Goal: Task Accomplishment & Management: Manage account settings

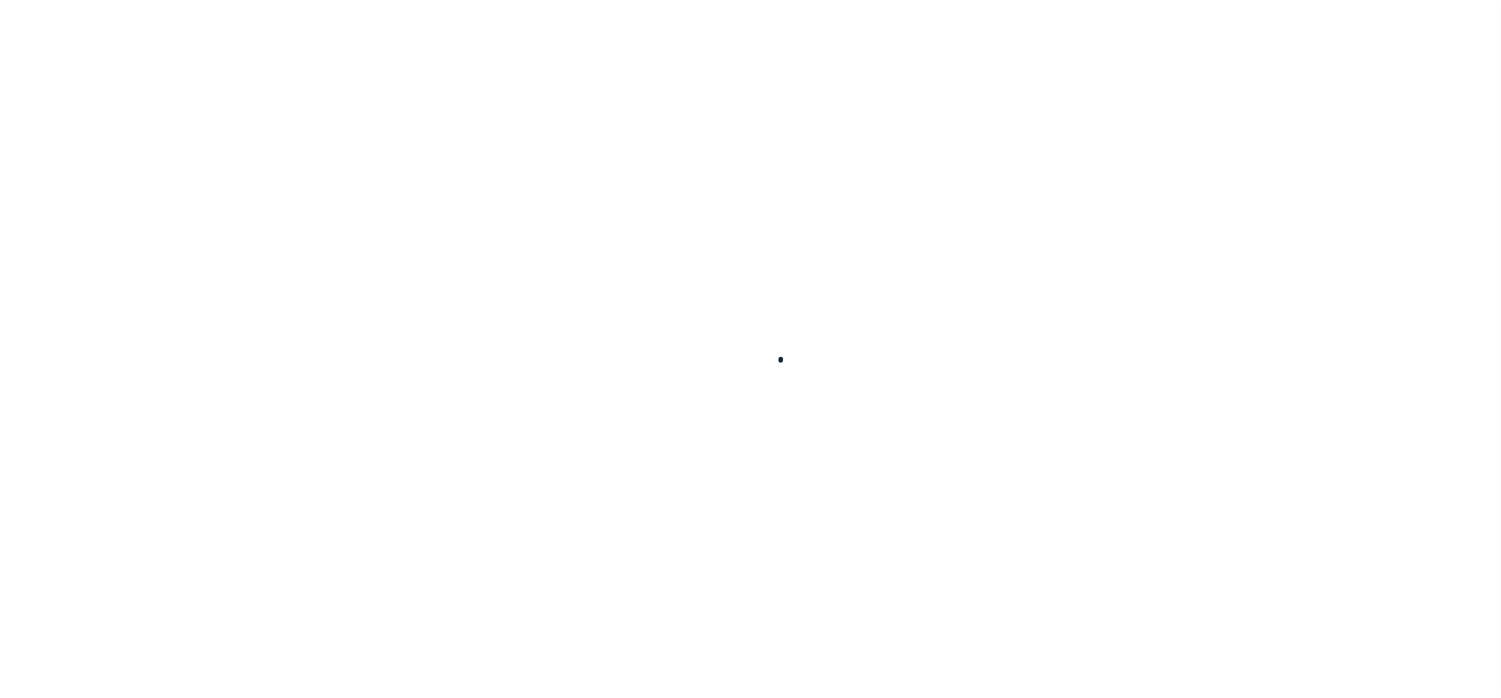
select select "100"
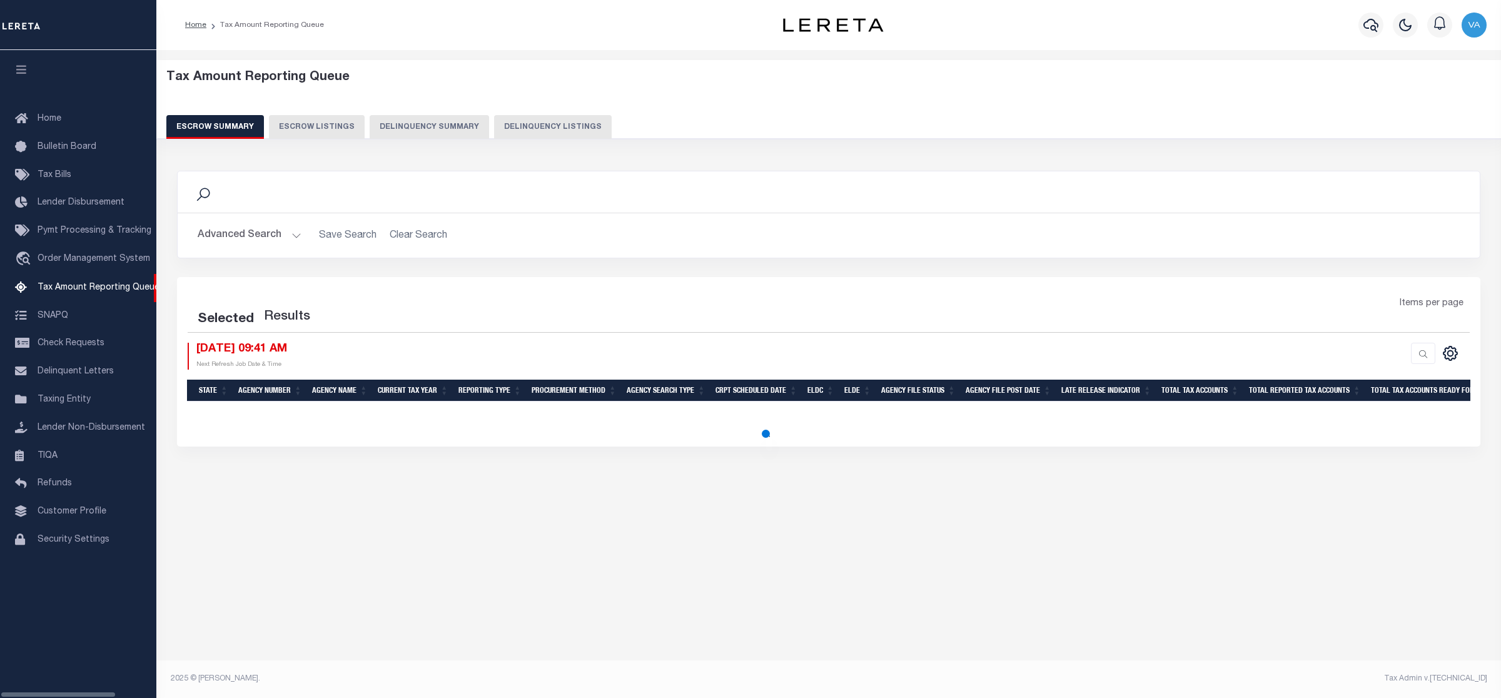
select select "100"
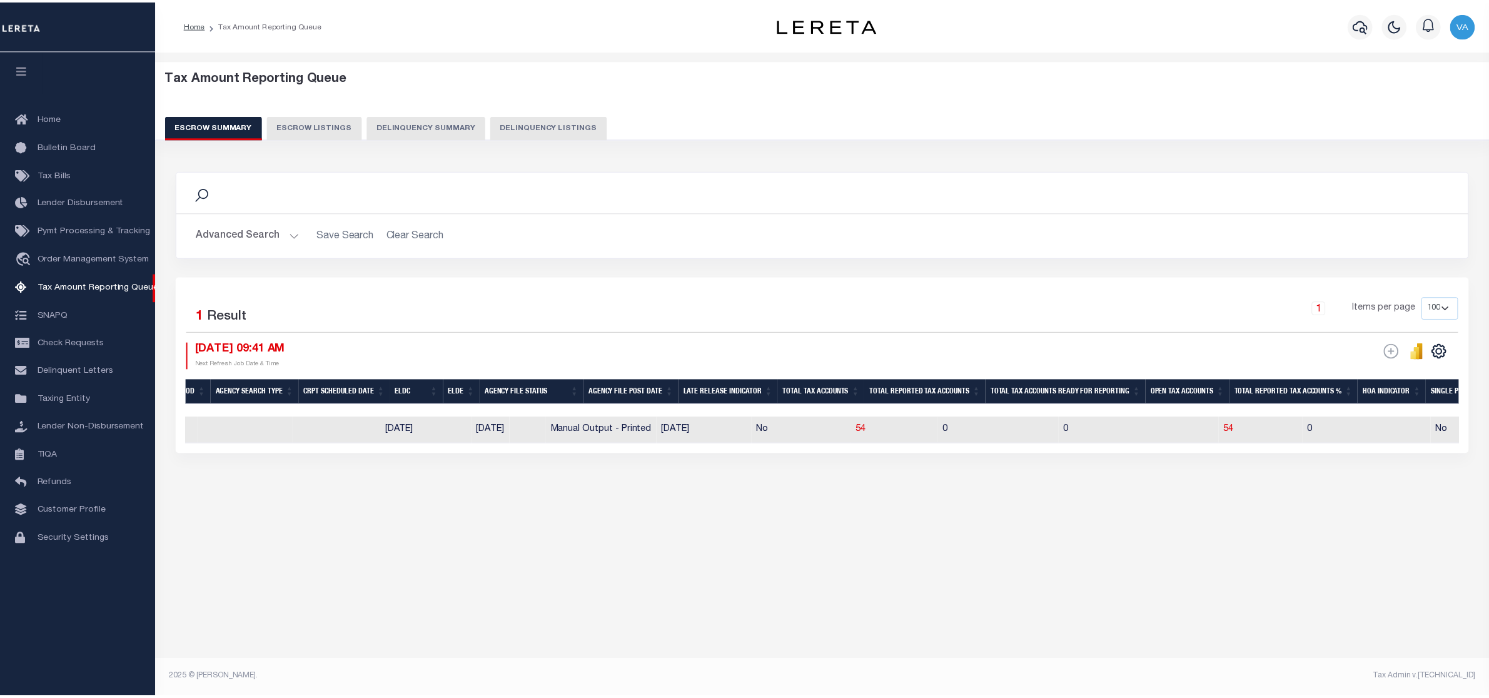
scroll to position [0, 520]
click at [628, 588] on div "Tax Amount Reporting Queue Escrow Summary Escrow Listings In" at bounding box center [828, 364] width 1344 height 628
click at [236, 233] on button "Advanced Search" at bounding box center [250, 235] width 104 height 24
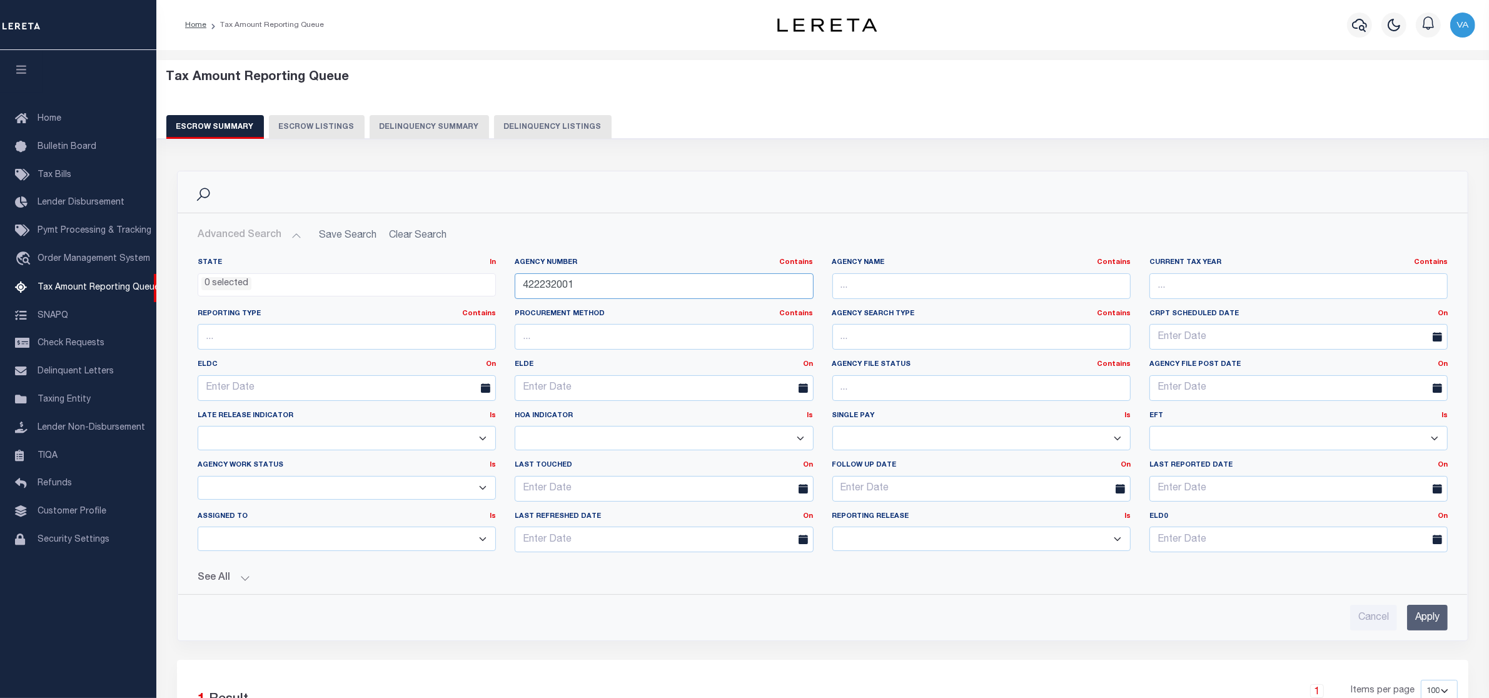
drag, startPoint x: 585, startPoint y: 280, endPoint x: 470, endPoint y: 298, distance: 117.1
click at [470, 298] on div "State In In AK AL AR AZ CA CO CT DC DE FL GA GU HI IA ID IL IN KS KY LA MA MD M…" at bounding box center [822, 410] width 1269 height 305
click at [1429, 625] on input "Apply" at bounding box center [1427, 618] width 41 height 26
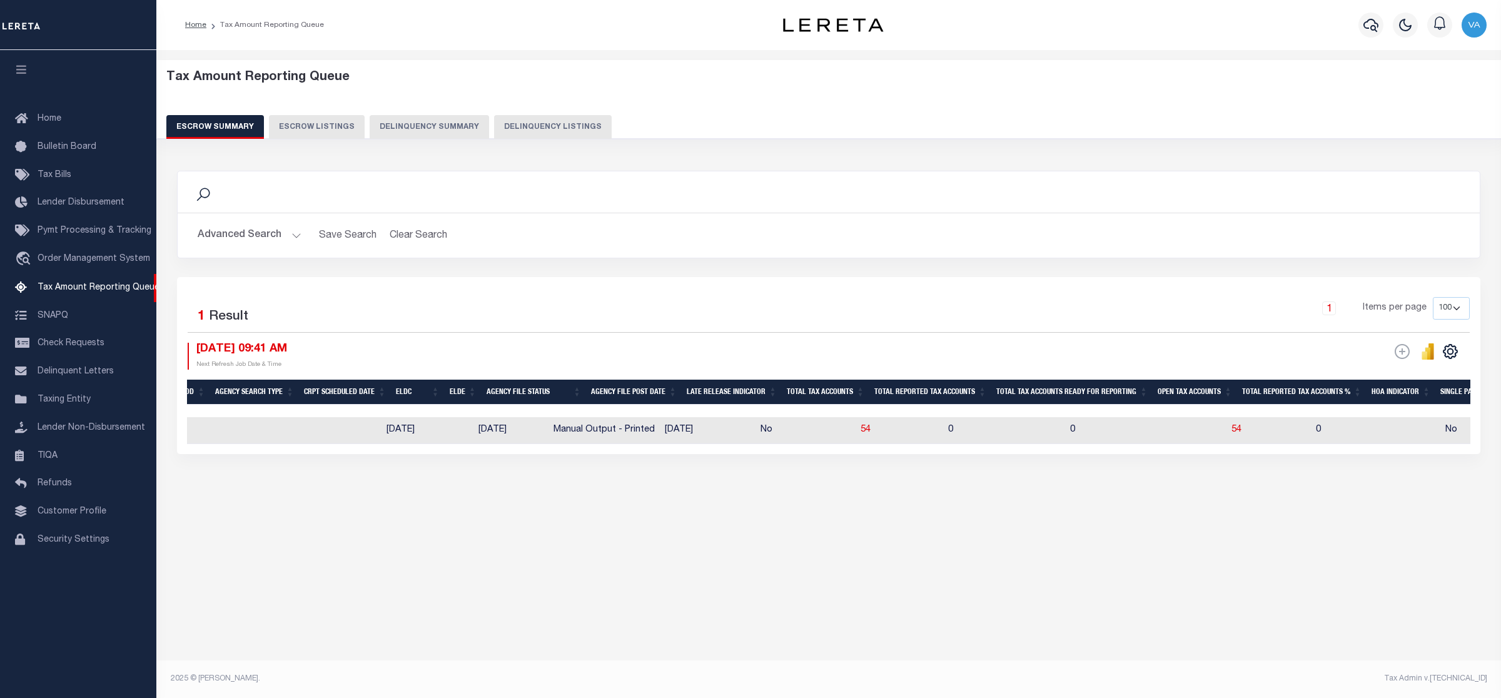
click at [792, 297] on div "1 Items per page 10 25 50 100 500" at bounding box center [991, 313] width 957 height 33
click at [1231, 434] on span "54" at bounding box center [1236, 429] width 10 height 9
select select "100"
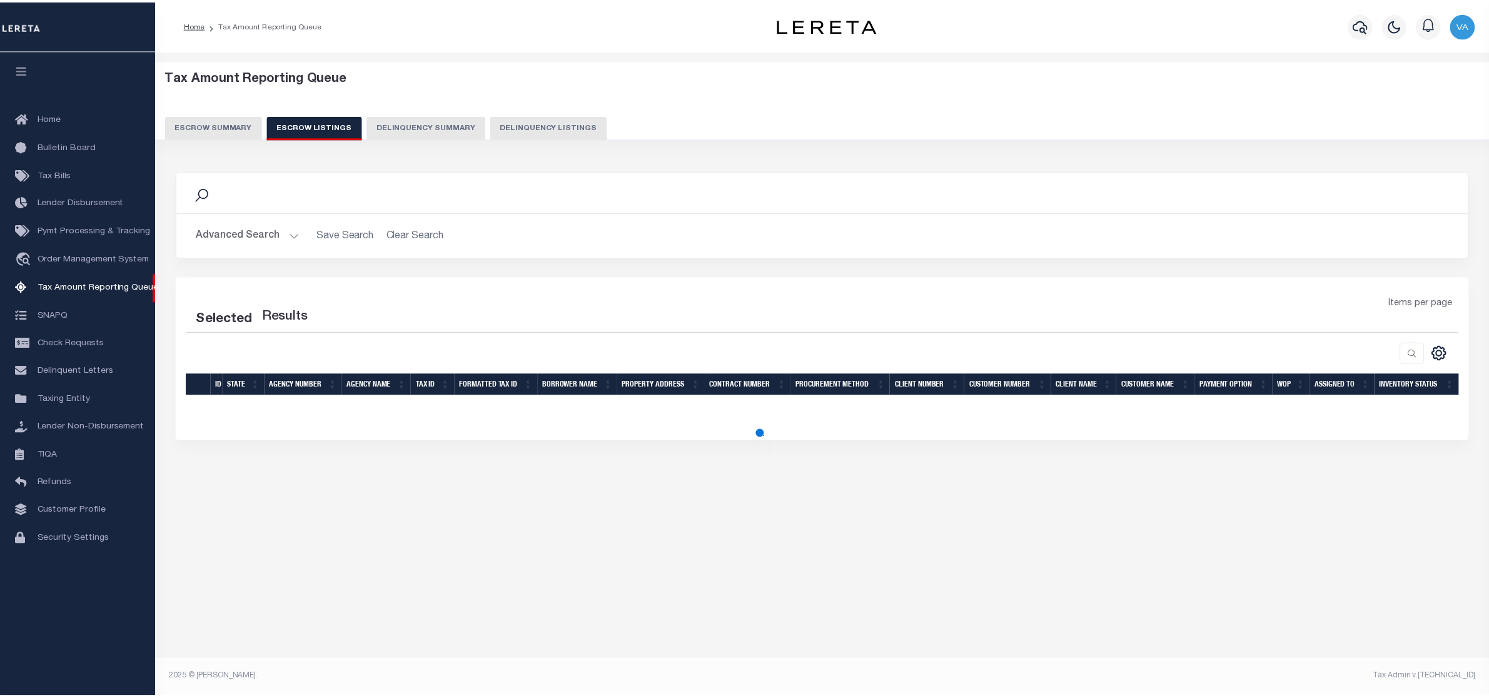
select select "100"
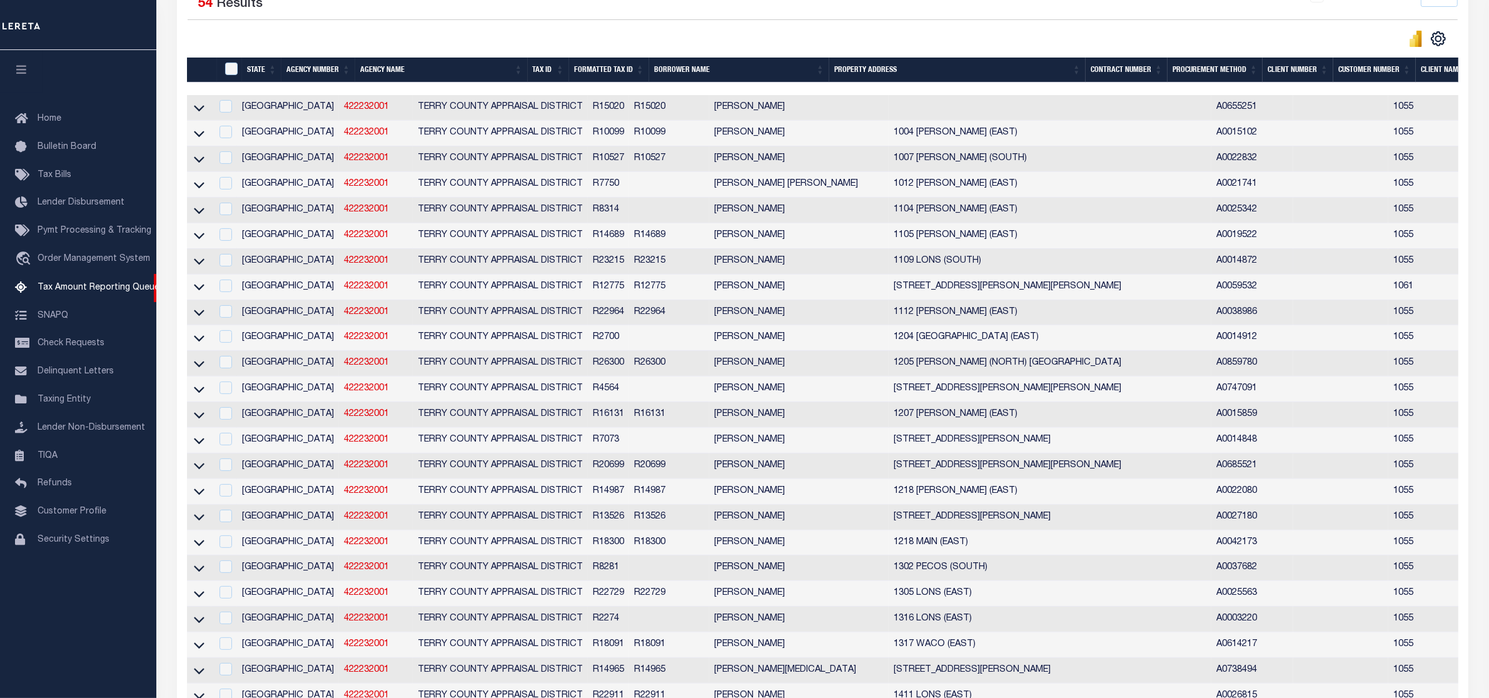
scroll to position [78, 0]
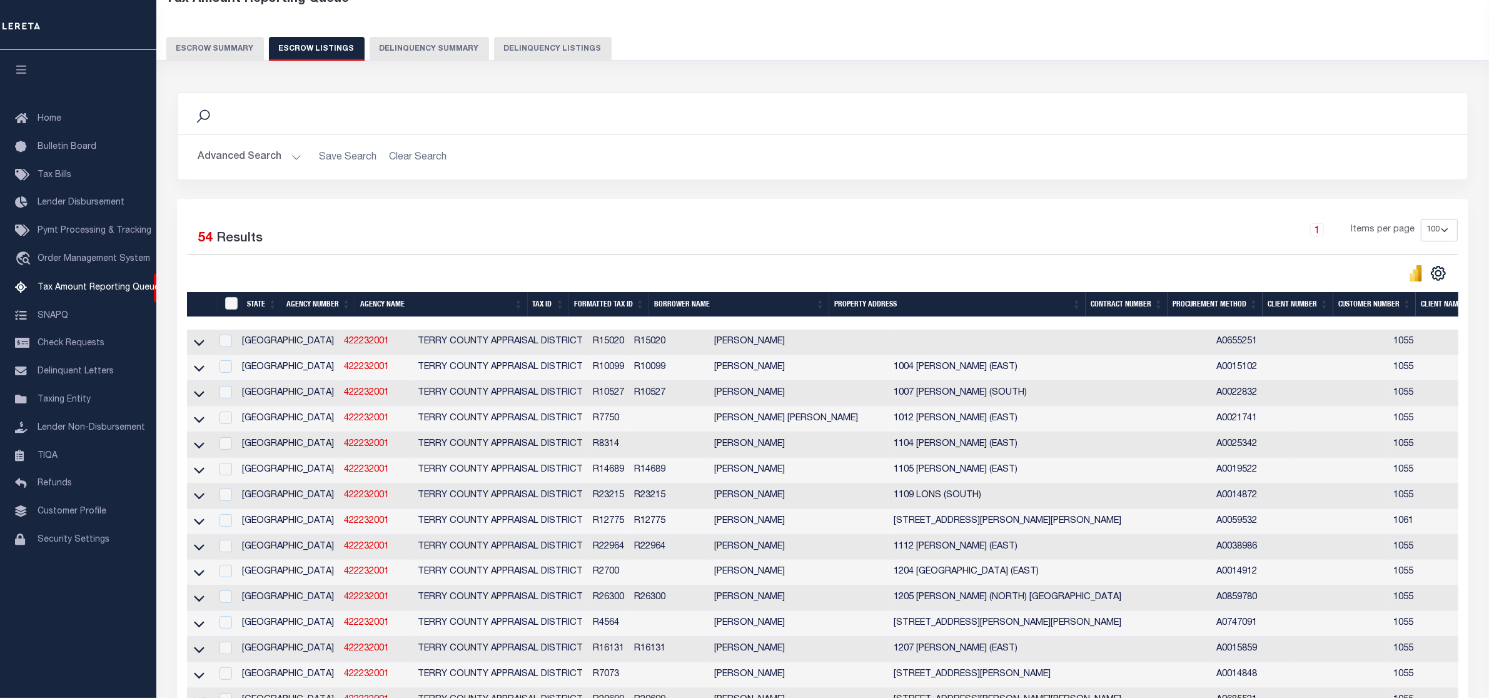
drag, startPoint x: 520, startPoint y: 342, endPoint x: 565, endPoint y: 341, distance: 45.0
click at [565, 341] on tr "TX 422232001 TERRY COUNTY APPRAISAL DISTRICT R15020 R15020 JACOB DYCK A0655251 …" at bounding box center [1066, 343] width 1758 height 26
click at [954, 241] on div "1 Items per page 10 25 50 100 500" at bounding box center [984, 235] width 948 height 33
drag, startPoint x: 522, startPoint y: 342, endPoint x: 560, endPoint y: 345, distance: 38.2
click at [560, 345] on tr "TX 422232001 TERRY COUNTY APPRAISAL DISTRICT R15020 R15020 JACOB DYCK A0655251 …" at bounding box center [1066, 343] width 1758 height 26
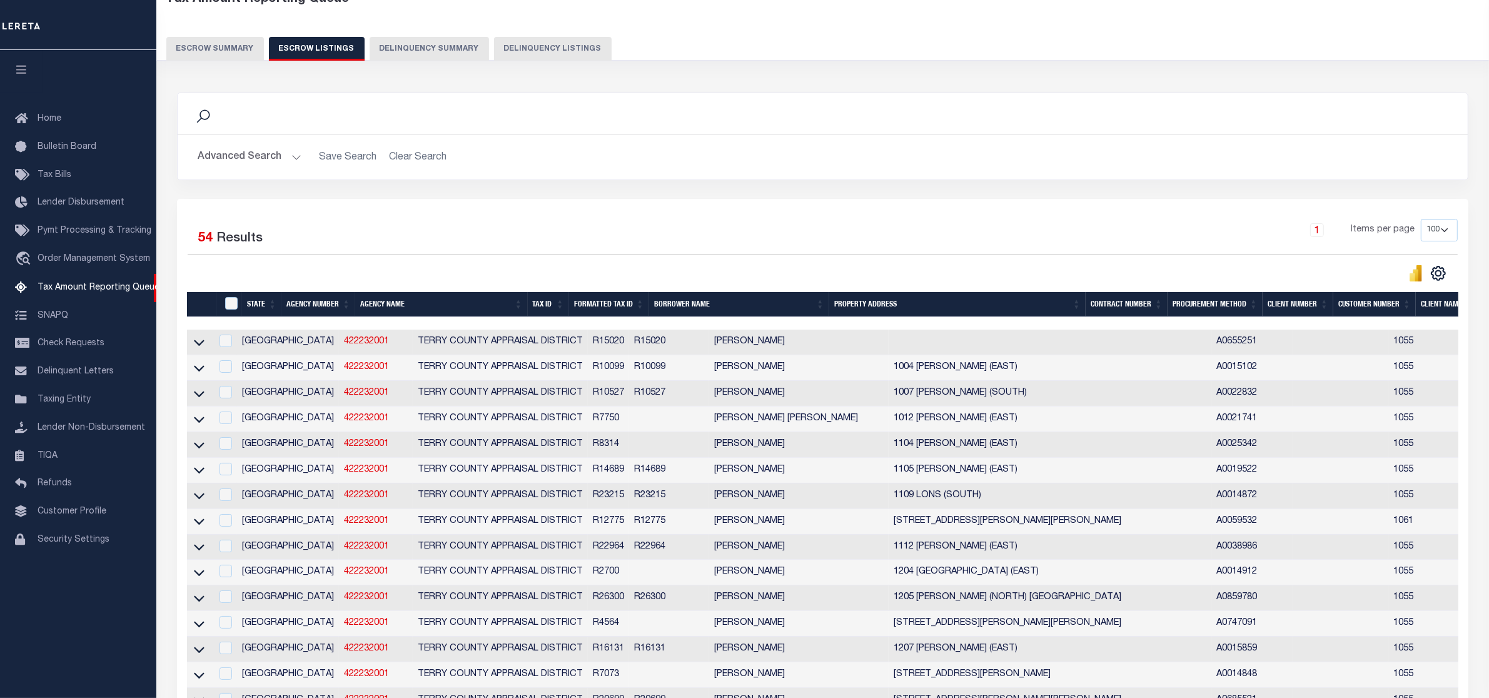
copy tr "R15020"
drag, startPoint x: 527, startPoint y: 373, endPoint x: 560, endPoint y: 368, distance: 33.6
click at [588, 368] on td "R10099" at bounding box center [608, 368] width 41 height 26
checkbox input "true"
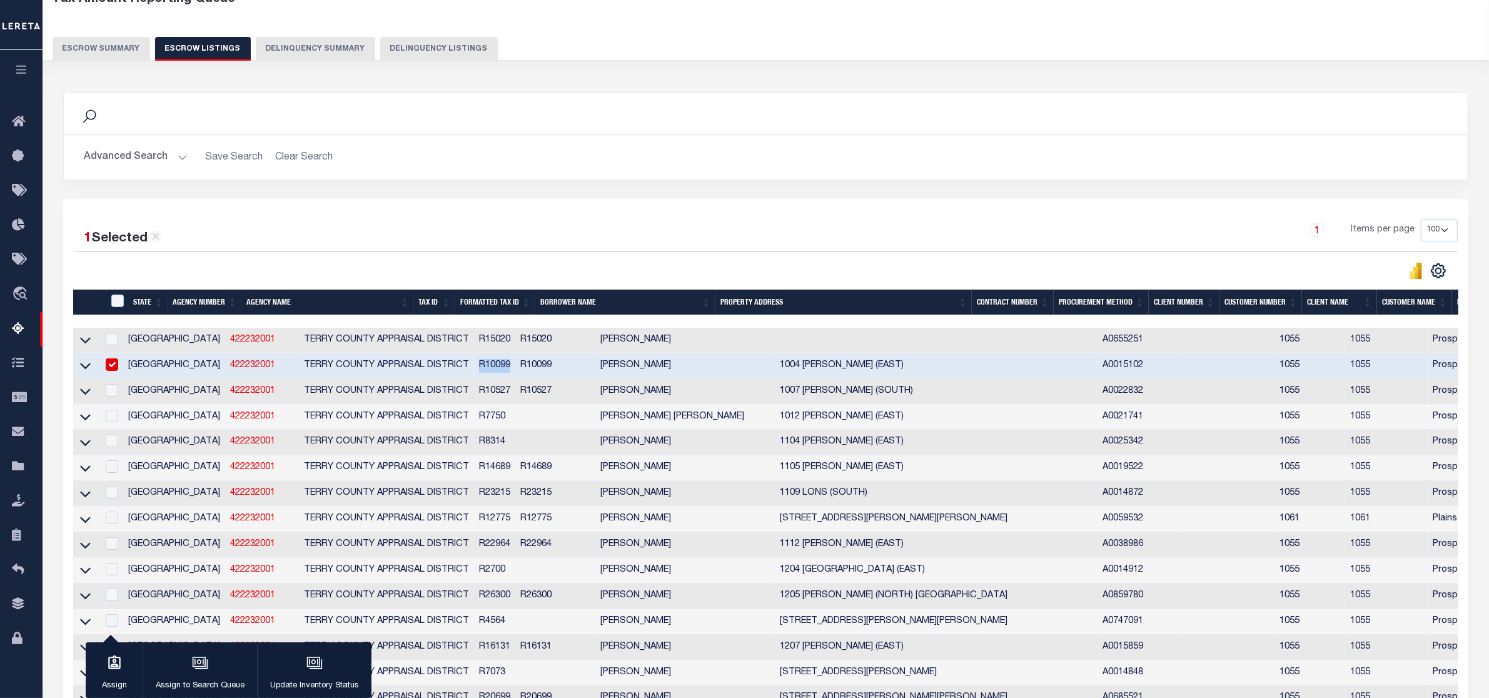
copy td "R10099"
drag, startPoint x: 429, startPoint y: 498, endPoint x: 404, endPoint y: 495, distance: 25.2
click at [404, 495] on tr "TX 422232001 TERRY COUNTY APPRAISAL DISTRICT R23215 R23215 CRYSTAL BAKER 1109 L…" at bounding box center [952, 494] width 1758 height 26
click at [113, 498] on input "checkbox" at bounding box center [112, 492] width 13 height 13
checkbox input "true"
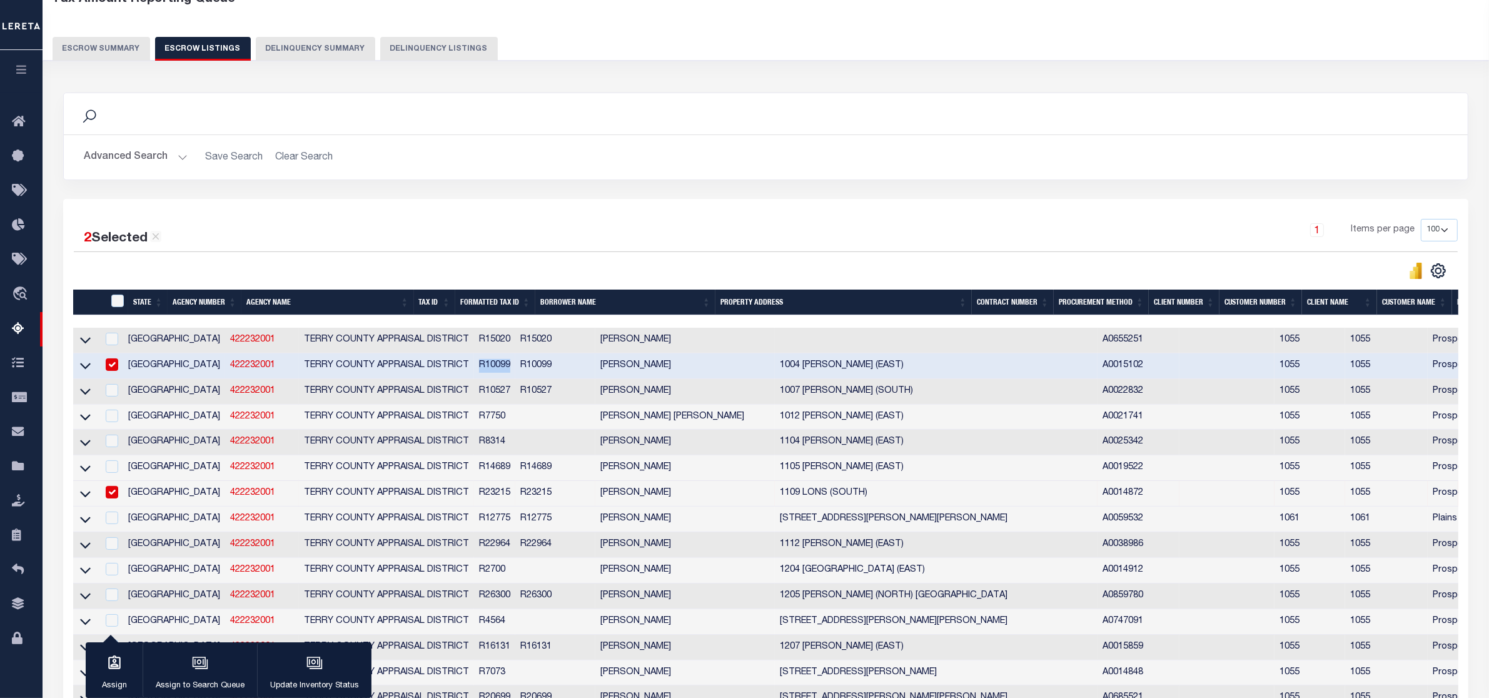
click at [110, 368] on input "checkbox" at bounding box center [112, 364] width 13 height 13
checkbox input "false"
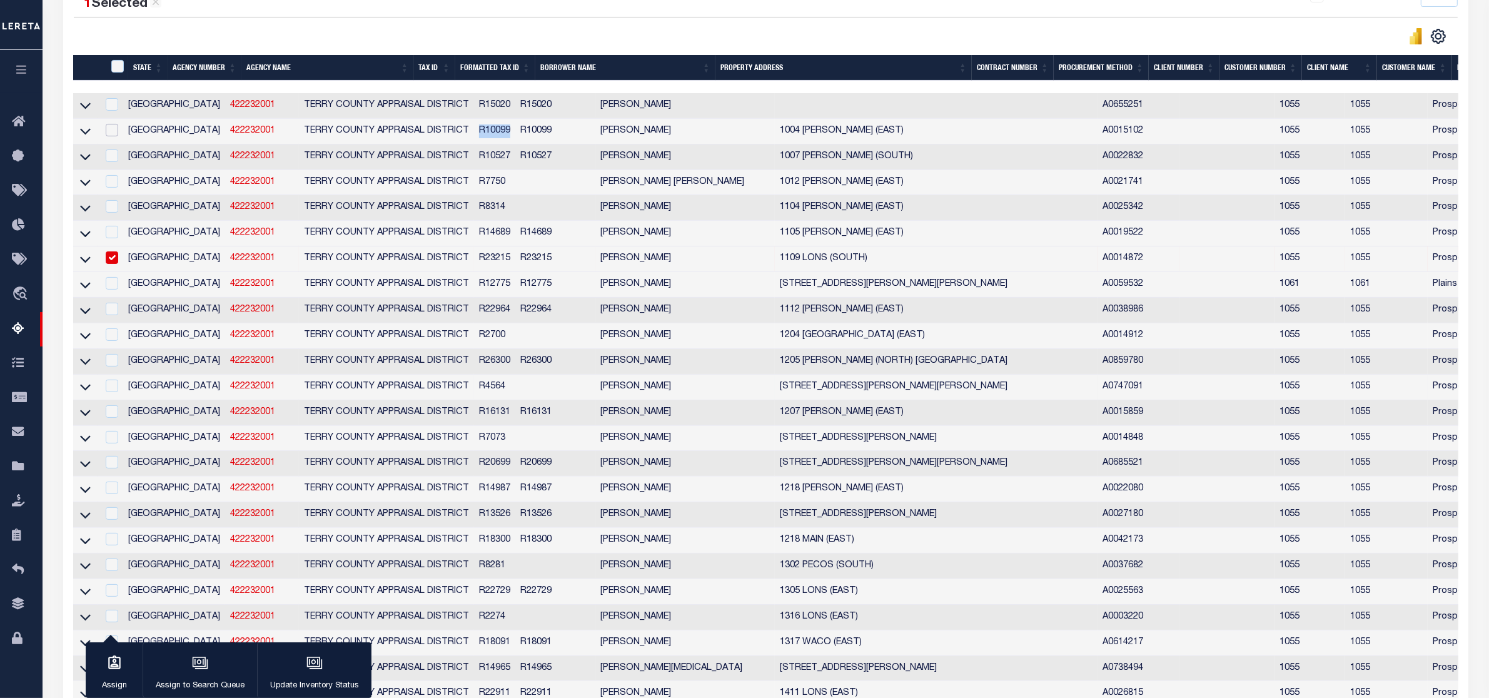
scroll to position [391, 0]
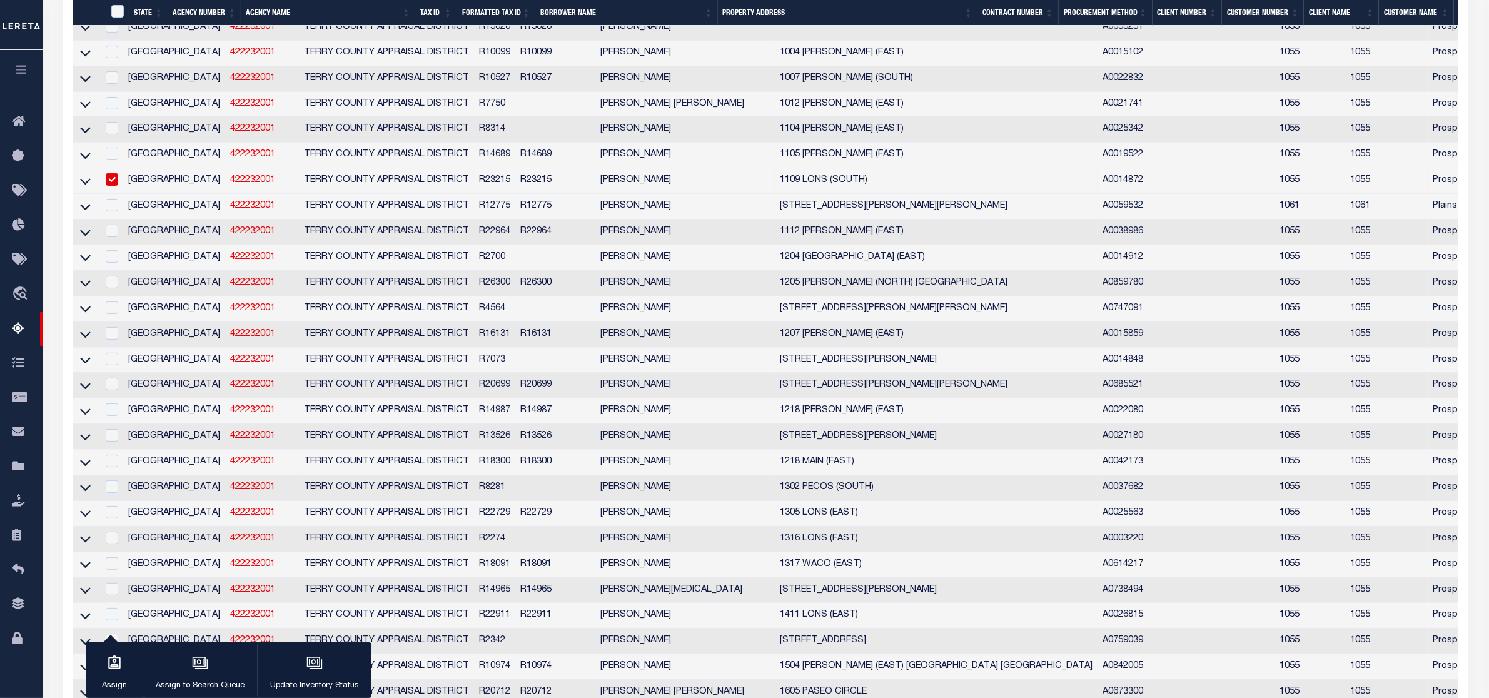
click at [225, 526] on td "422232001" at bounding box center [262, 514] width 74 height 26
checkbox input "true"
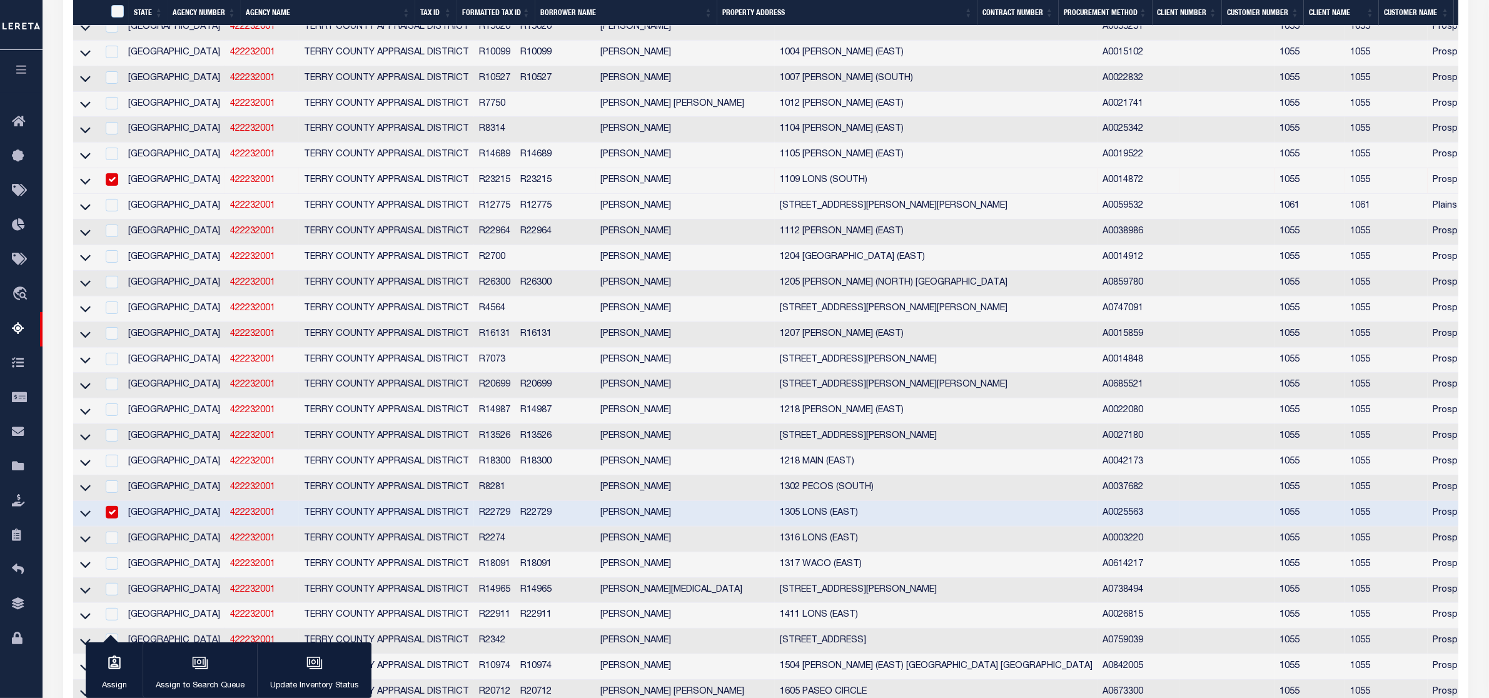
click at [108, 186] on input "checkbox" at bounding box center [112, 179] width 13 height 13
checkbox input "false"
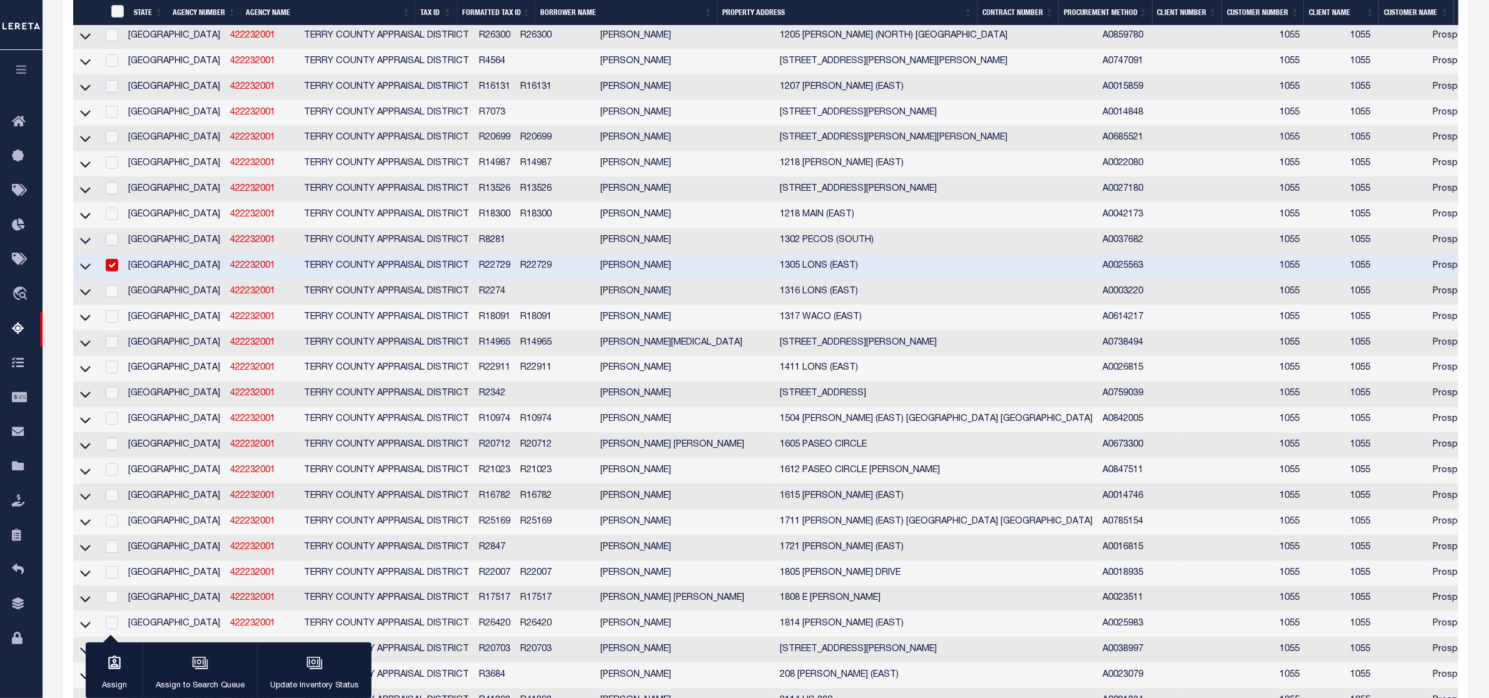
scroll to position [782, 0]
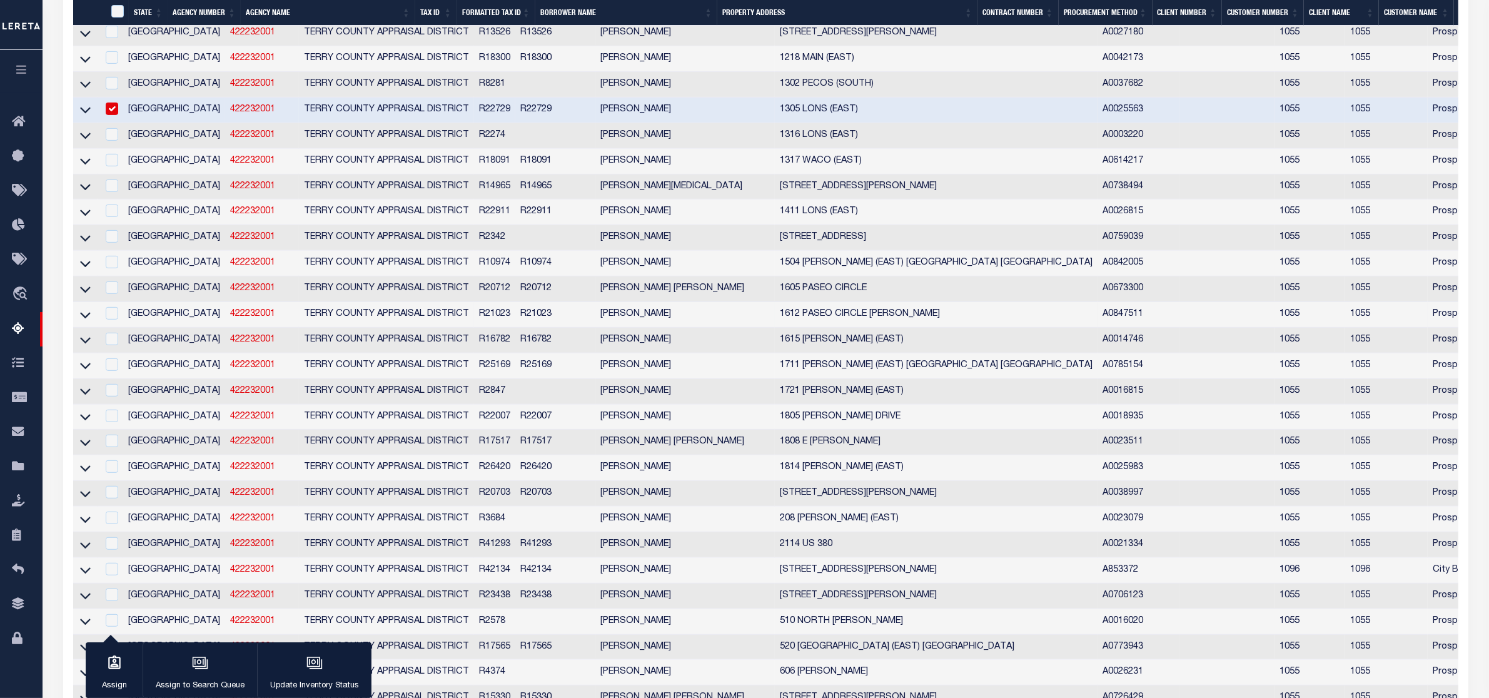
click at [515, 328] on td "R21023" at bounding box center [555, 315] width 80 height 26
checkbox input "true"
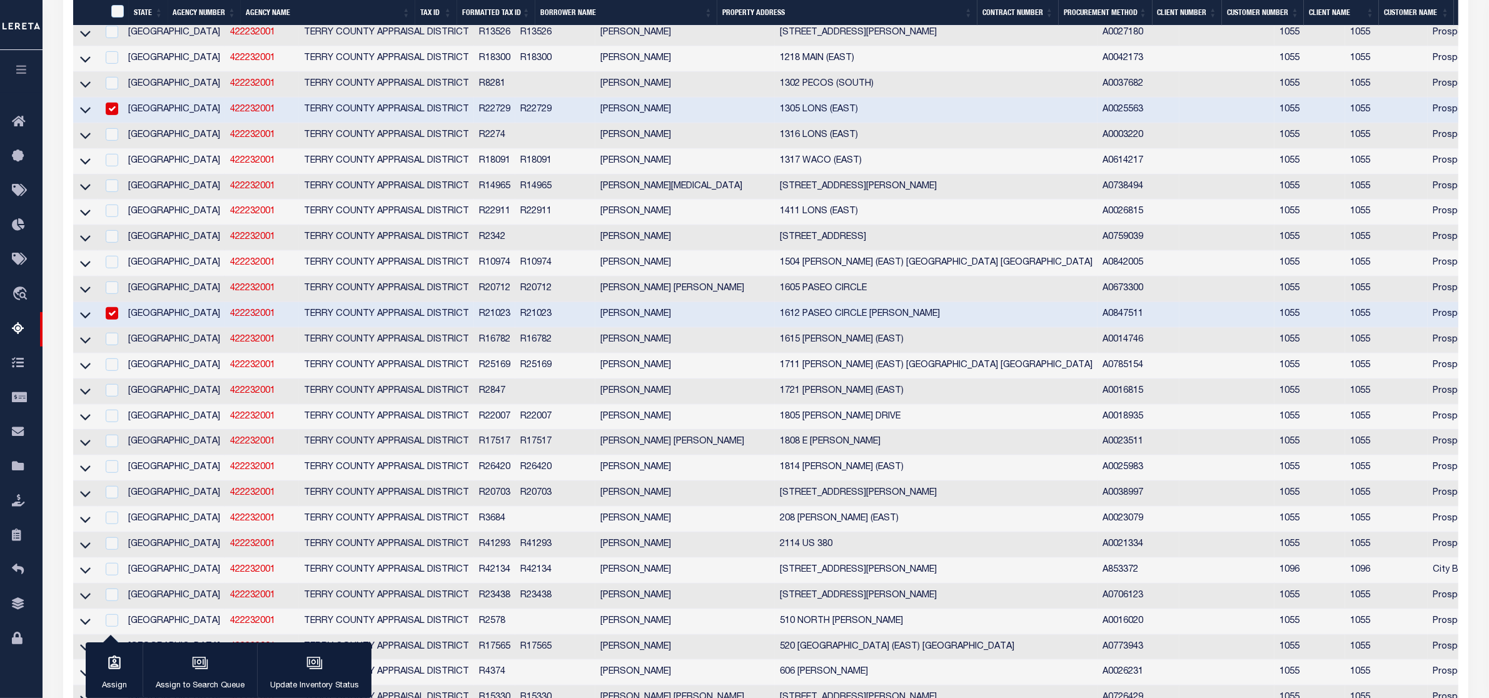
click at [120, 123] on td at bounding box center [111, 111] width 26 height 26
checkbox input "false"
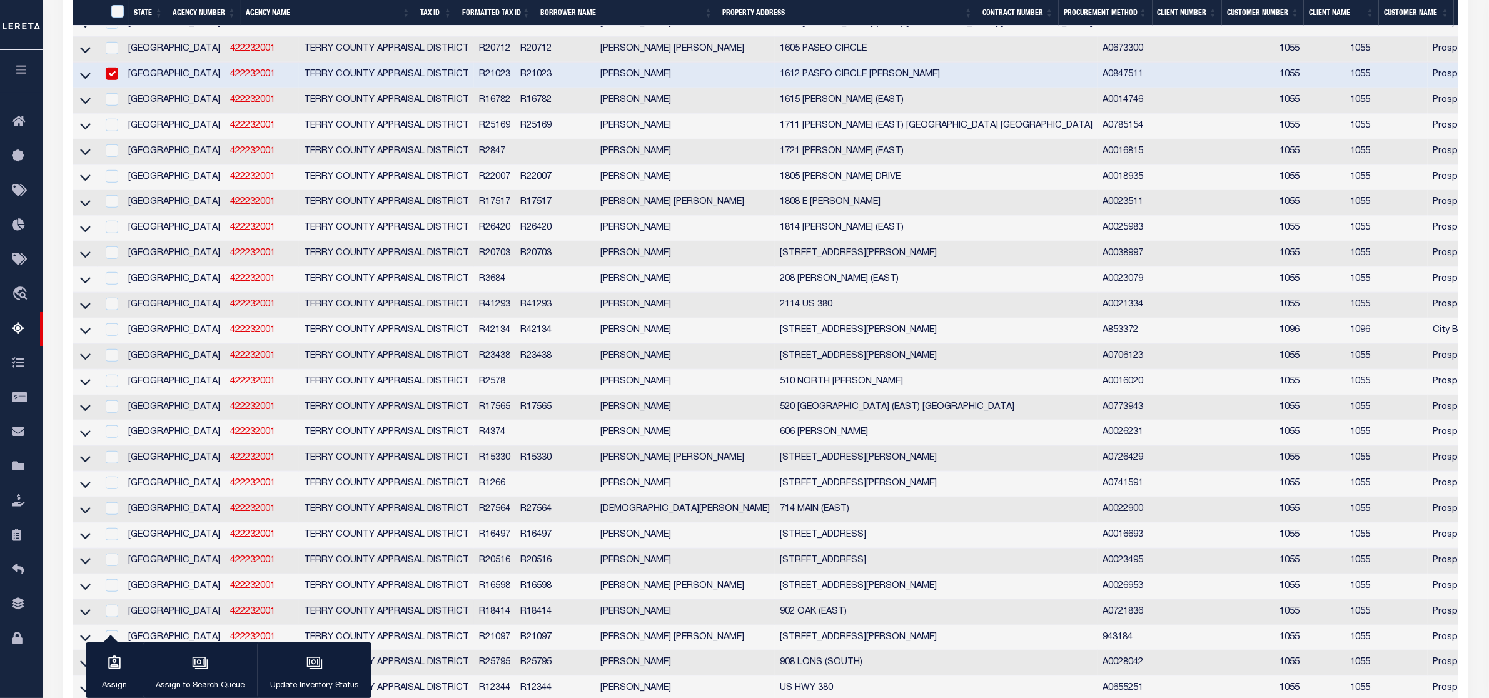
scroll to position [943, 0]
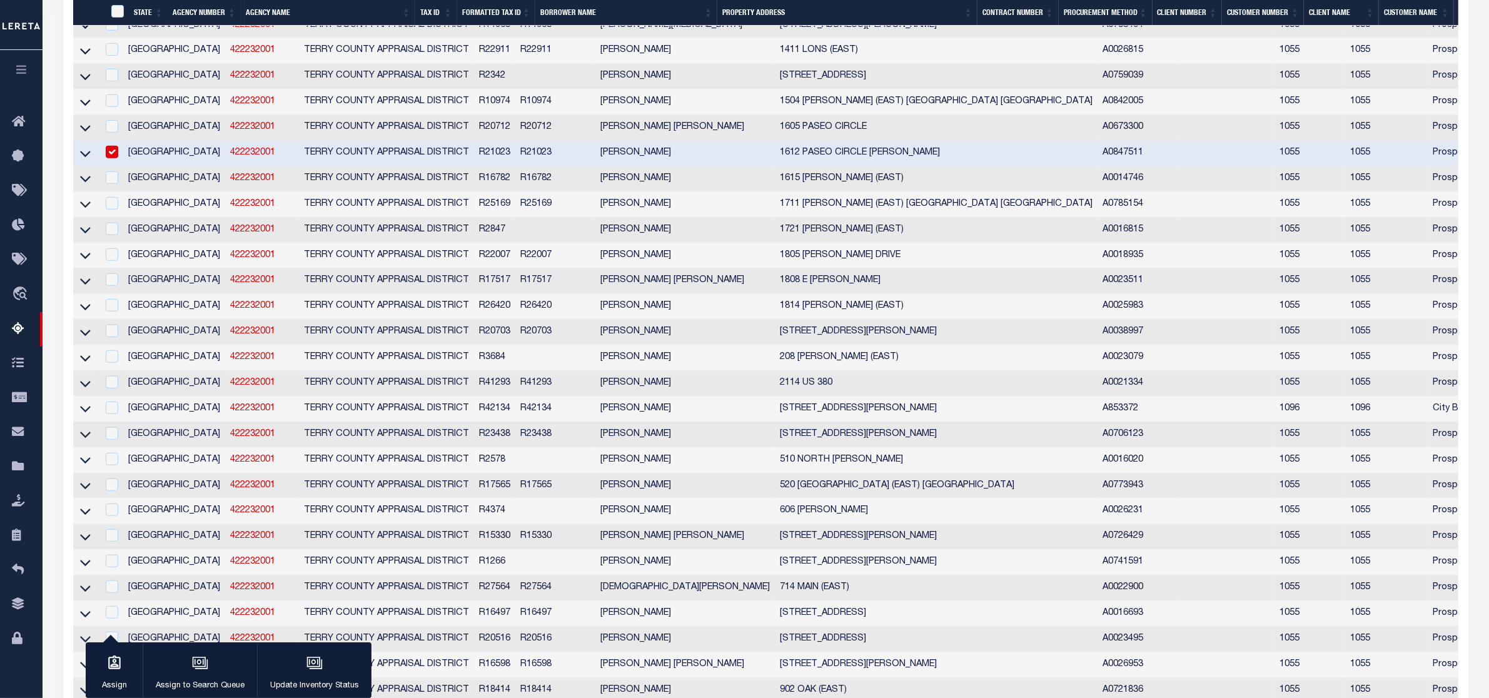
click at [474, 294] on td "R17517" at bounding box center [494, 281] width 41 height 26
checkbox input "true"
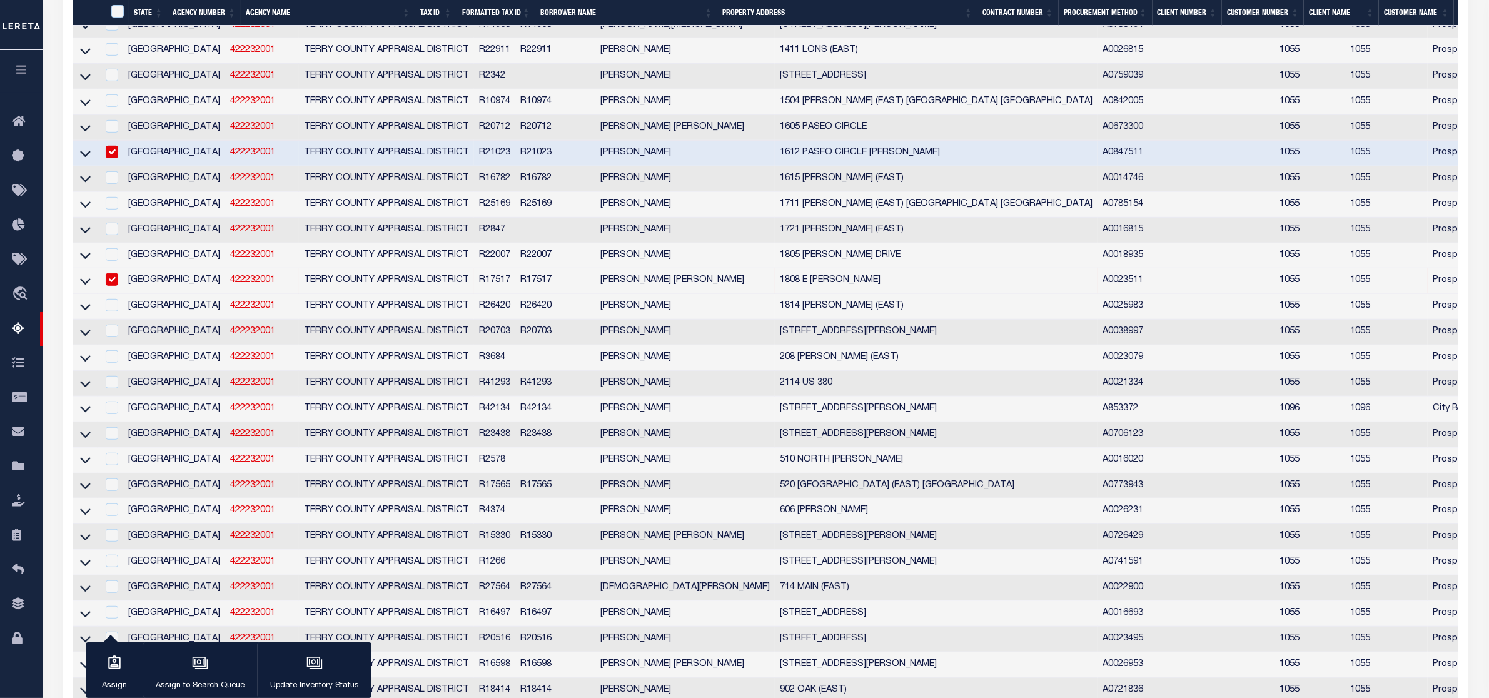
click at [116, 158] on input "checkbox" at bounding box center [112, 152] width 13 height 13
checkbox input "false"
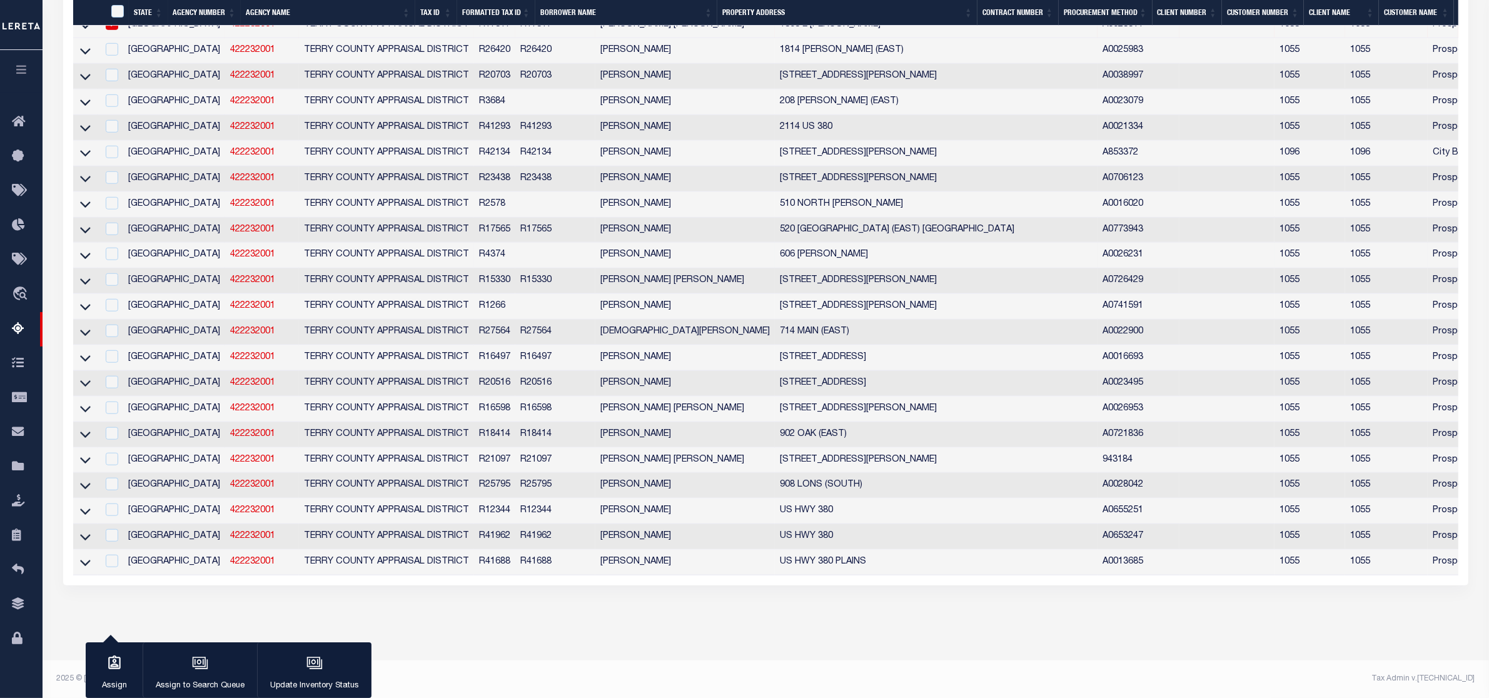
scroll to position [1099, 0]
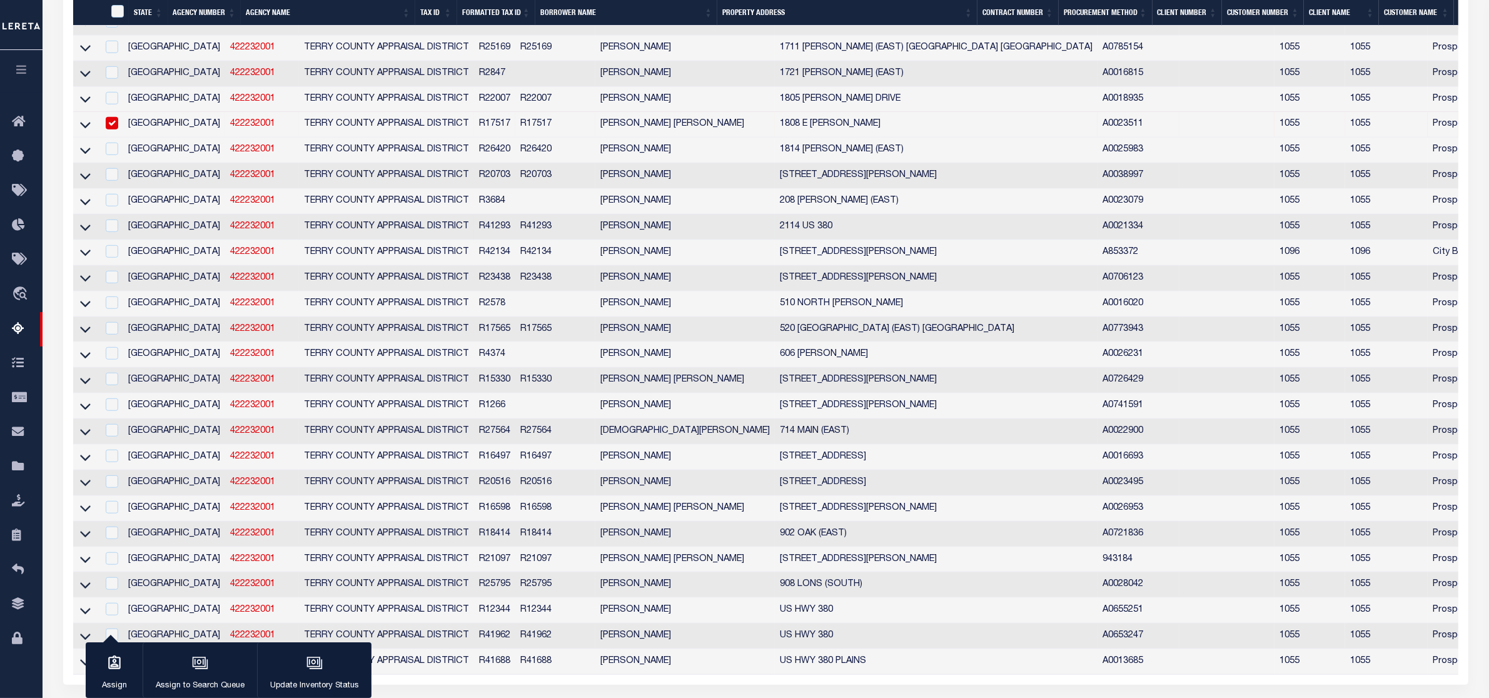
click at [474, 240] on td "R41293" at bounding box center [494, 227] width 41 height 26
checkbox input "true"
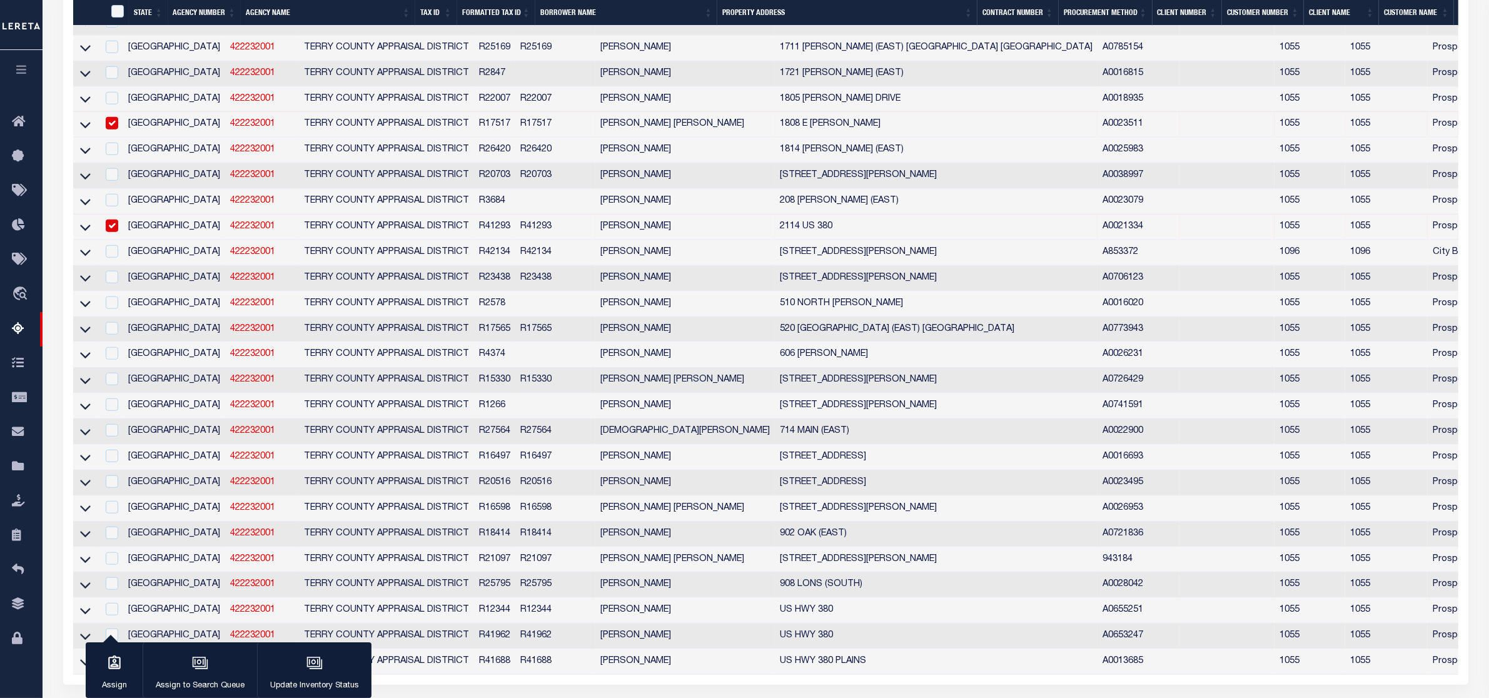
click at [120, 138] on td at bounding box center [111, 125] width 26 height 26
checkbox input "false"
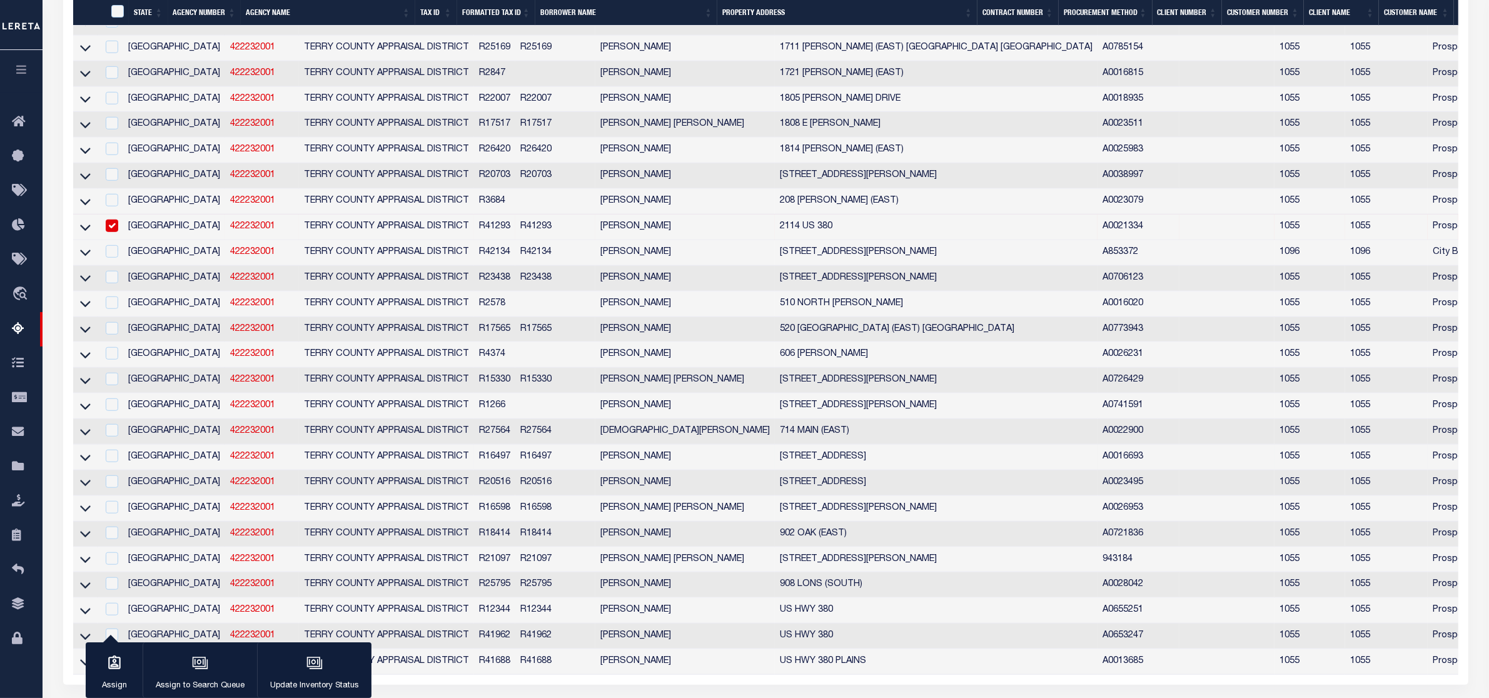
click at [474, 470] on td "R16497" at bounding box center [494, 458] width 41 height 26
checkbox input "true"
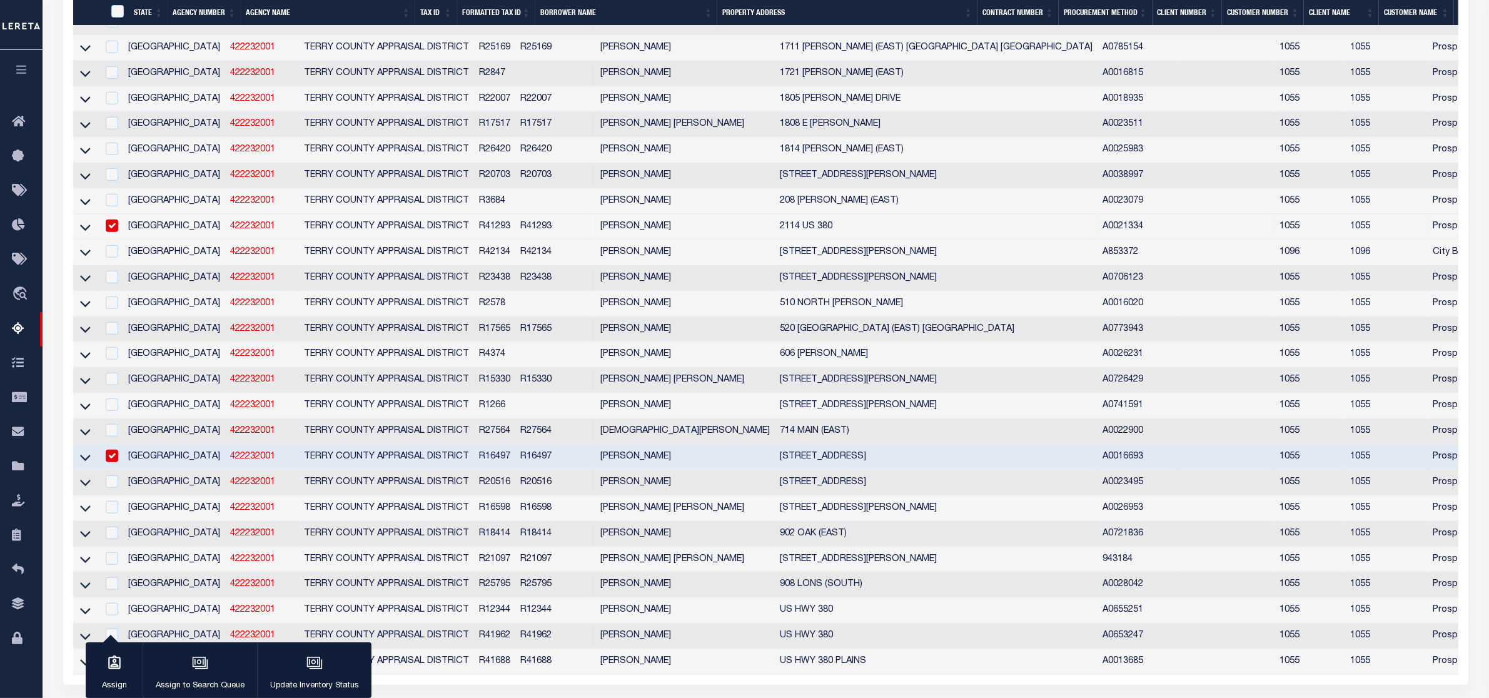
click at [230, 231] on link "422232001" at bounding box center [252, 226] width 45 height 9
checkbox input "false"
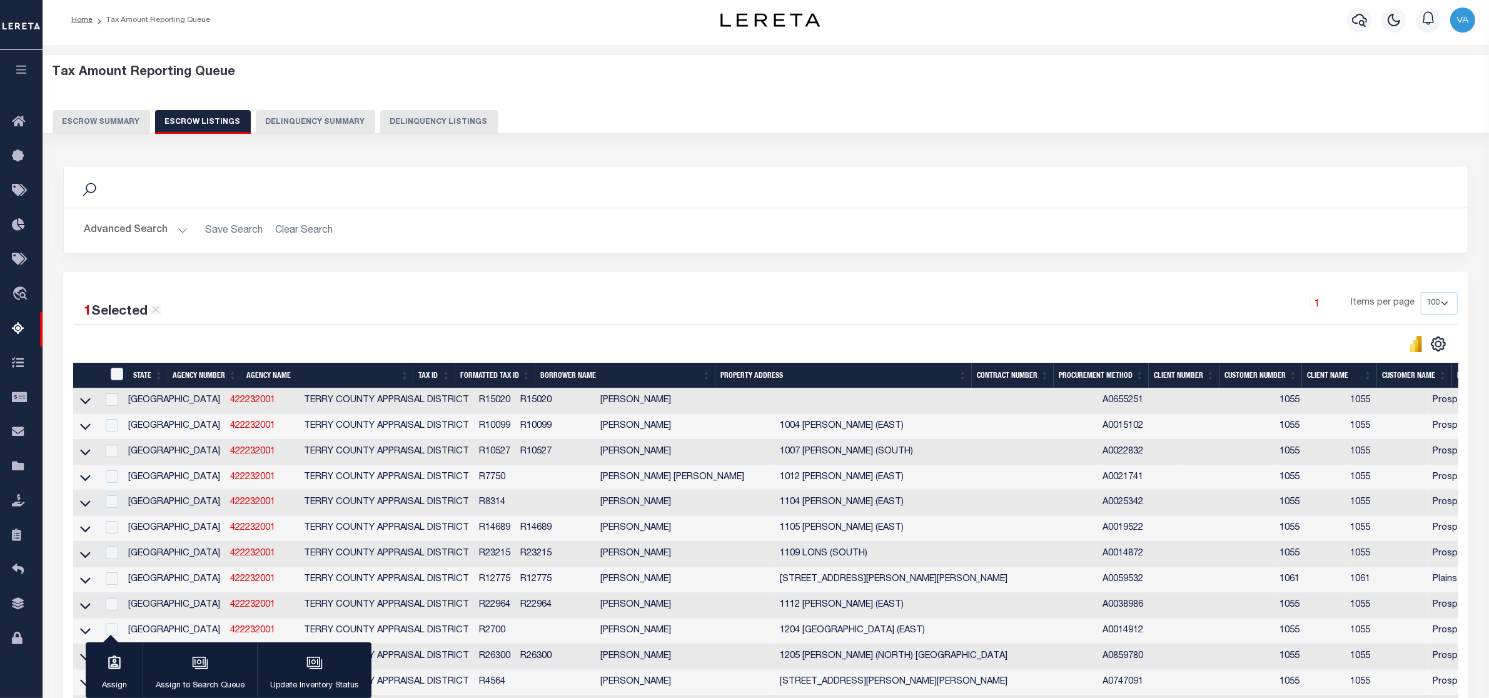
scroll to position [0, 0]
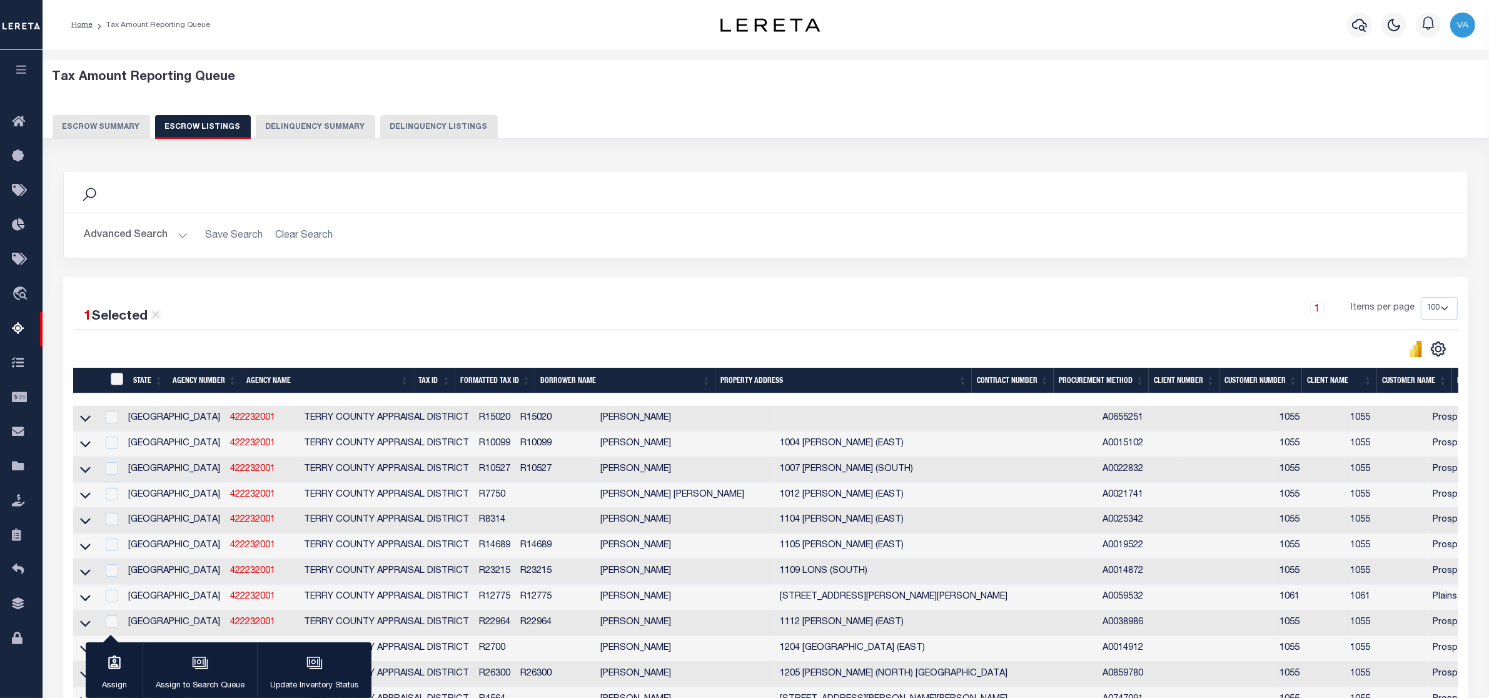
click at [118, 383] on input "ID" at bounding box center [117, 379] width 13 height 13
checkbox input "true"
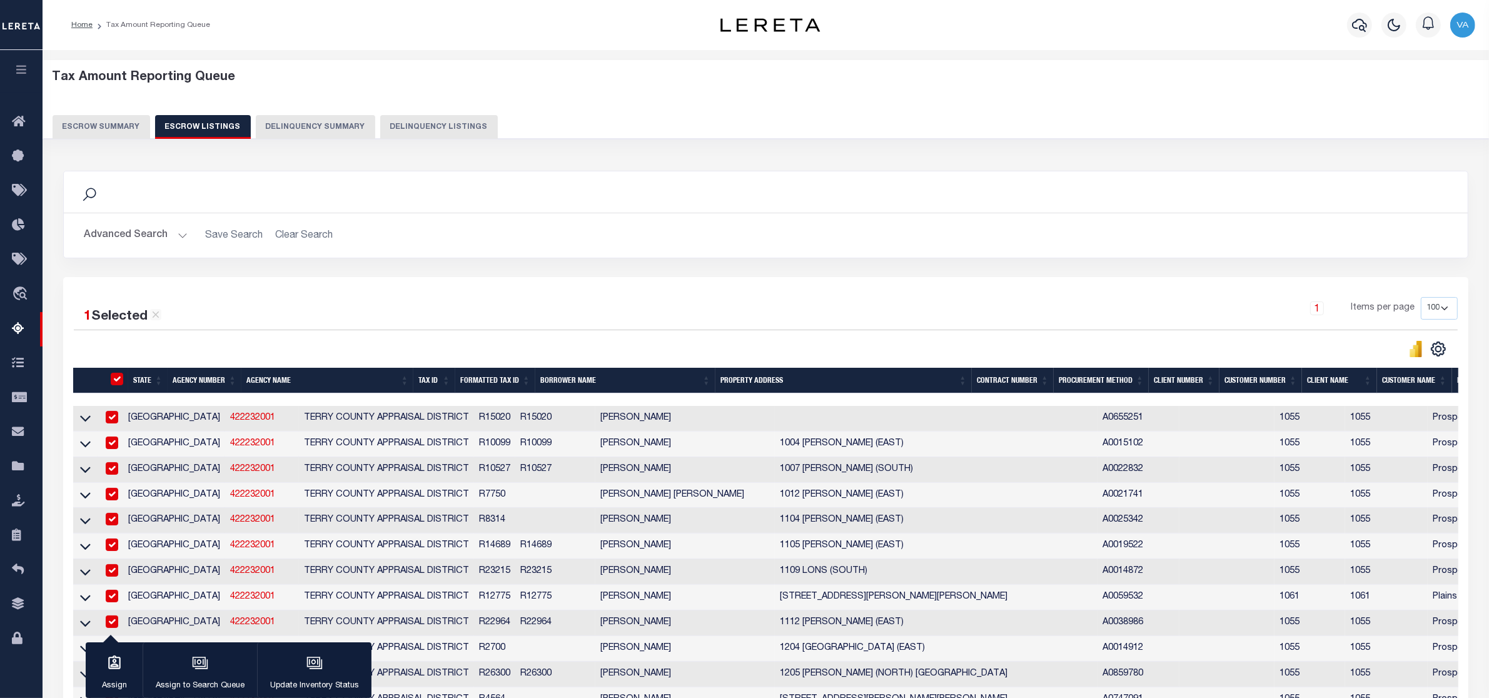
checkbox input "true"
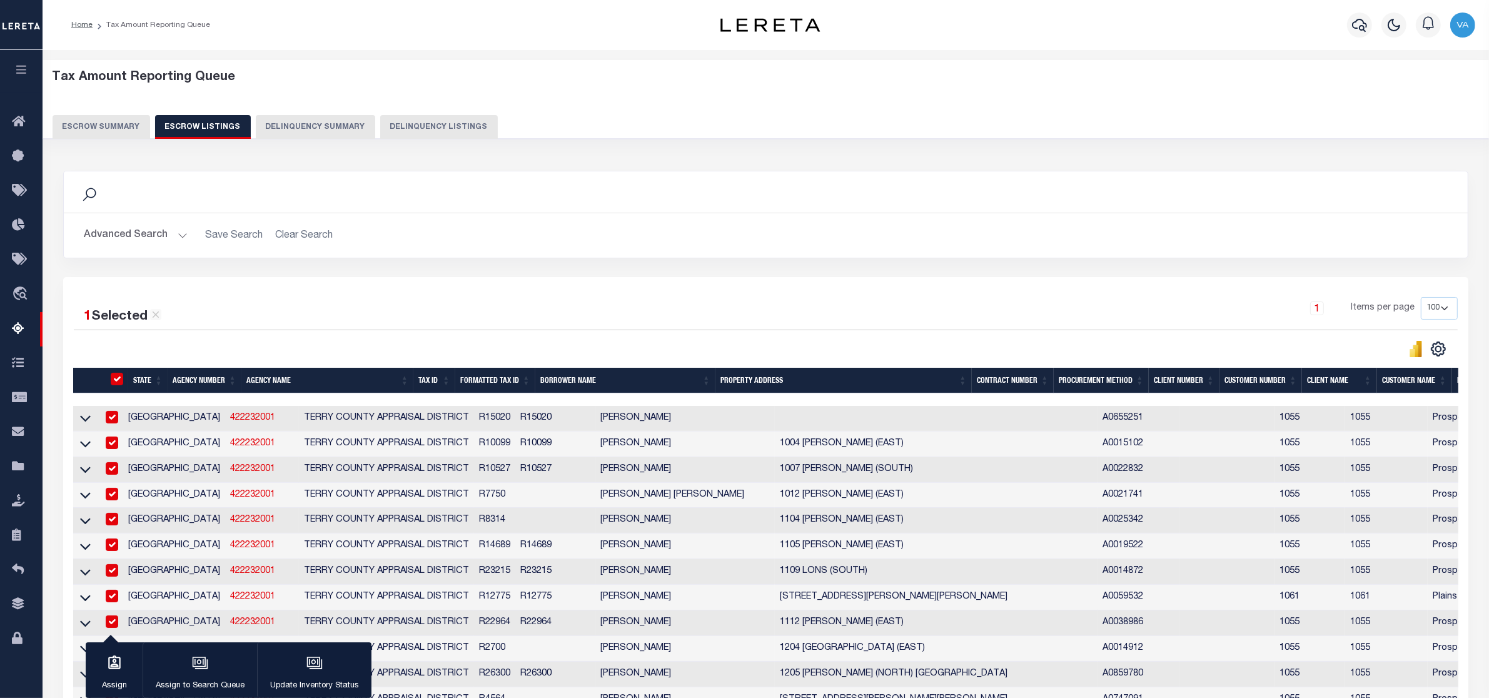
checkbox input "true"
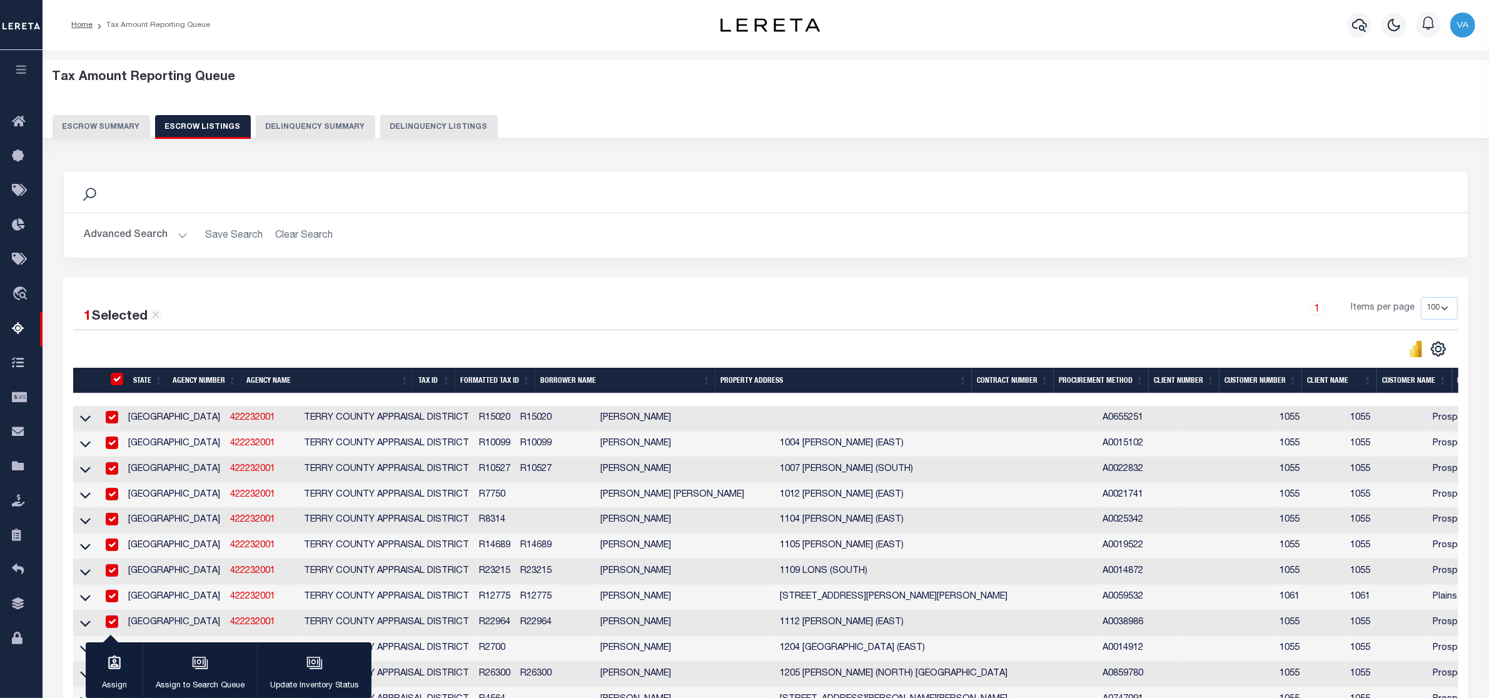
checkbox input "true"
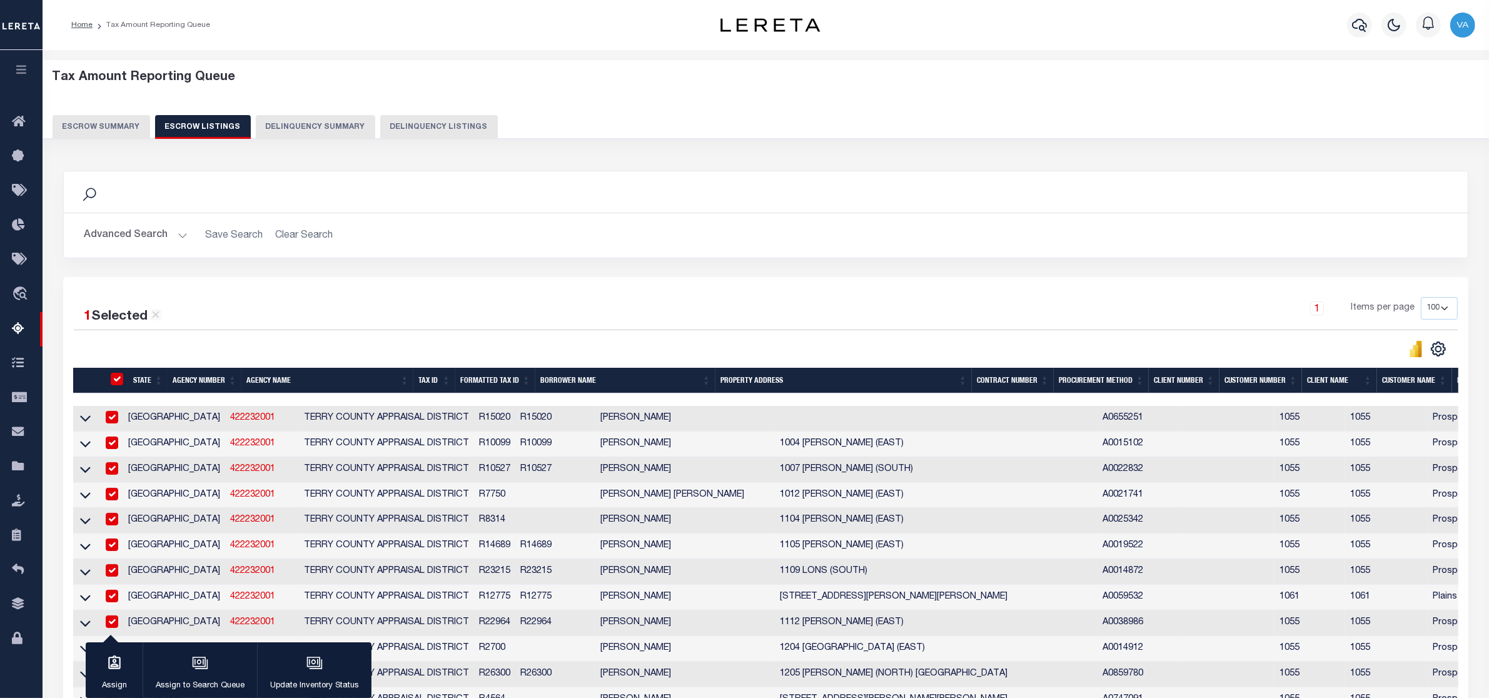
checkbox input "true"
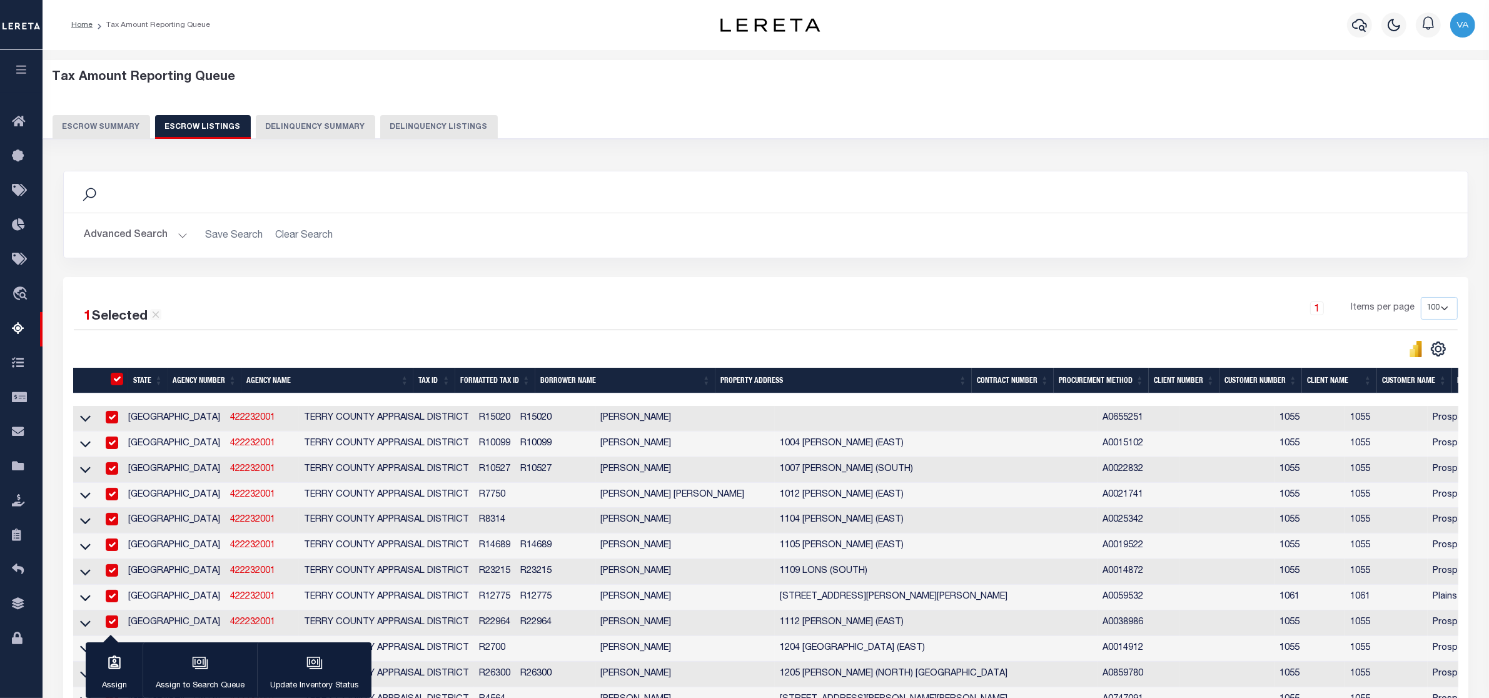
checkbox input "true"
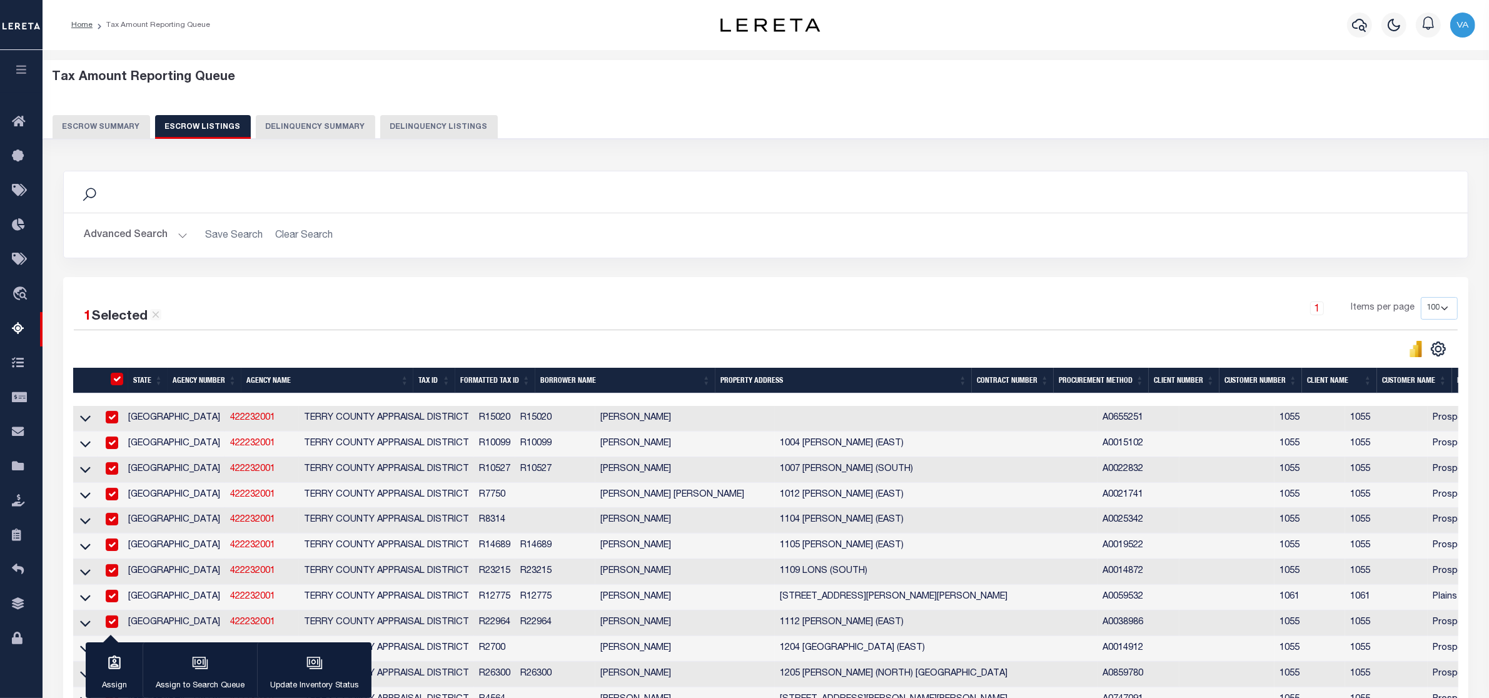
checkbox input "true"
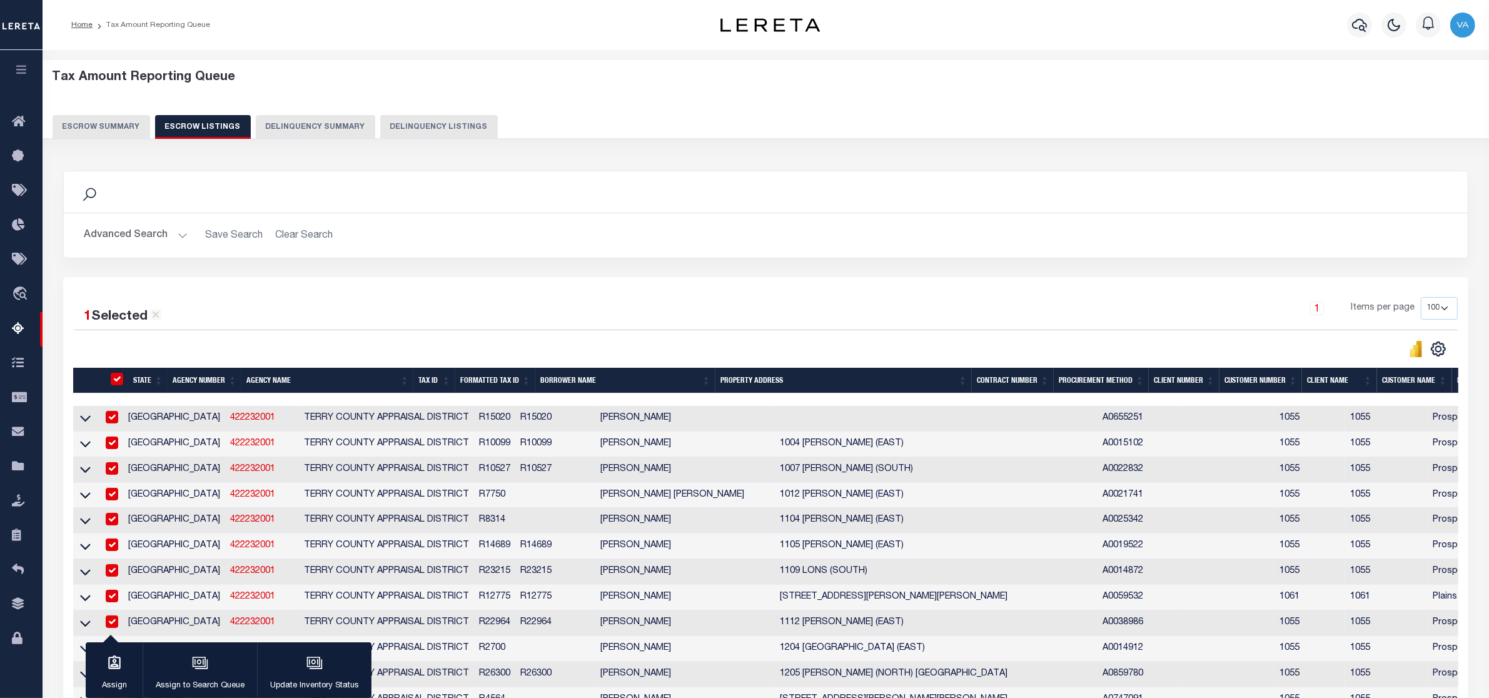
checkbox input "true"
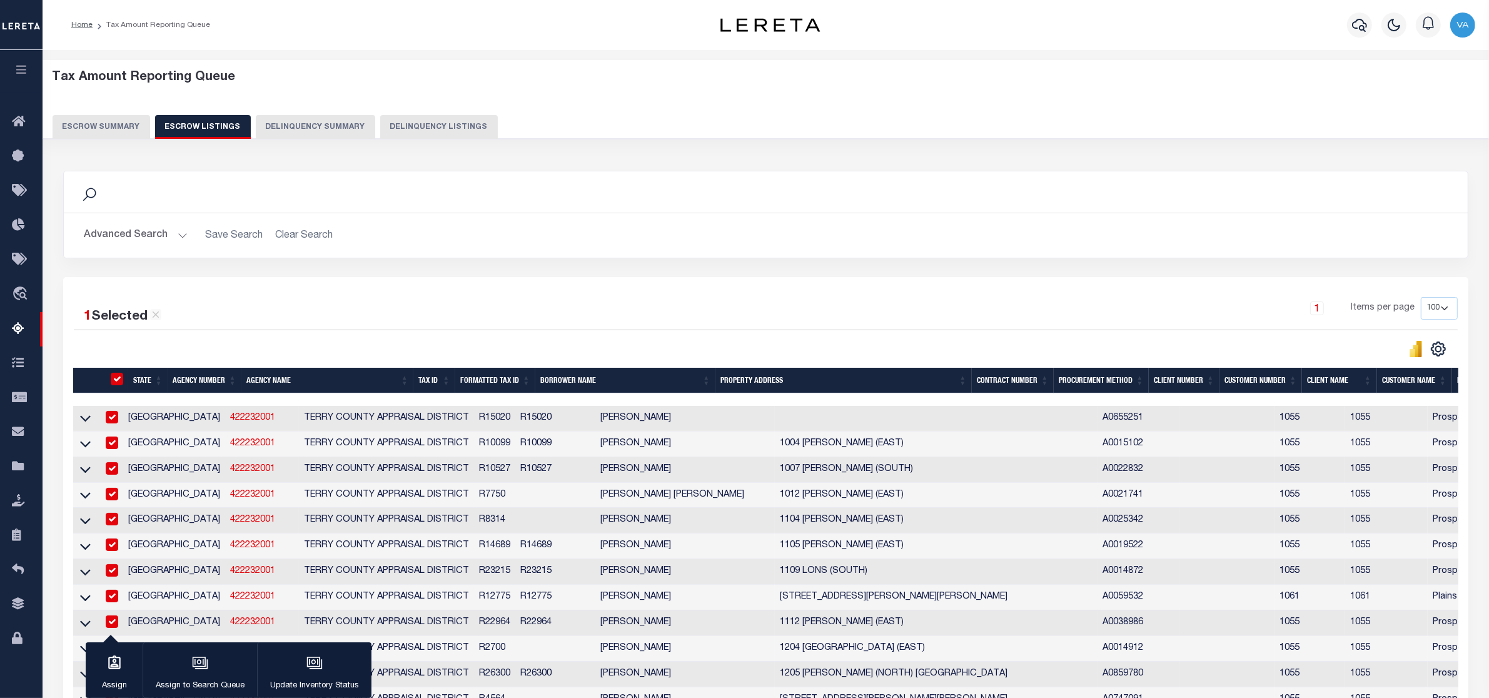
checkbox input "true"
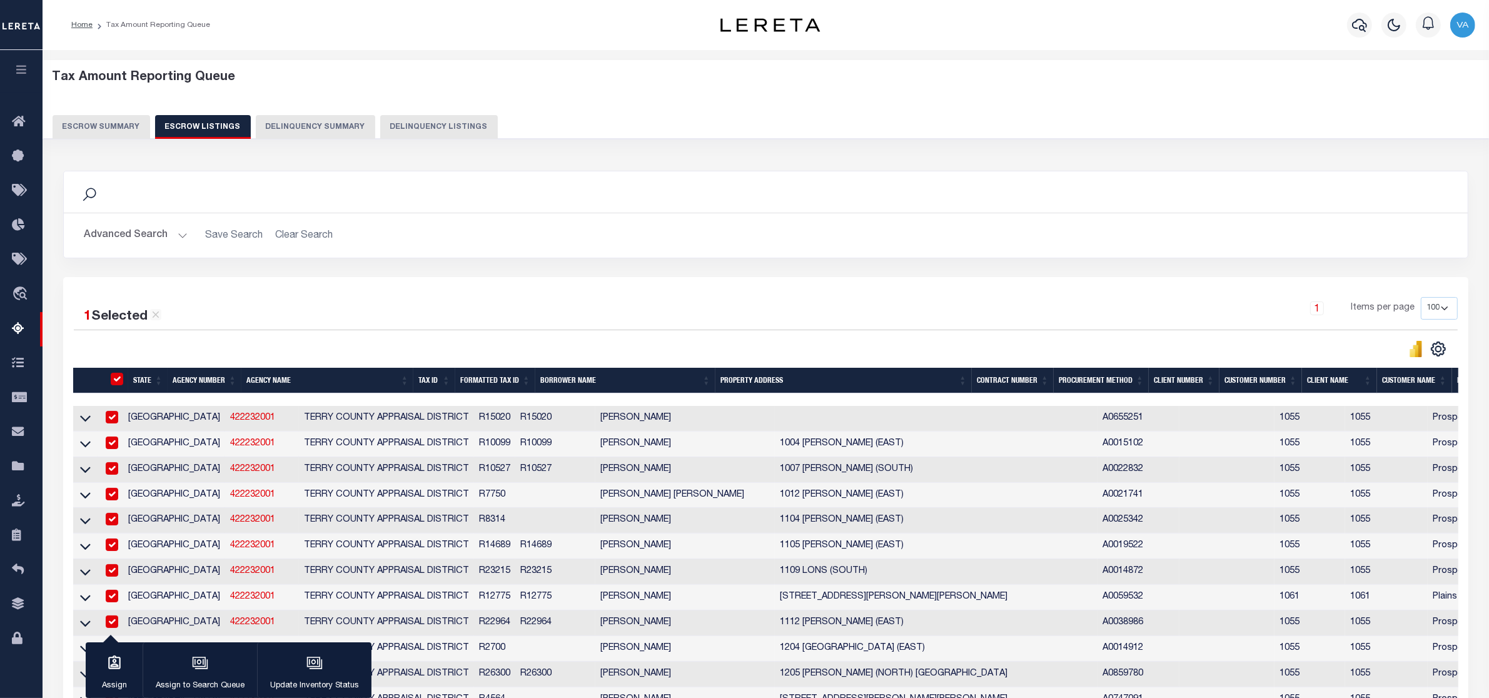
checkbox input "true"
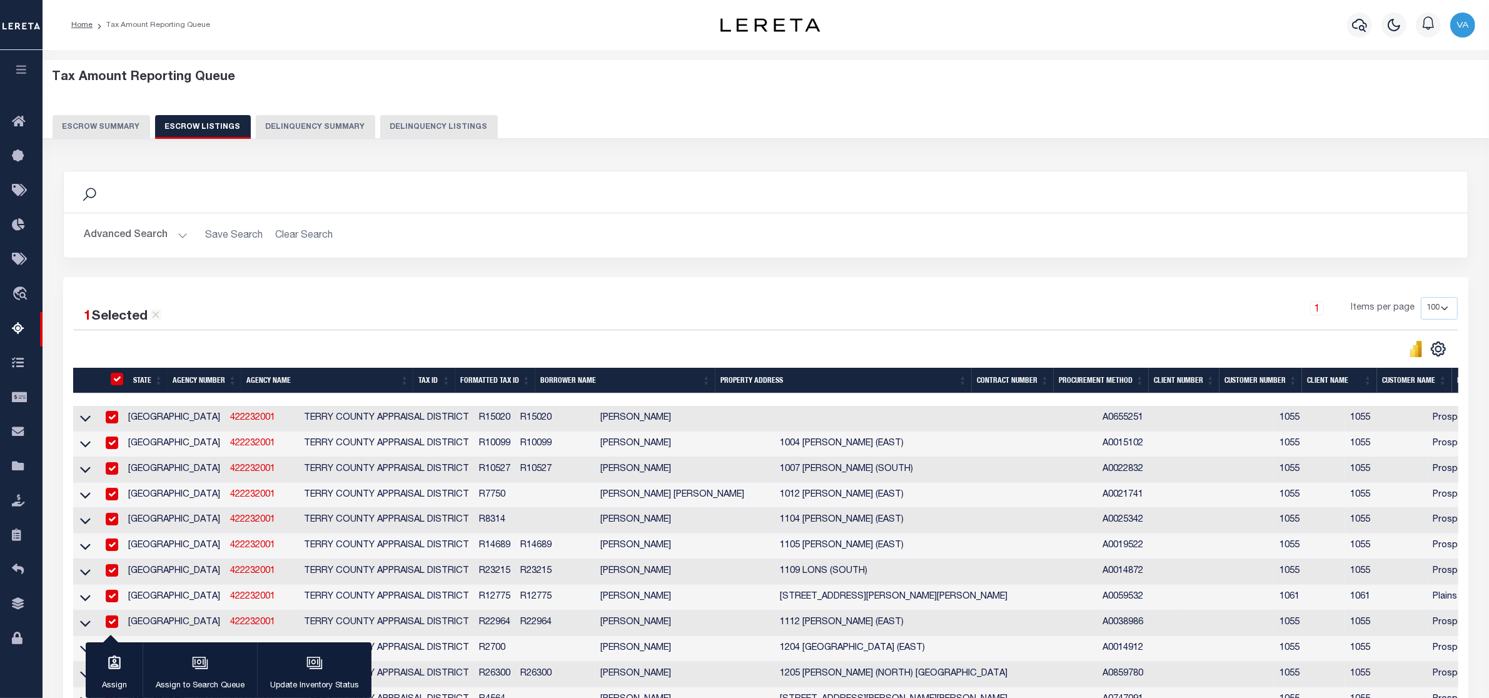
checkbox input "true"
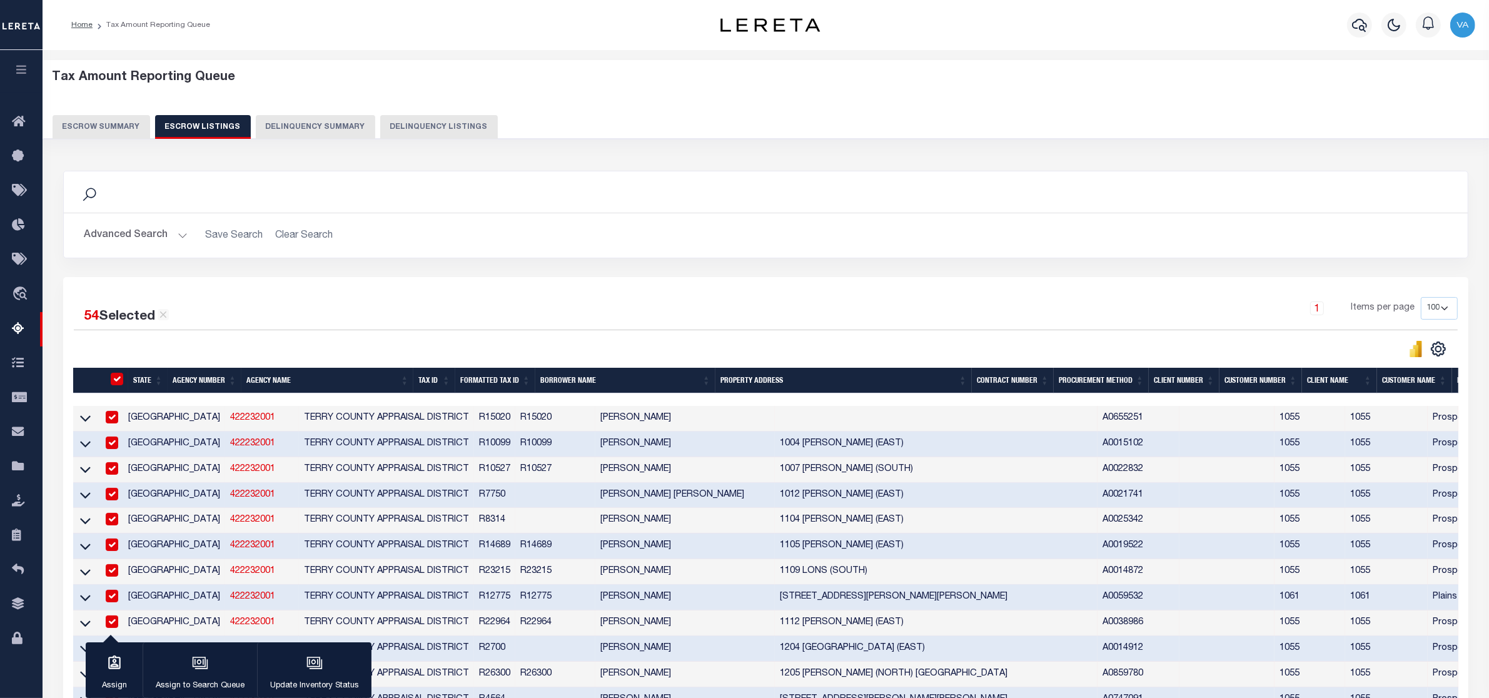
click at [119, 385] on input "ID" at bounding box center [117, 379] width 13 height 13
checkbox input "false"
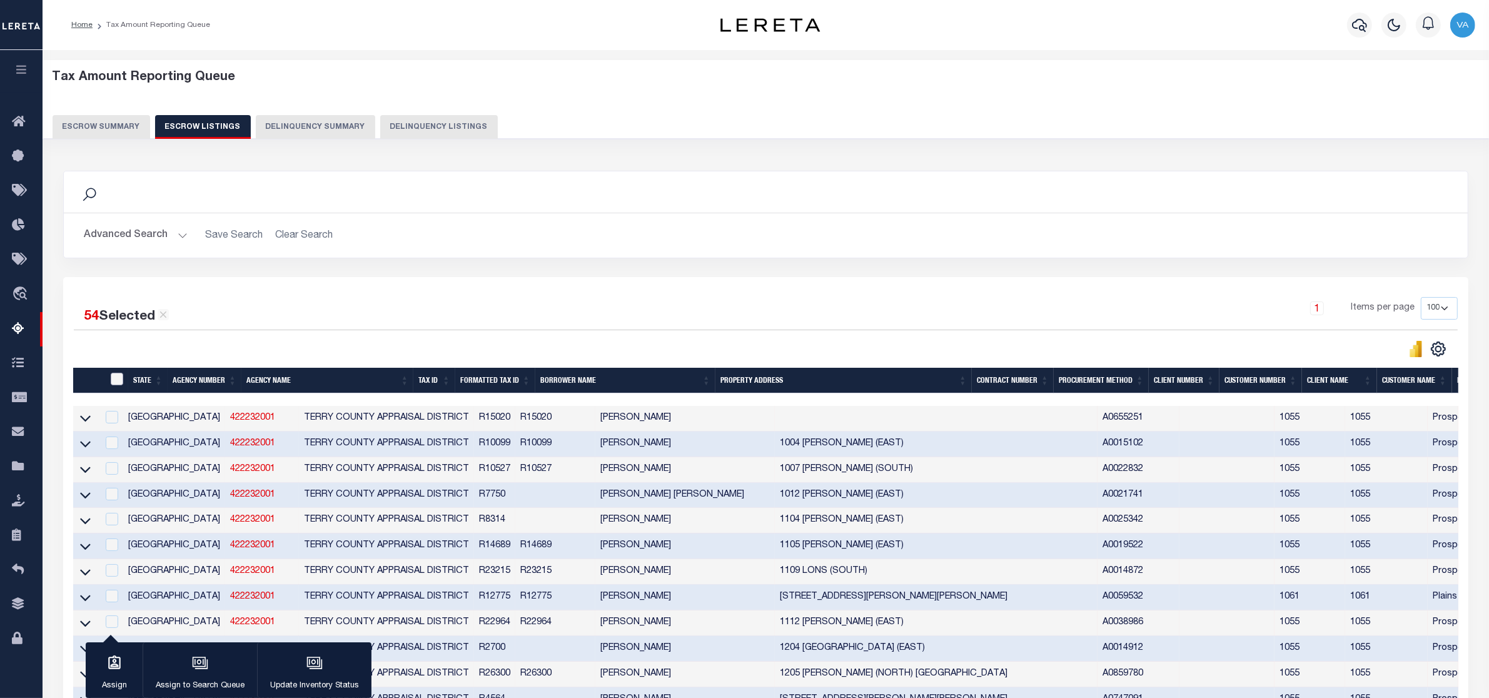
checkbox input "false"
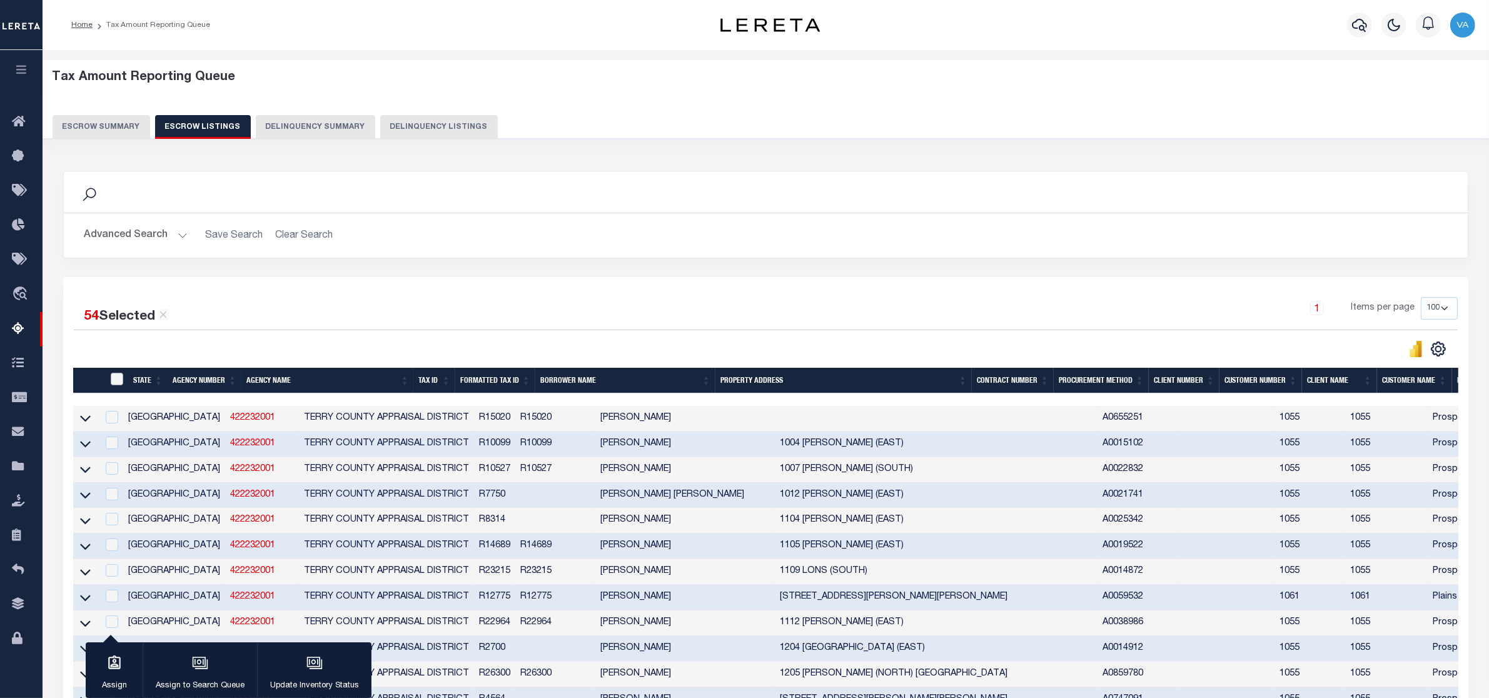
checkbox input "false"
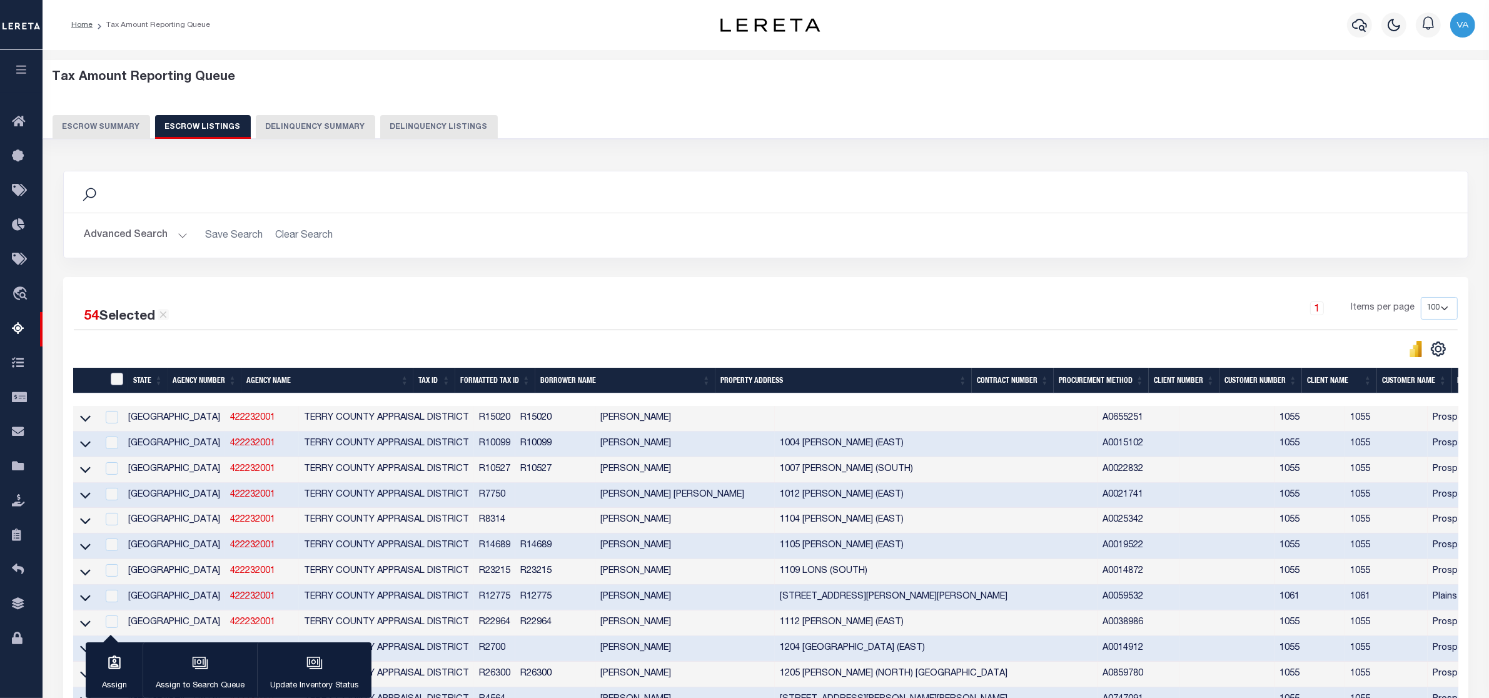
checkbox input "false"
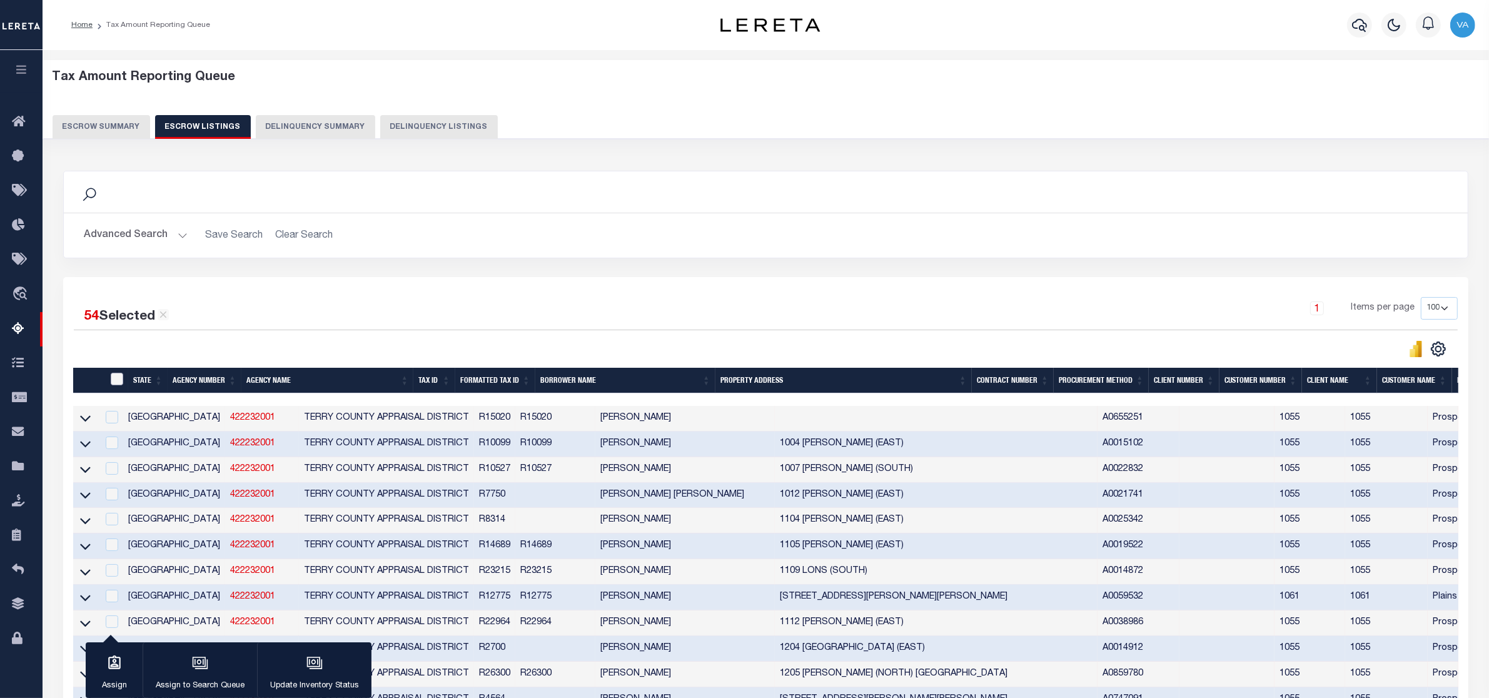
checkbox input "false"
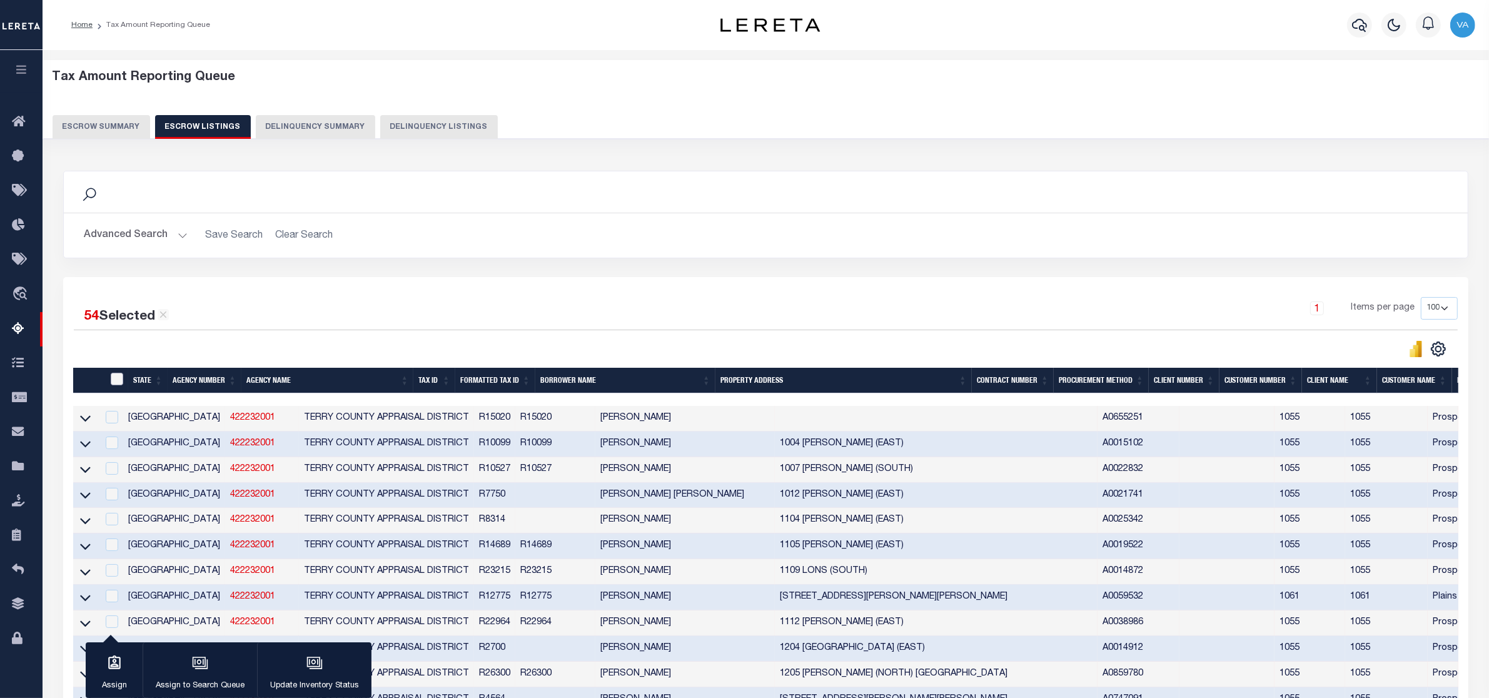
checkbox input "false"
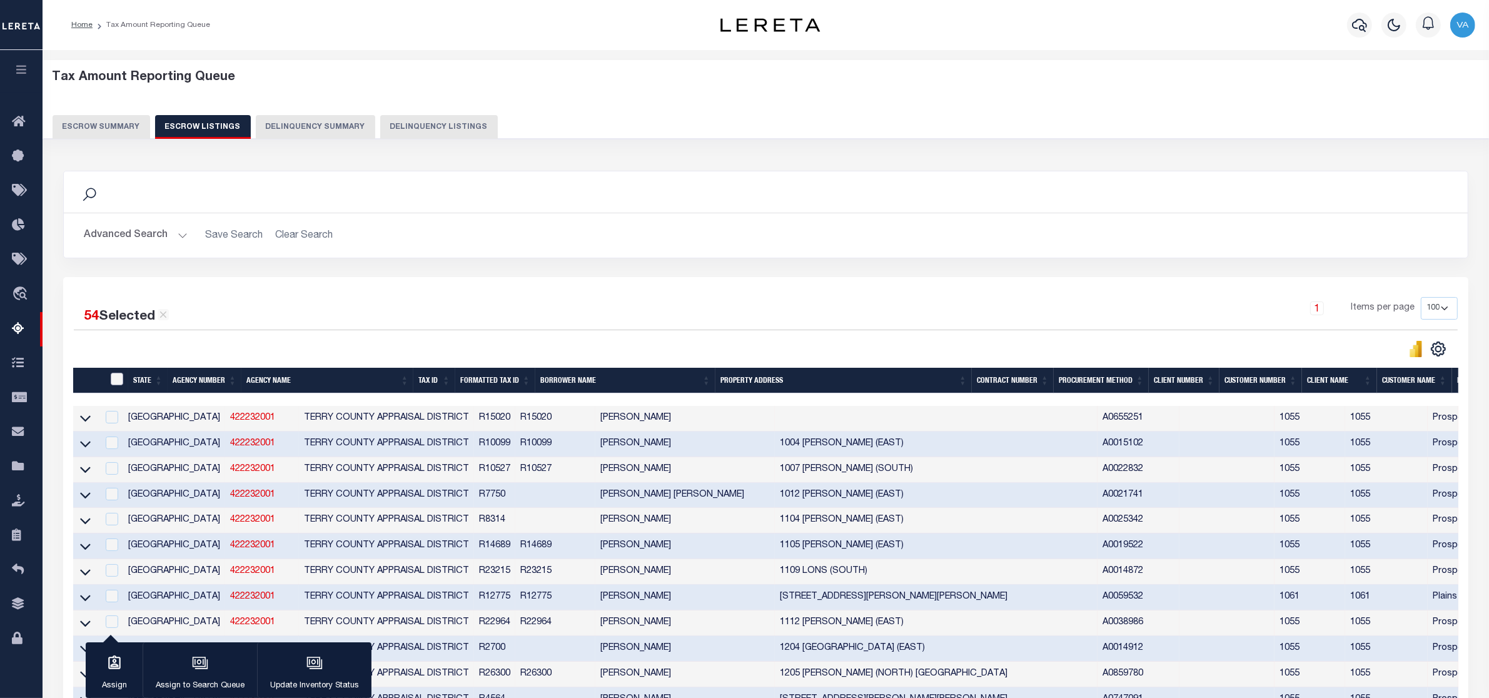
checkbox input "false"
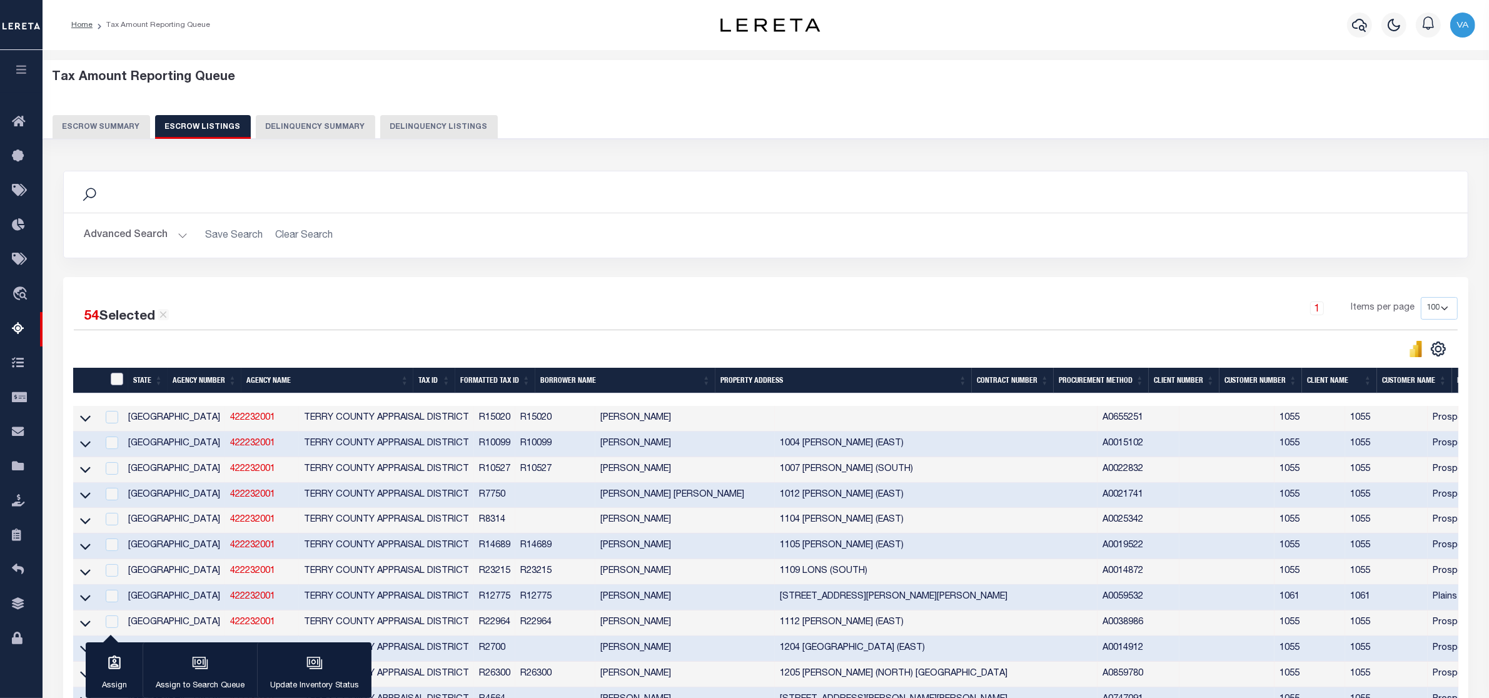
checkbox input "false"
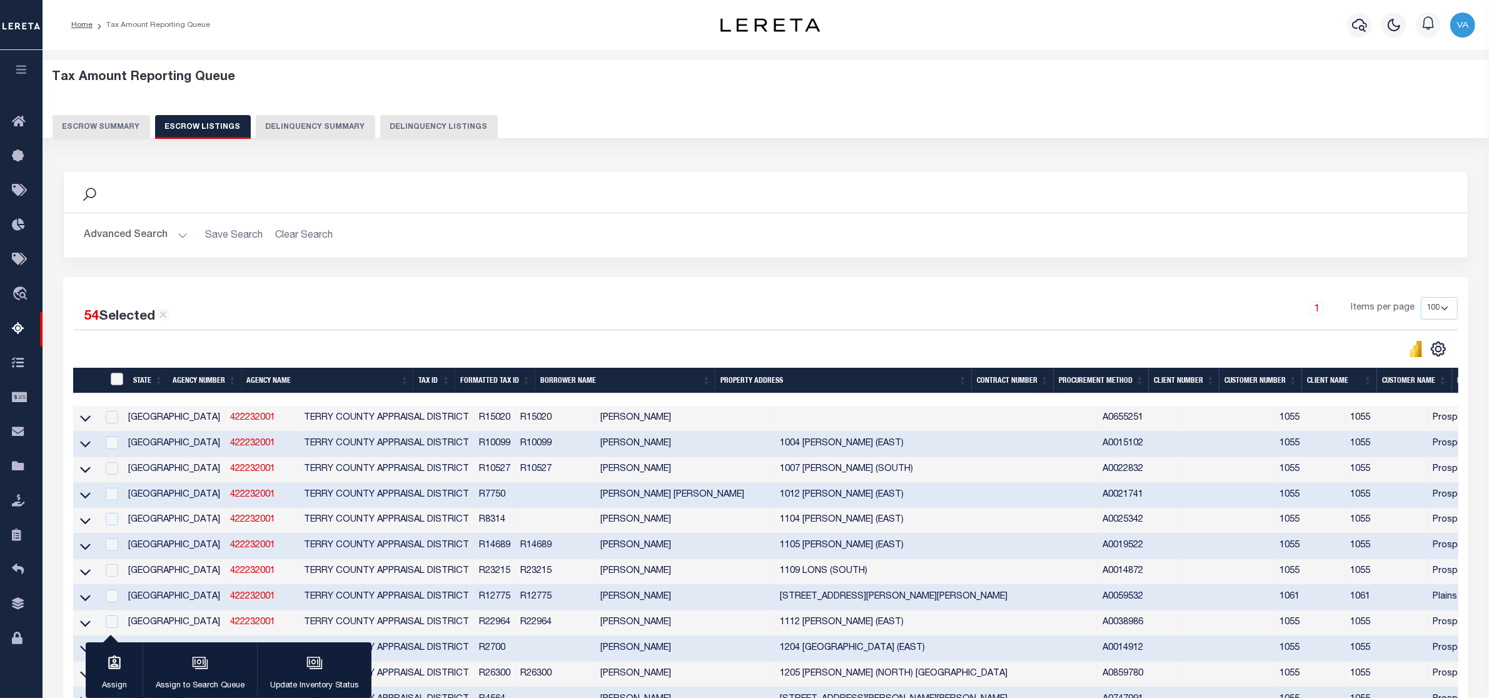
checkbox input "false"
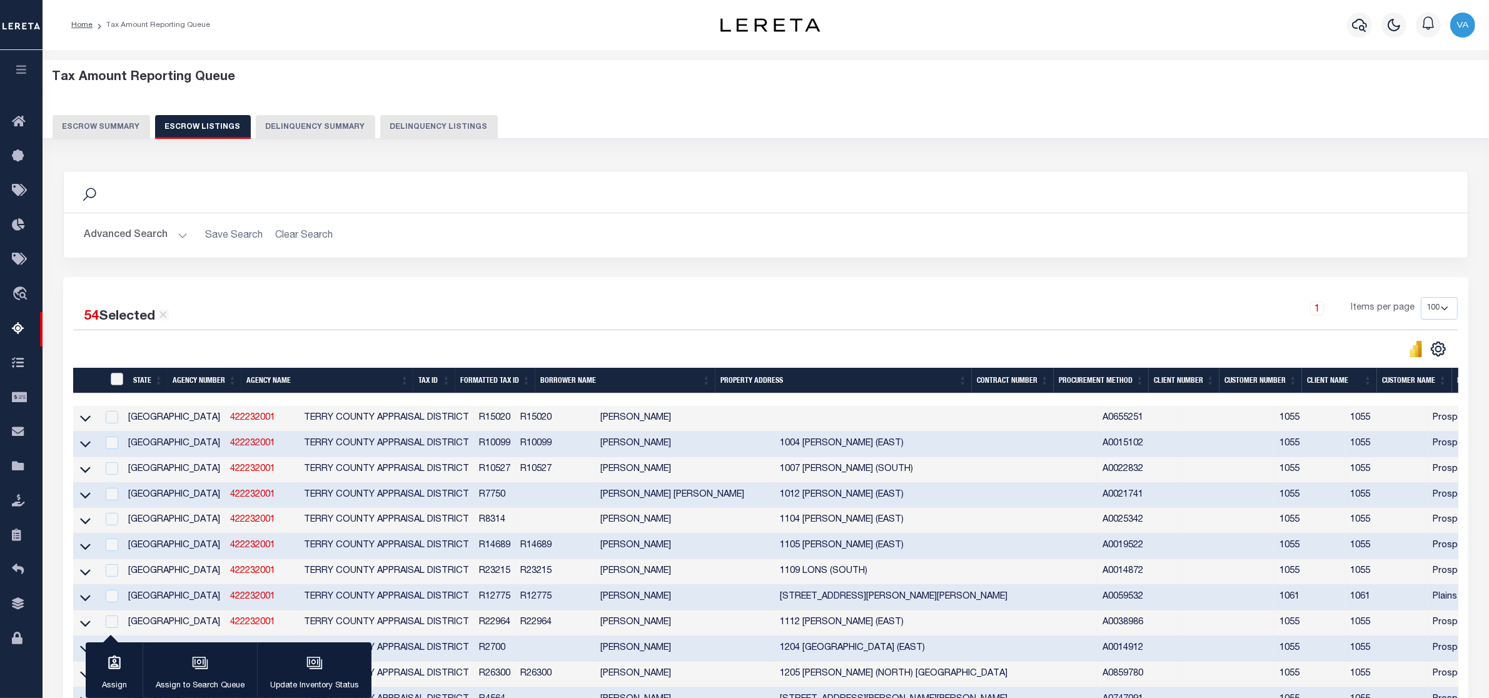
checkbox input "false"
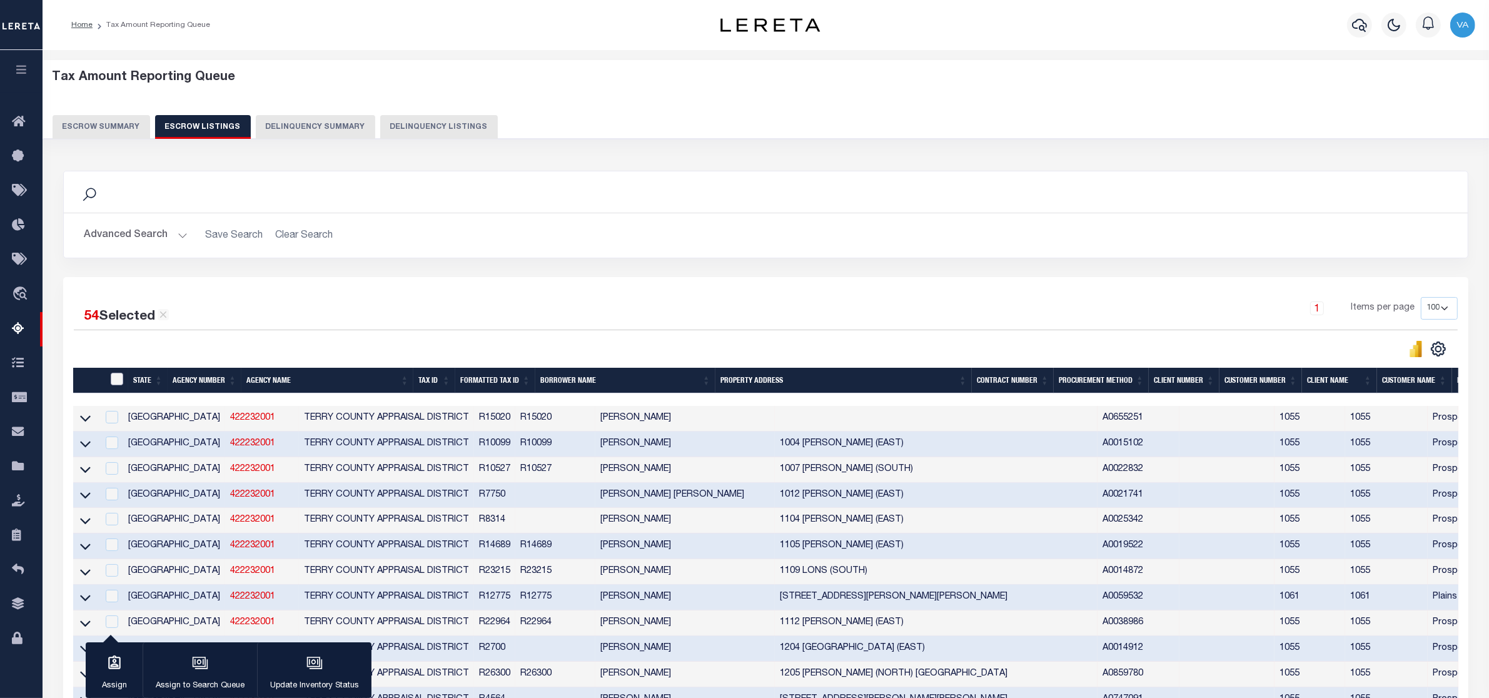
checkbox input "false"
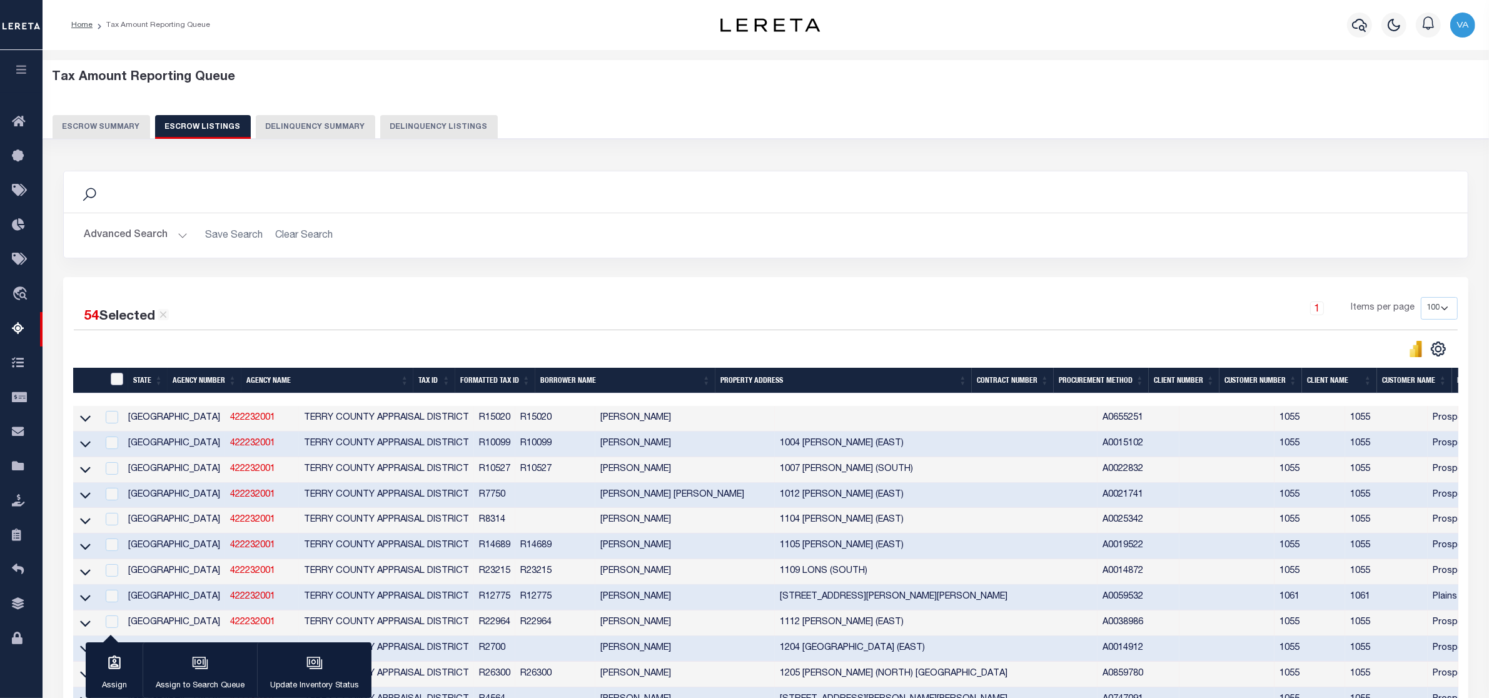
checkbox input "false"
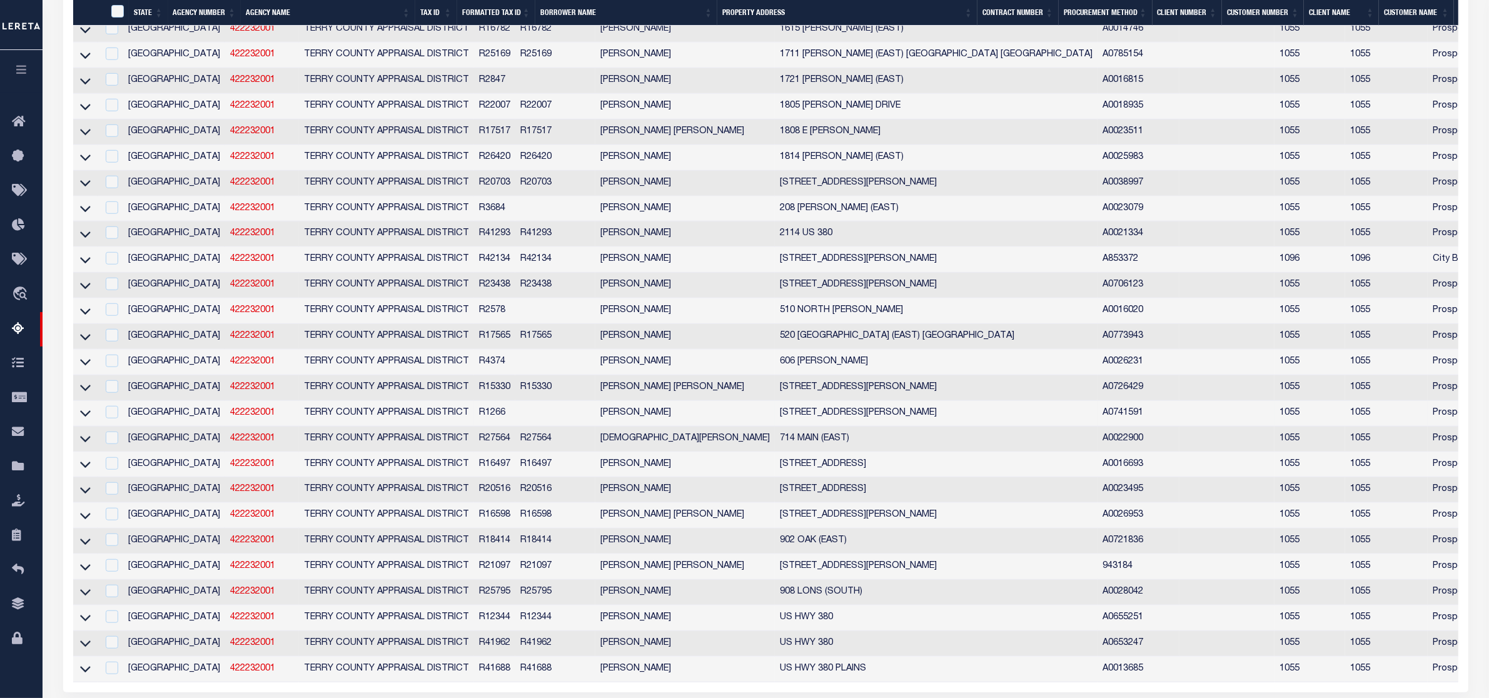
scroll to position [1251, 0]
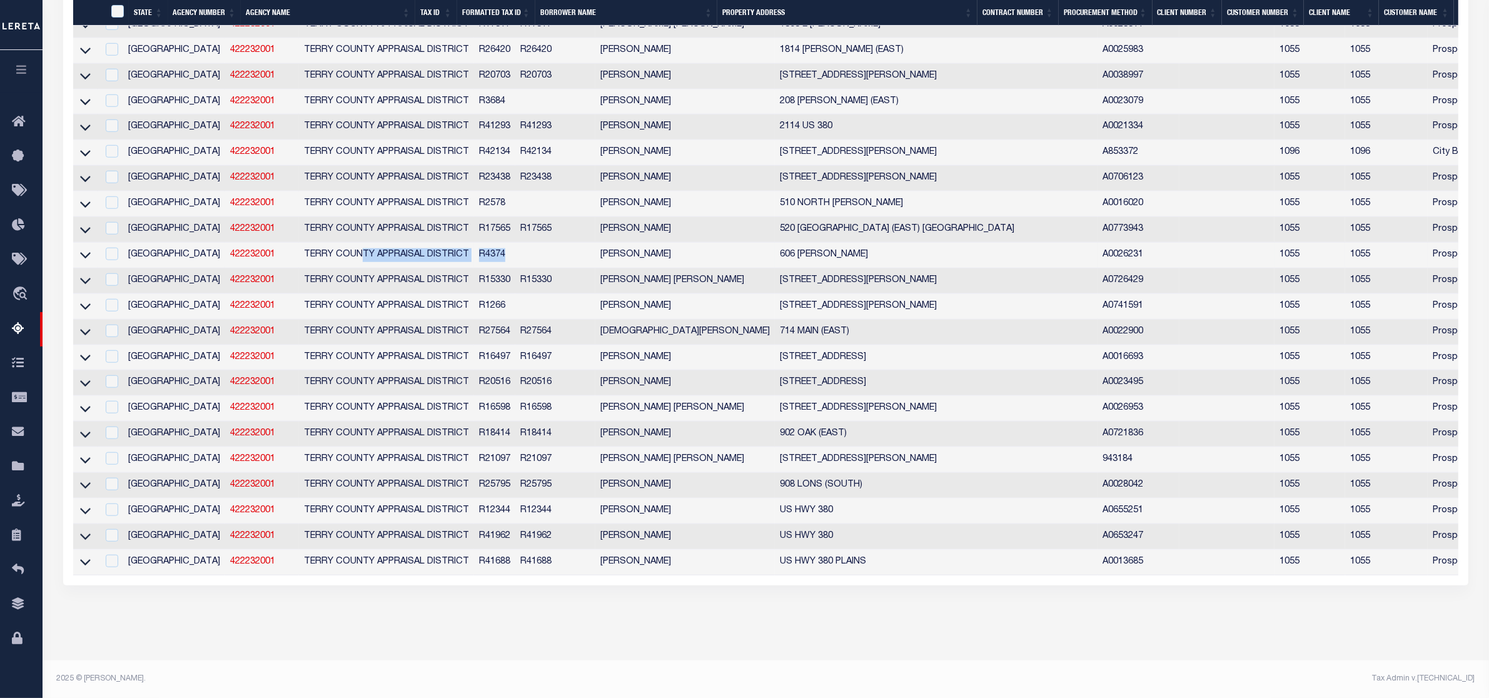
drag, startPoint x: 296, startPoint y: 231, endPoint x: 461, endPoint y: 233, distance: 165.1
click at [461, 243] on tr "TX 422232001 TERRY COUNTY APPRAISAL DISTRICT R4374 DENNIS RICHARD KIRKLAND 606 …" at bounding box center [952, 256] width 1758 height 26
click at [474, 243] on td "R4374" at bounding box center [494, 256] width 41 height 26
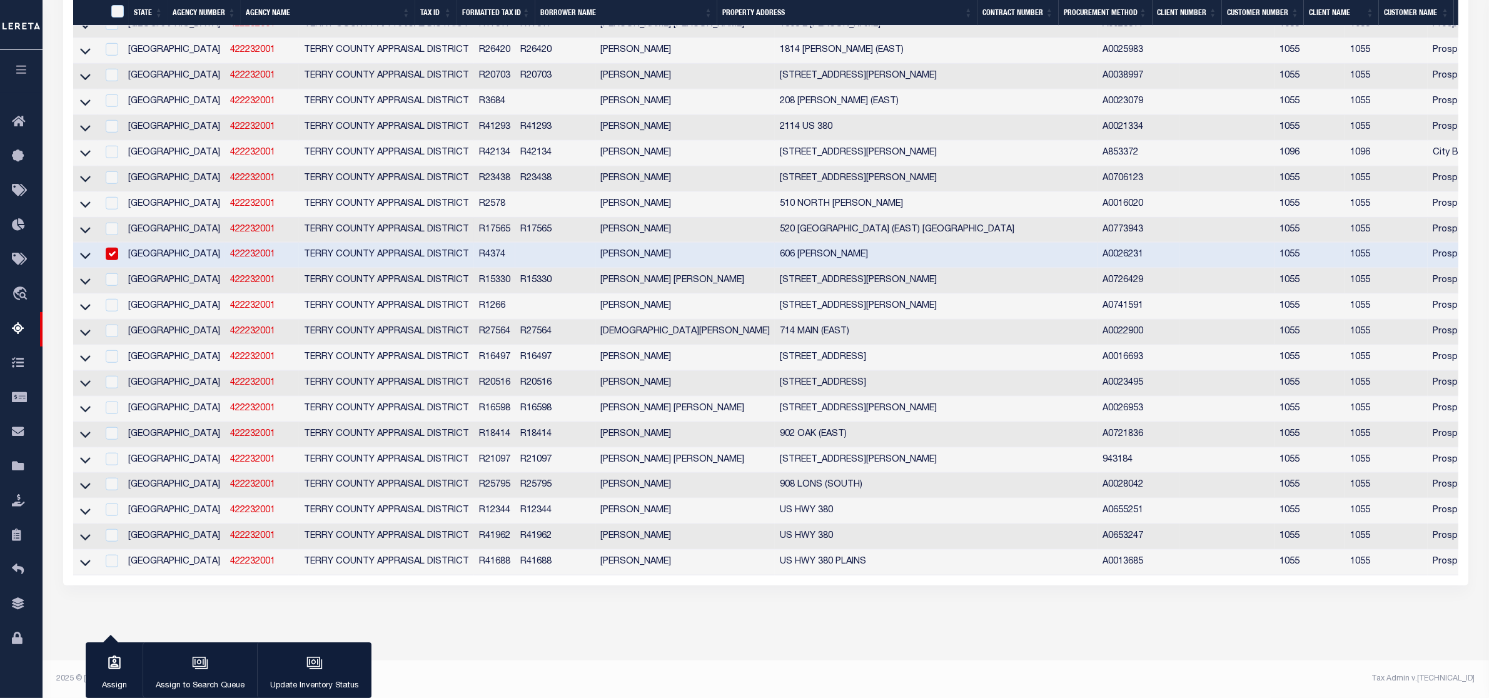
scroll to position [1222, 0]
click at [113, 260] on input "checkbox" at bounding box center [112, 254] width 13 height 13
checkbox input "false"
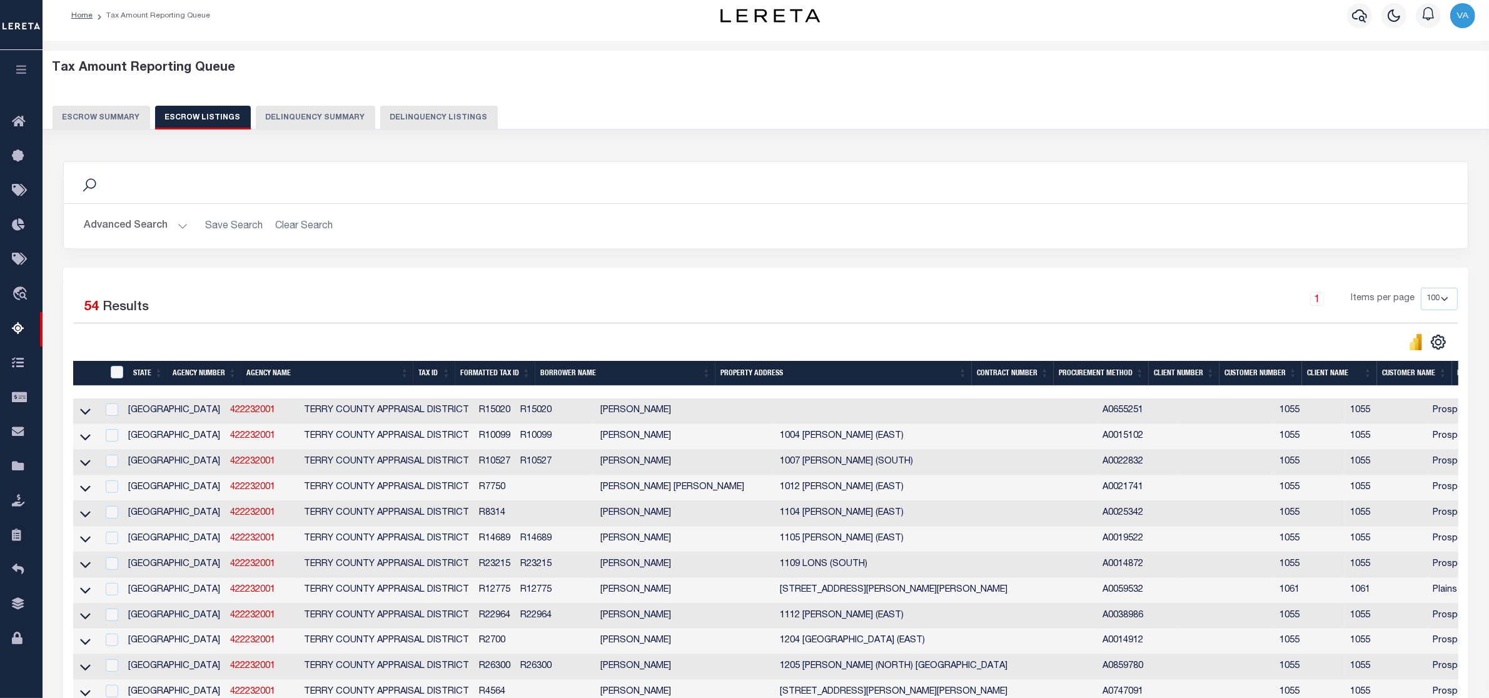
scroll to position [0, 0]
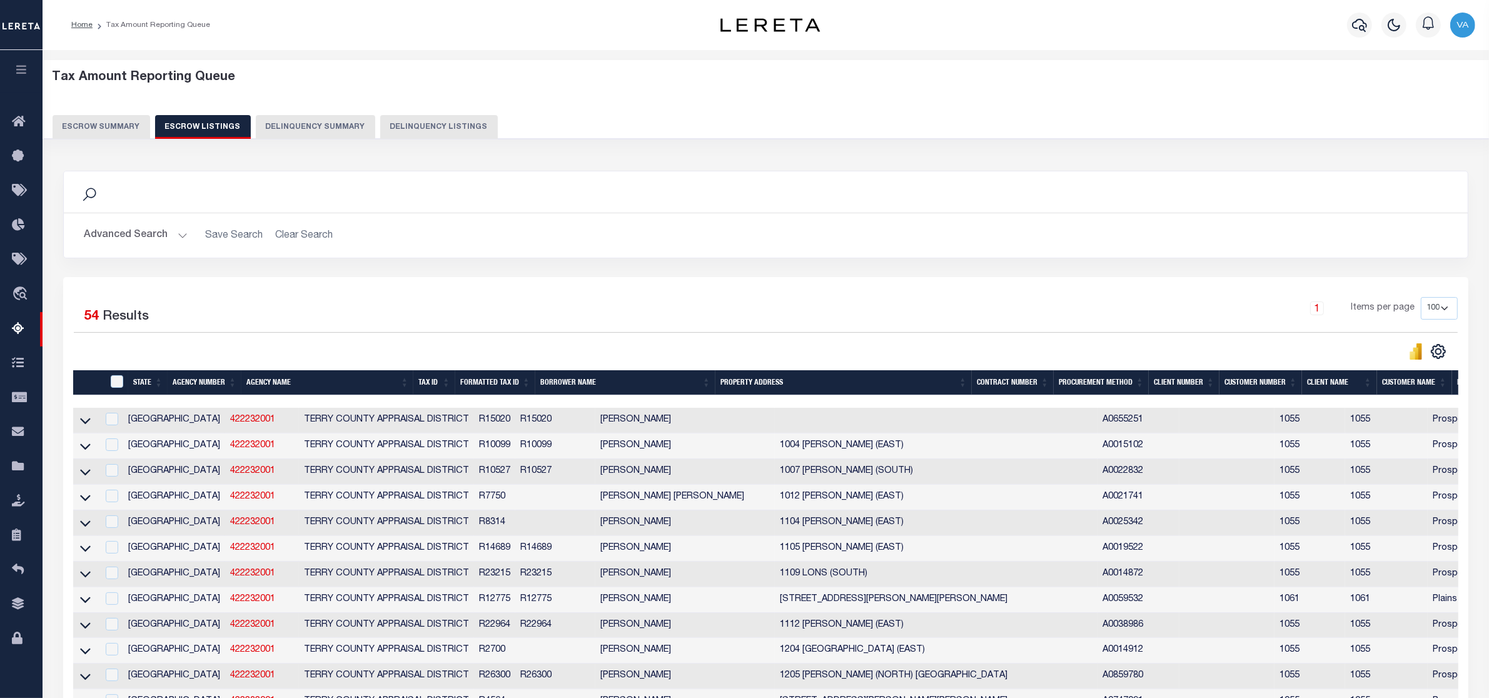
click at [1163, 183] on div "Search" at bounding box center [766, 191] width 1384 height 21
click at [761, 264] on div "Search Advanced Search Save Search Clear Search In In" at bounding box center [766, 224] width 1424 height 106
click at [114, 126] on button "Escrow Summary" at bounding box center [102, 127] width 98 height 24
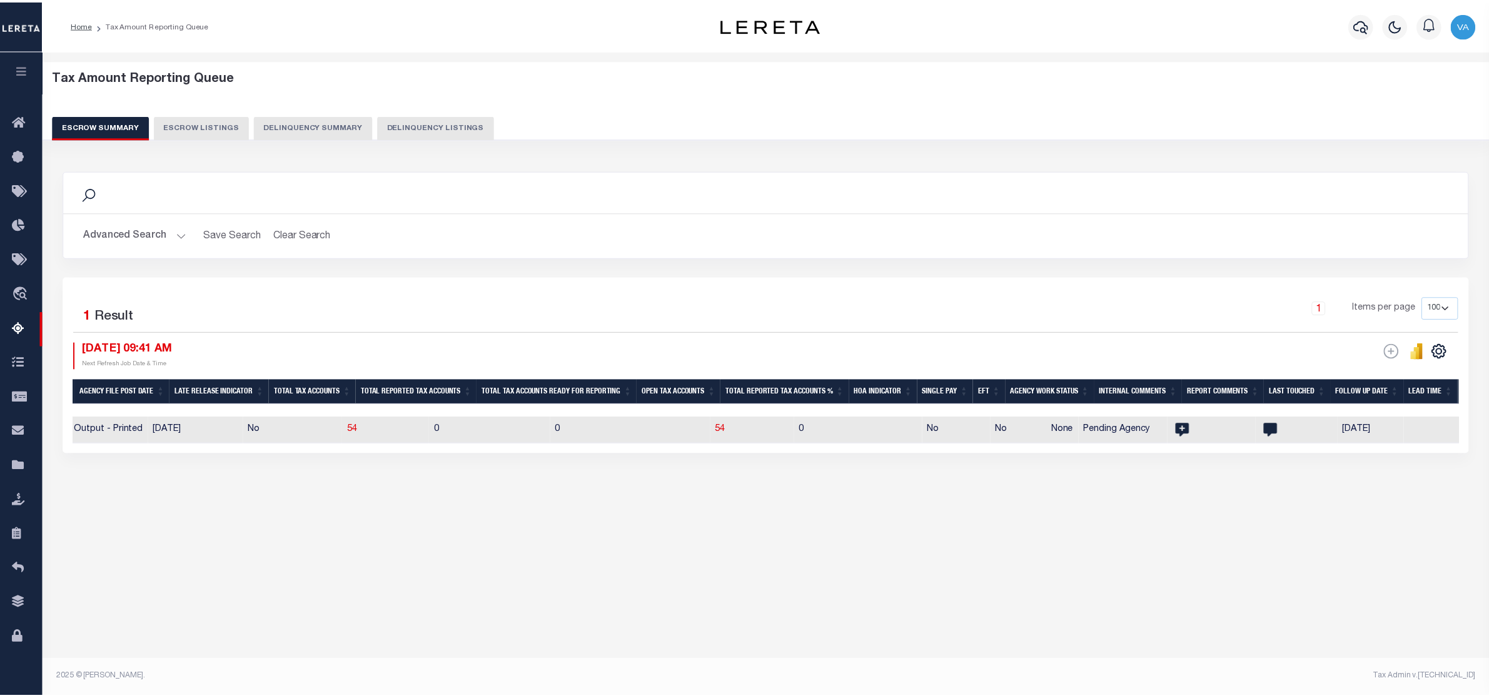
scroll to position [0, 1245]
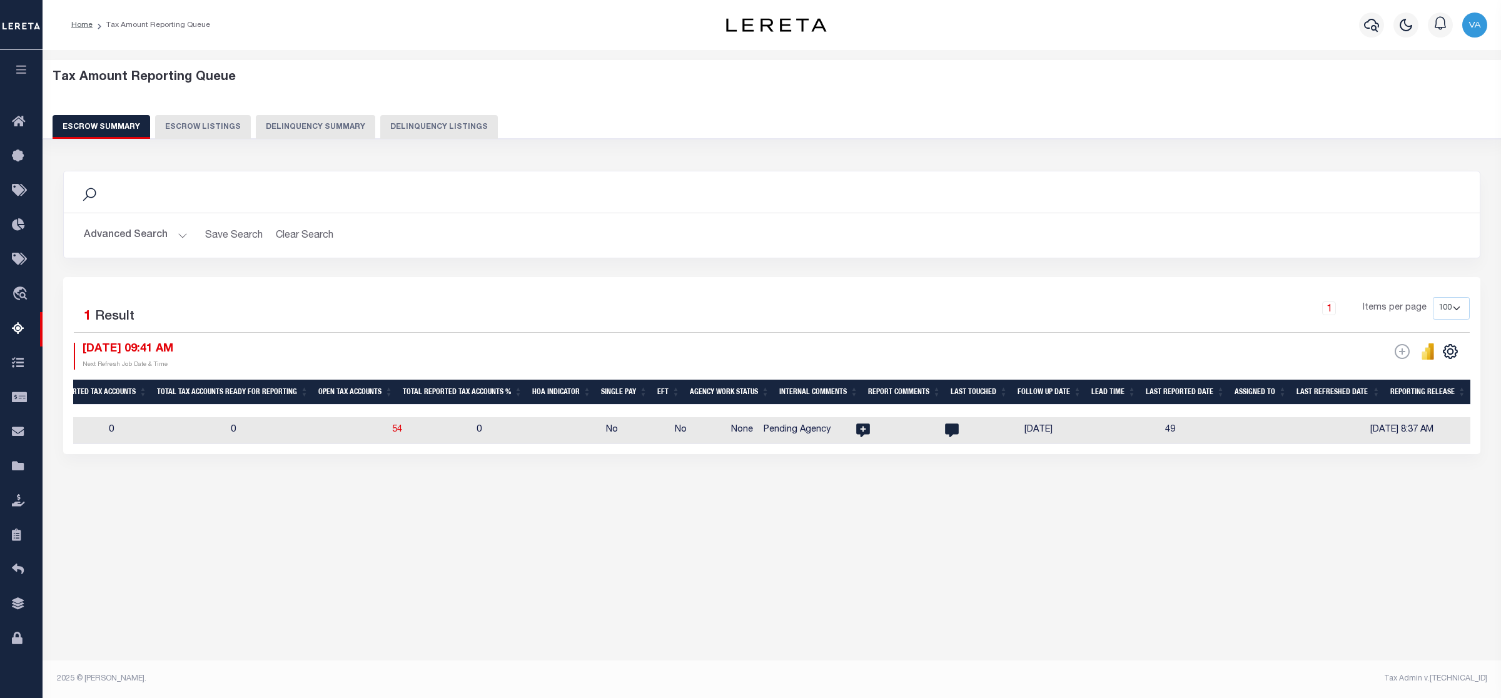
click at [1214, 431] on td at bounding box center [1258, 430] width 89 height 27
checkbox input "true"
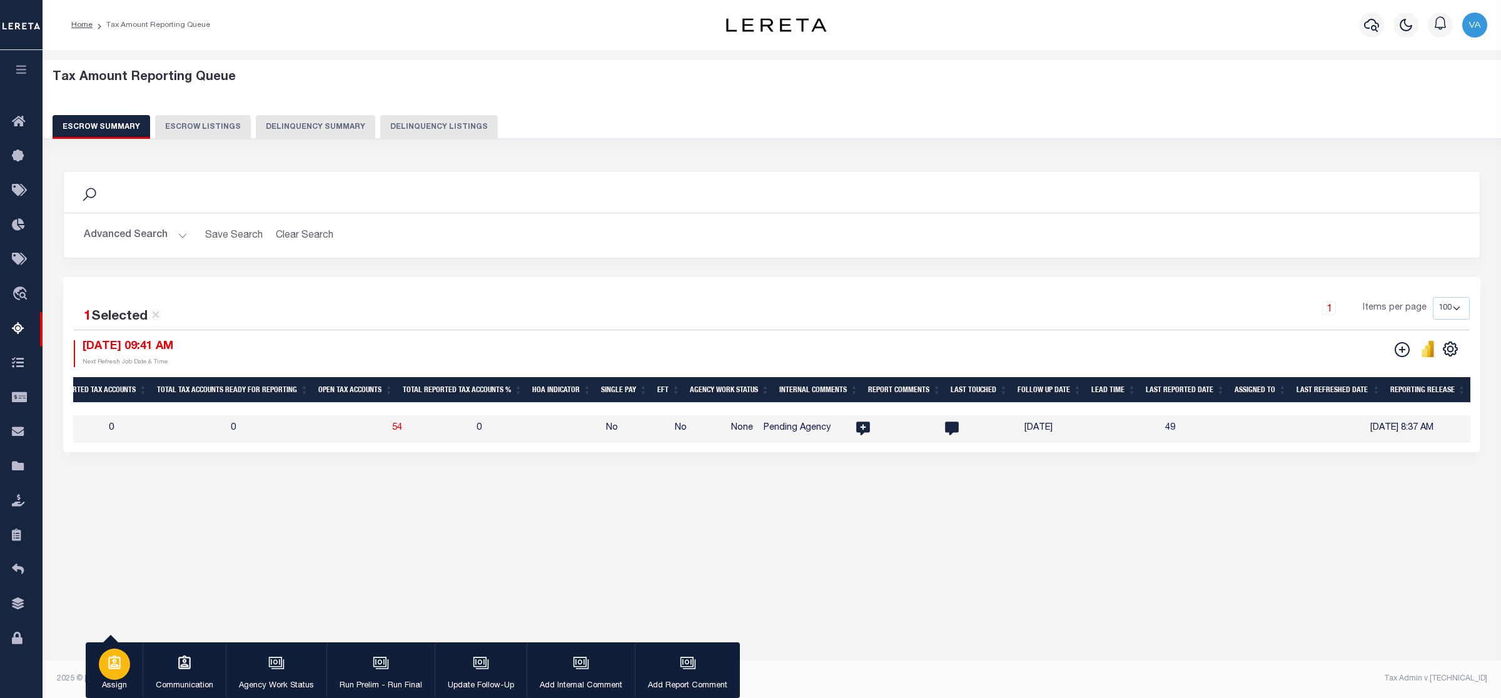
click at [120, 662] on icon "button" at bounding box center [114, 662] width 13 height 14
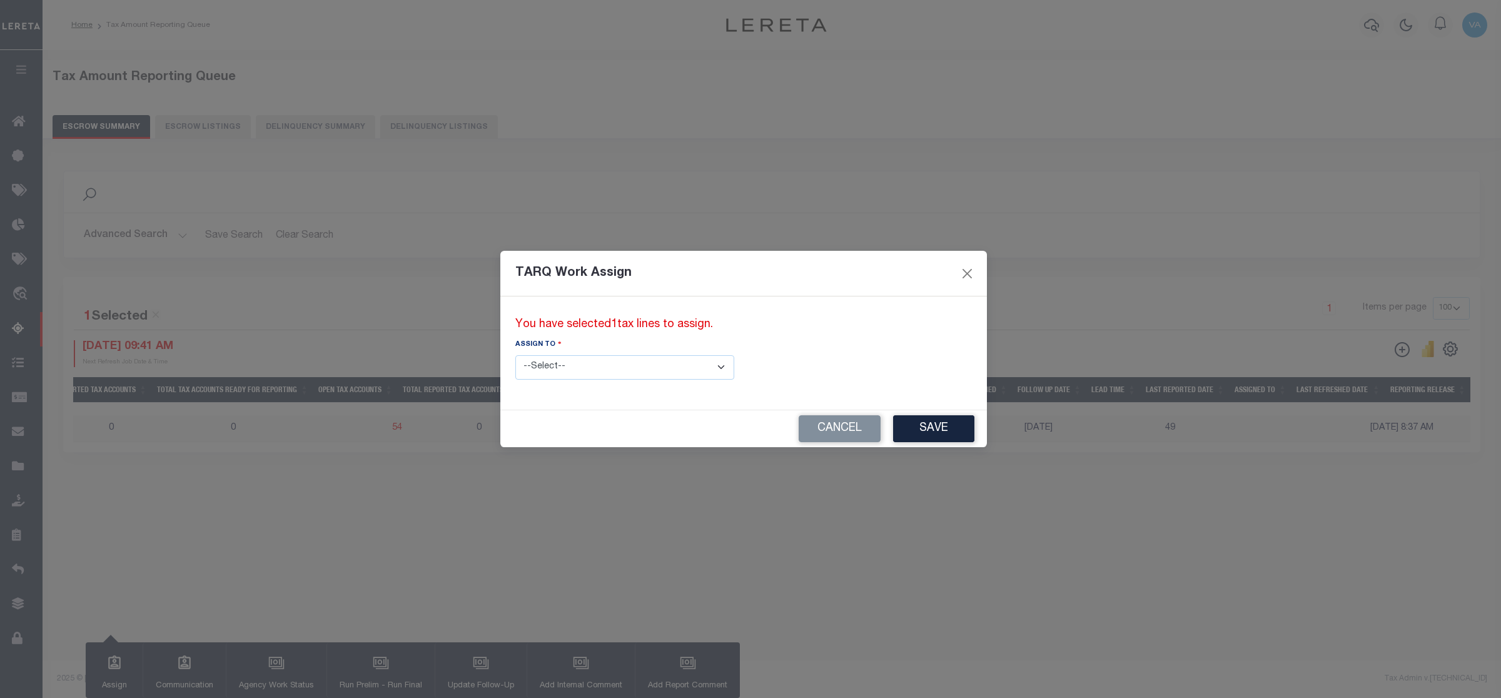
click at [574, 369] on select "--Select-- --Unassigned-- --Unassigned-- Abdul Muzain Adhikary Rinki Agustin Fe…" at bounding box center [624, 367] width 219 height 24
select select "Vamsi Kalikiri"
click at [515, 355] on select "--Select-- --Unassigned-- --Unassigned-- Abdul Muzain Adhikary Rinki Agustin Fe…" at bounding box center [624, 367] width 219 height 24
click at [893, 423] on button "Save" at bounding box center [933, 428] width 81 height 27
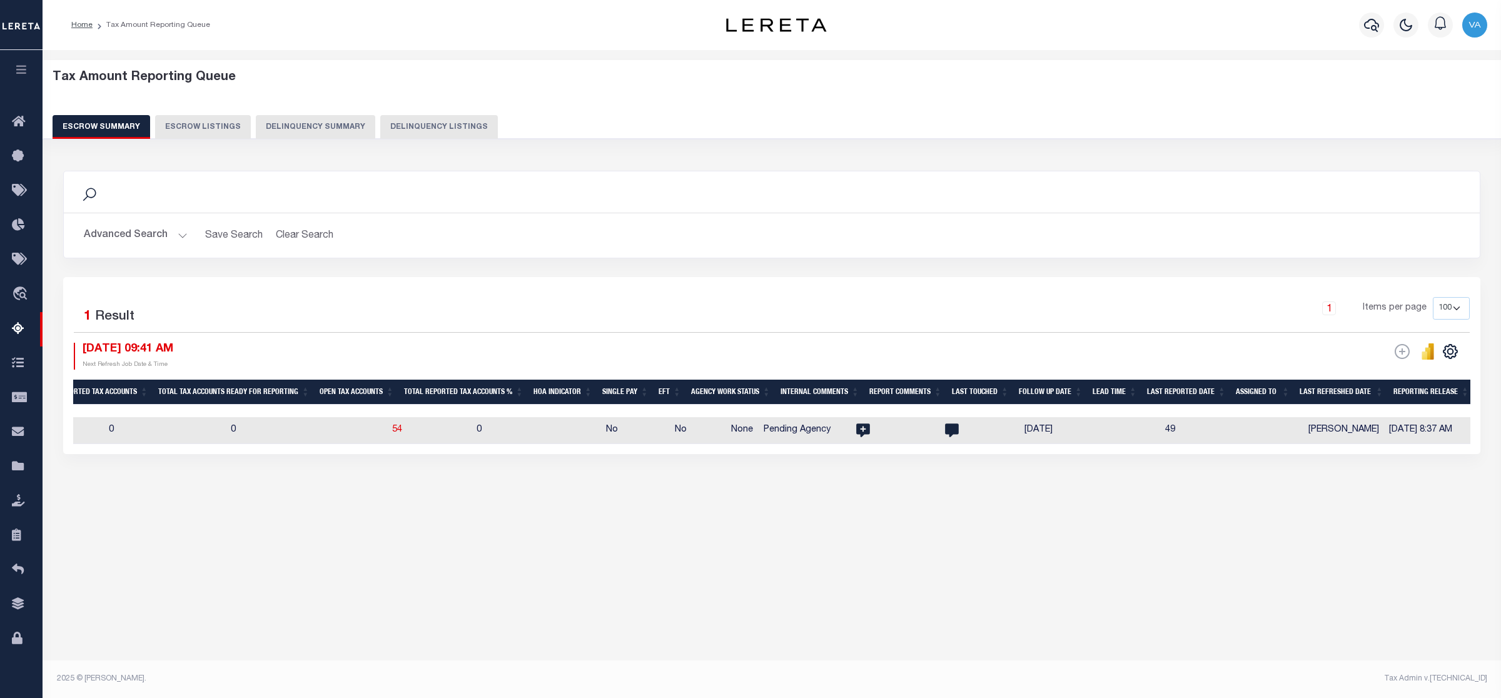
click at [159, 238] on button "Advanced Search" at bounding box center [136, 235] width 104 height 24
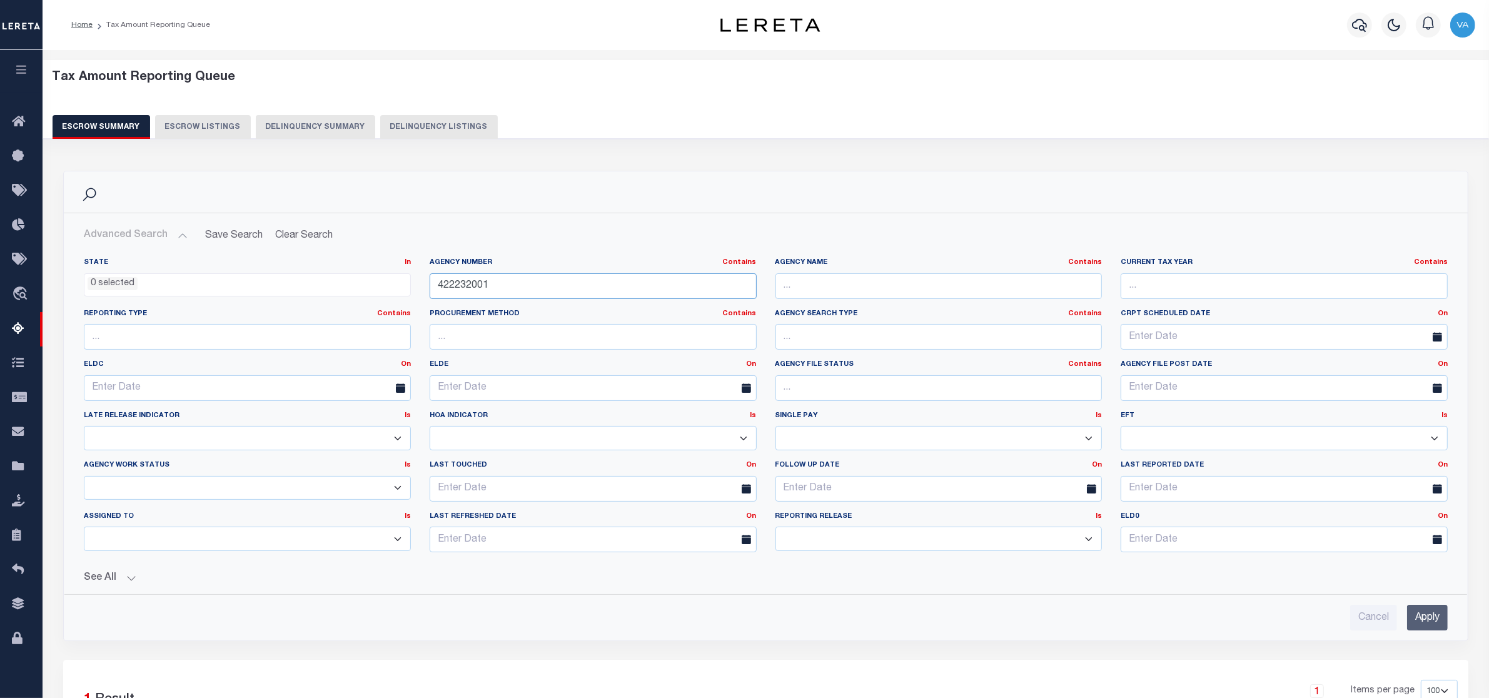
drag, startPoint x: 498, startPoint y: 291, endPoint x: 413, endPoint y: 288, distance: 85.1
click at [413, 288] on div "State In In AK AL AR AZ CA CO CT DC DE FL GA GU HI IA ID IL IN KS KY LA MA MD M…" at bounding box center [765, 410] width 1382 height 305
paste input "101430000"
click at [1436, 625] on input "Apply" at bounding box center [1427, 618] width 41 height 26
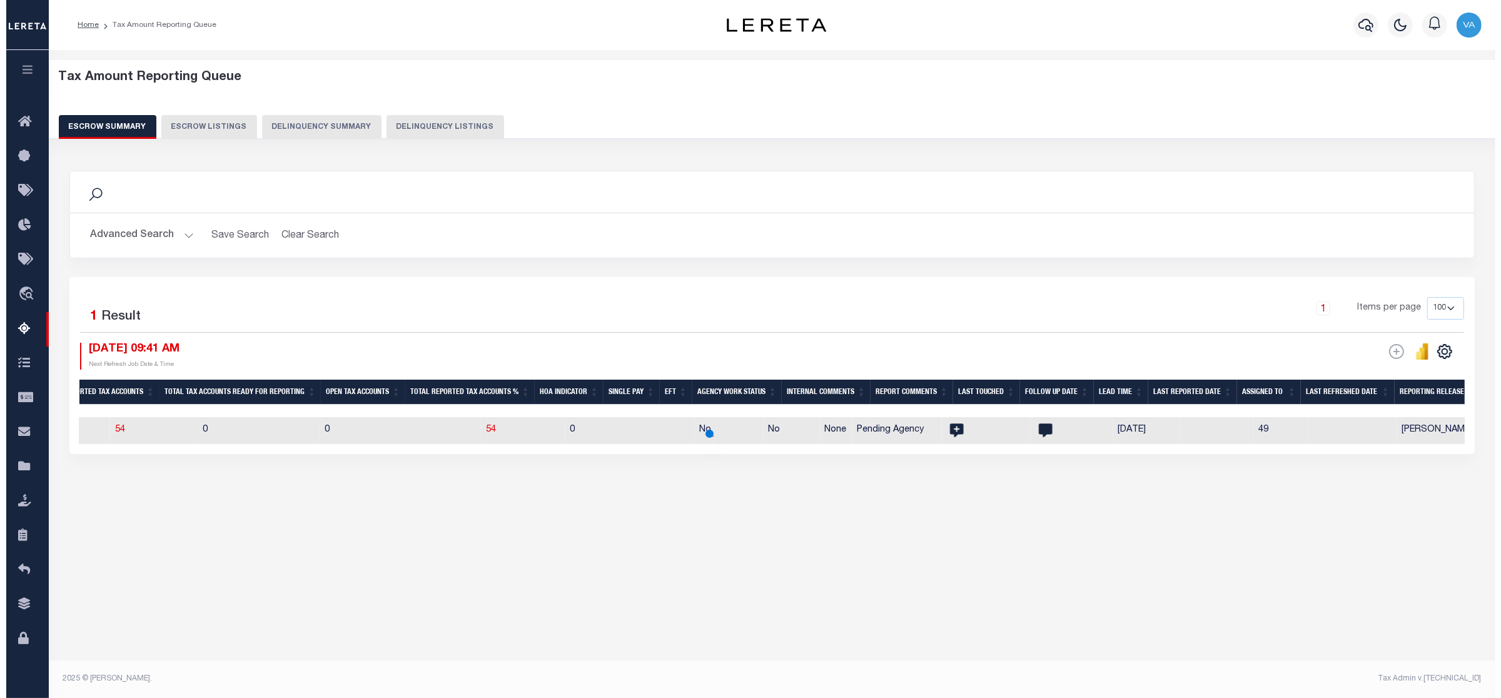
scroll to position [0, 1169]
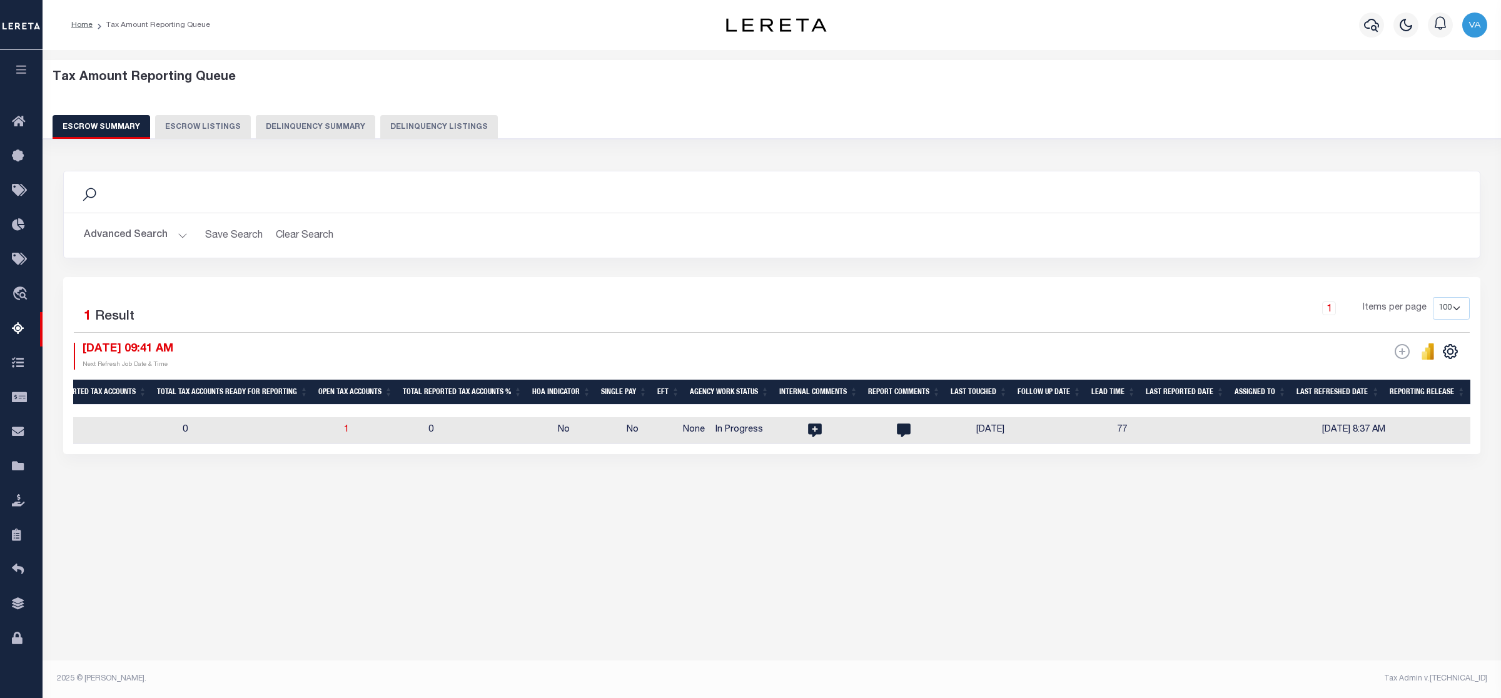
click at [298, 545] on div "Tax Amount Reporting Queue Escrow Summary Escrow Listings" at bounding box center [772, 308] width 1458 height 516
click at [135, 228] on button "Advanced Search" at bounding box center [136, 235] width 104 height 24
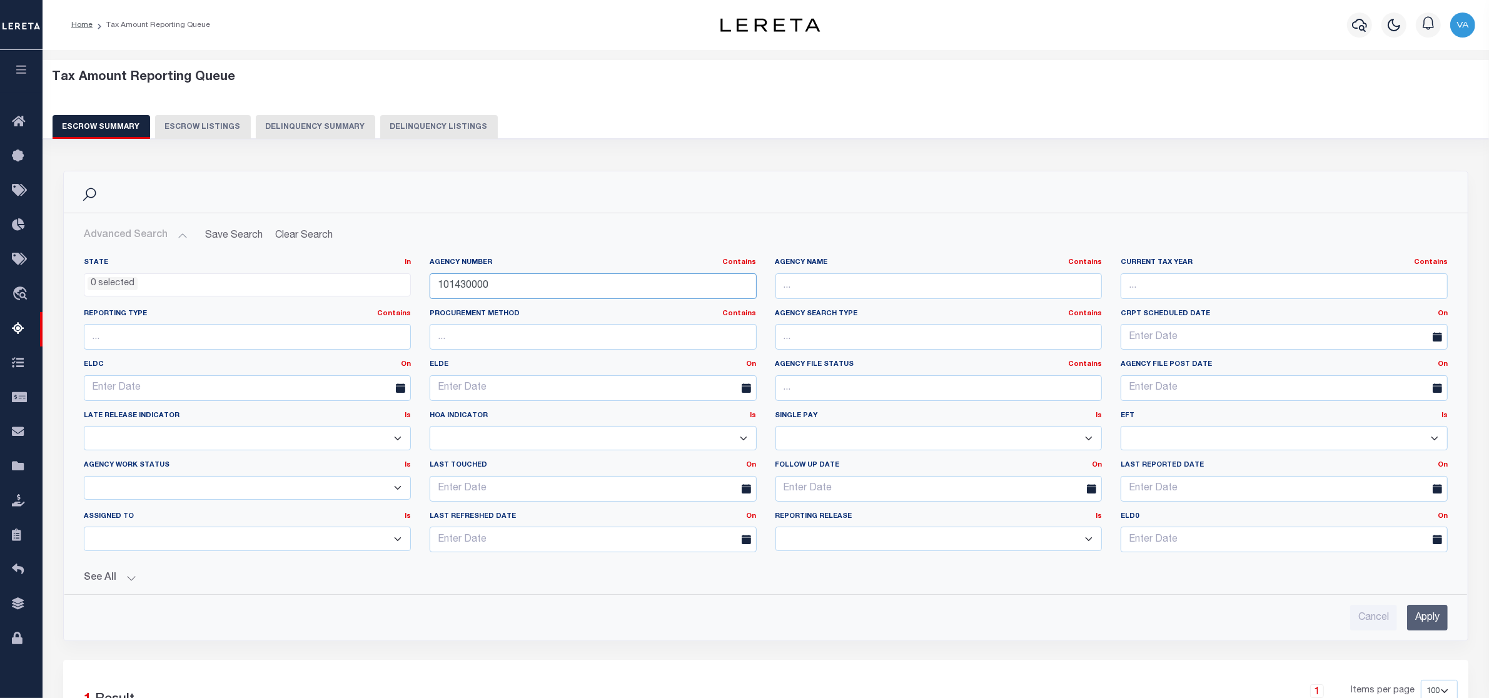
drag, startPoint x: 491, startPoint y: 285, endPoint x: 427, endPoint y: 286, distance: 63.8
click at [427, 286] on div "Agency Number Contains Contains Is 101430000" at bounding box center [593, 283] width 346 height 51
paste input "420370501"
drag, startPoint x: 502, startPoint y: 283, endPoint x: 418, endPoint y: 285, distance: 84.4
click at [418, 285] on div "State In In AK AL AR AZ CA CO CT DC DE FL GA GU HI IA ID IL IN KS KY LA MA MD M…" at bounding box center [765, 410] width 1382 height 305
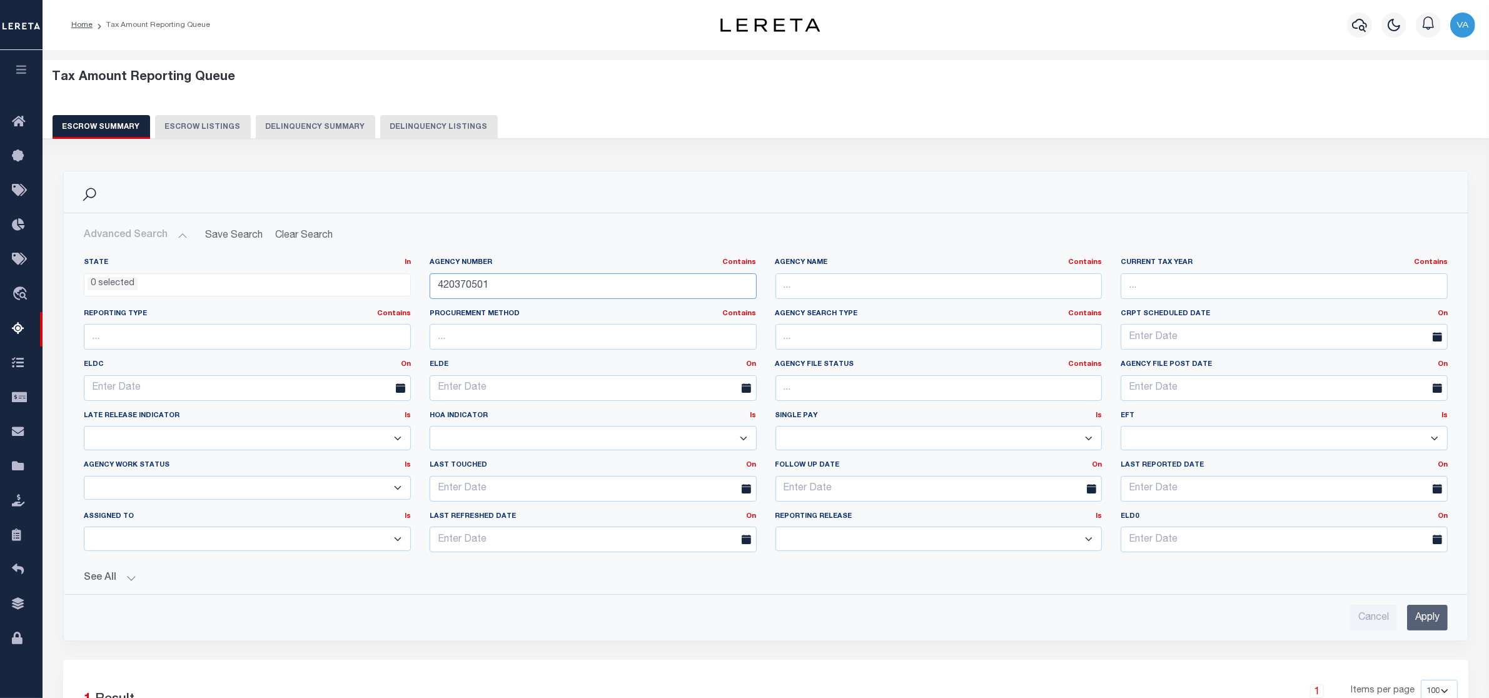
paste input "text"
type input "420370501"
click at [1423, 616] on input "Apply" at bounding box center [1427, 618] width 41 height 26
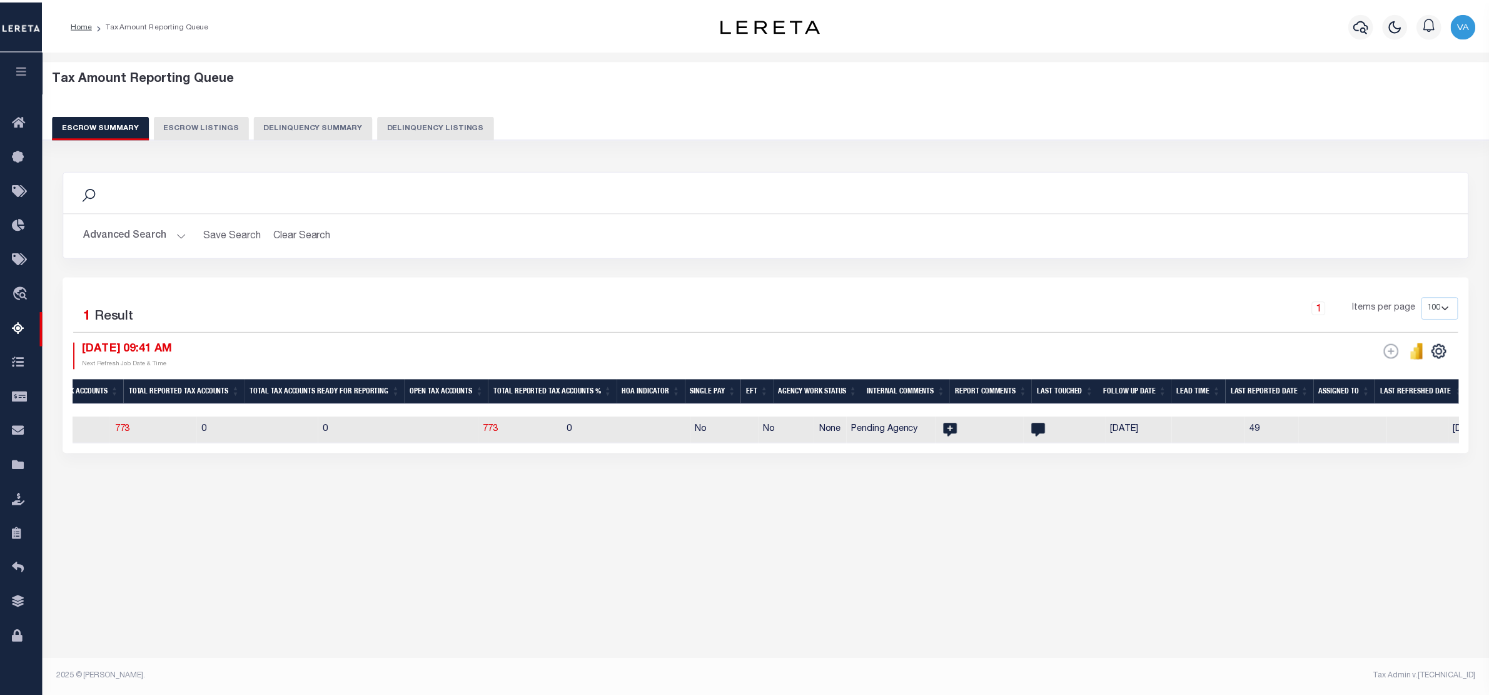
scroll to position [0, 1157]
click at [486, 433] on span "773" at bounding box center [493, 429] width 15 height 9
select select "100"
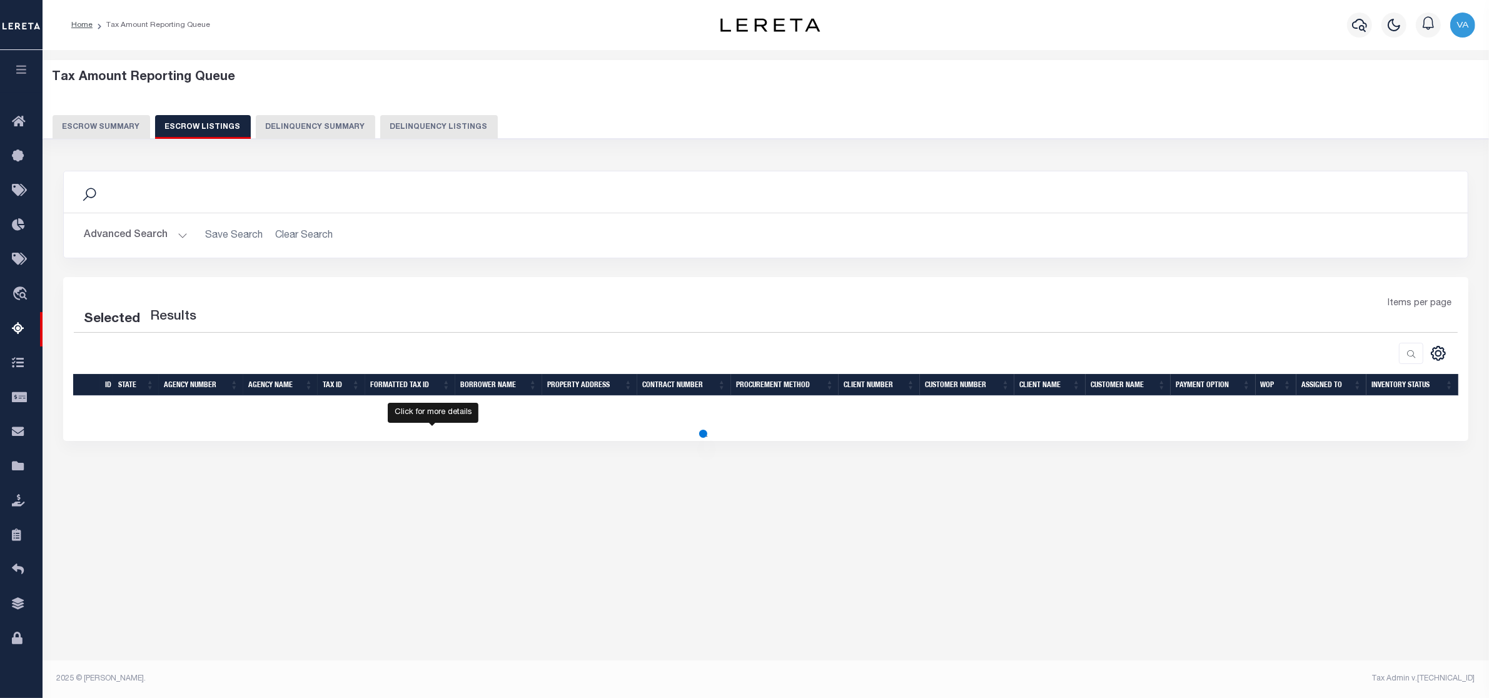
select select "100"
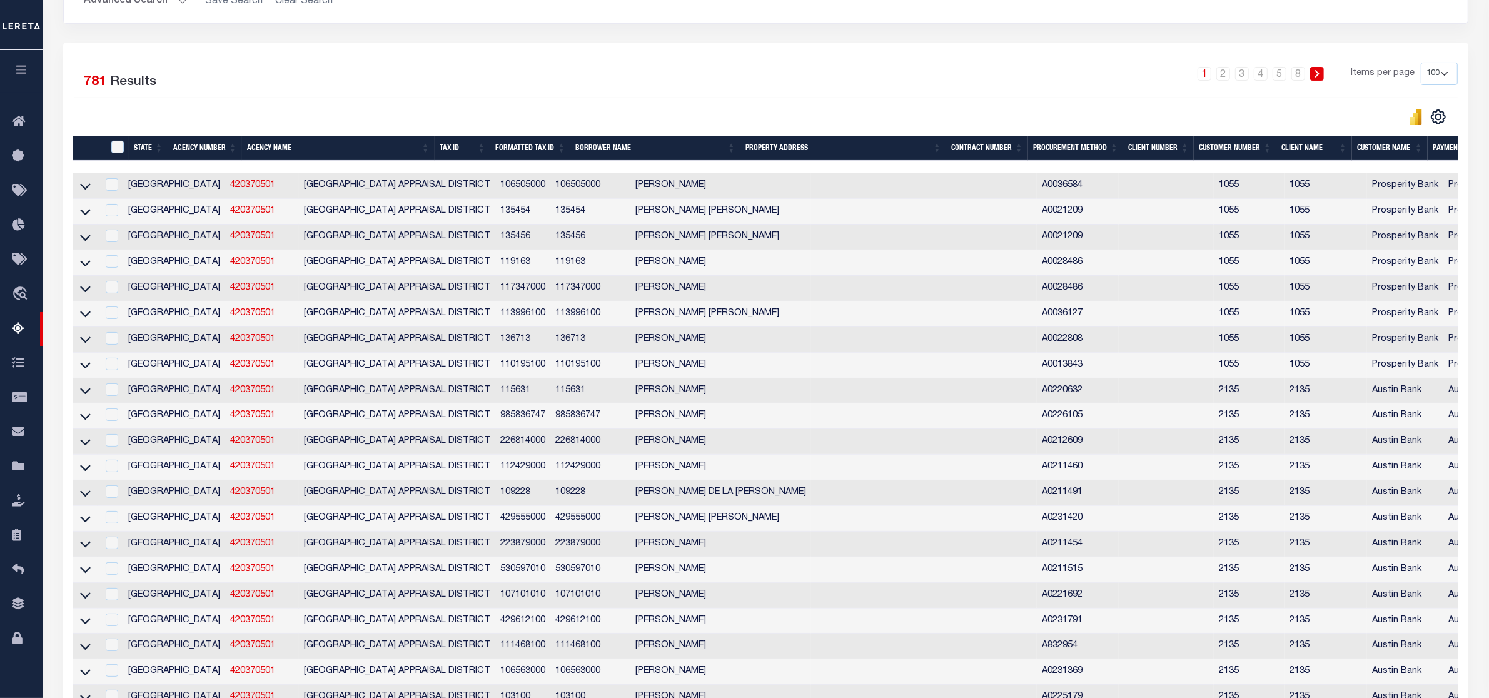
scroll to position [0, 0]
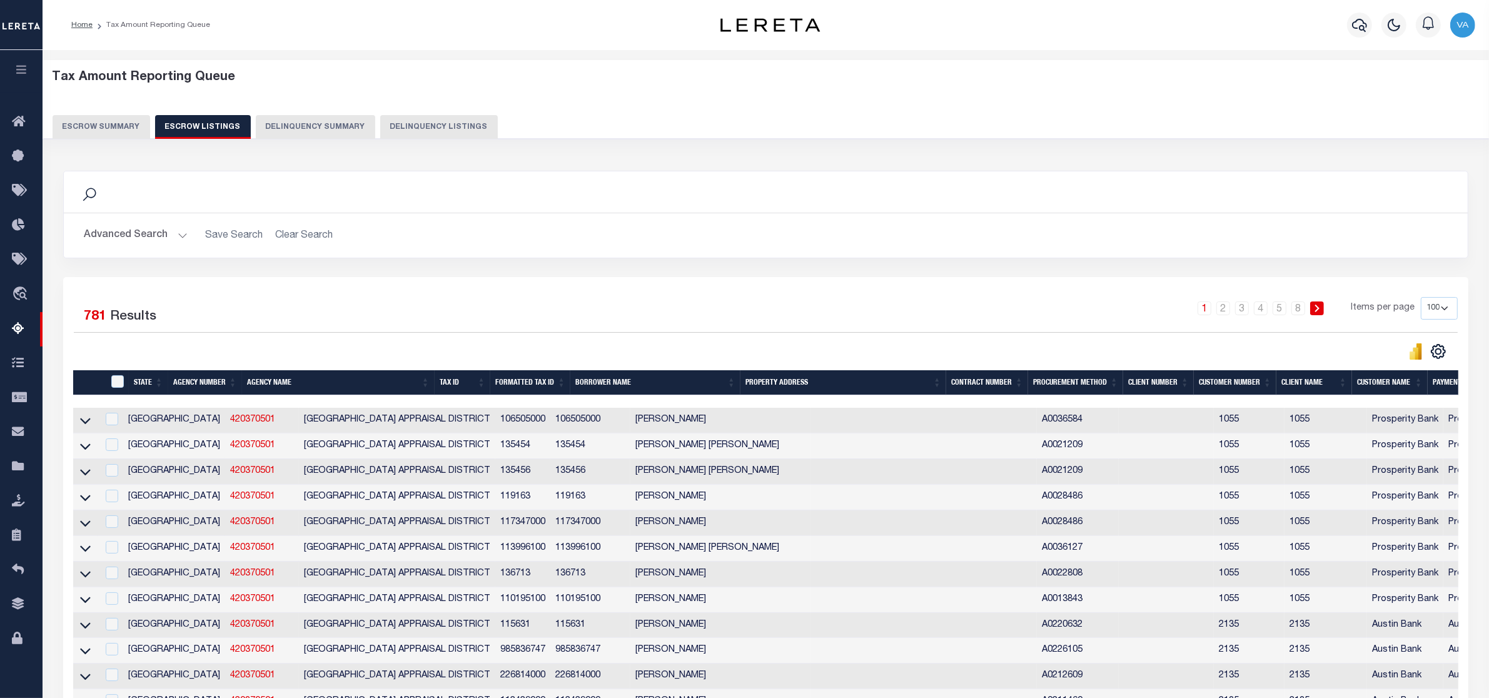
click at [122, 121] on button "Escrow Summary" at bounding box center [102, 127] width 98 height 24
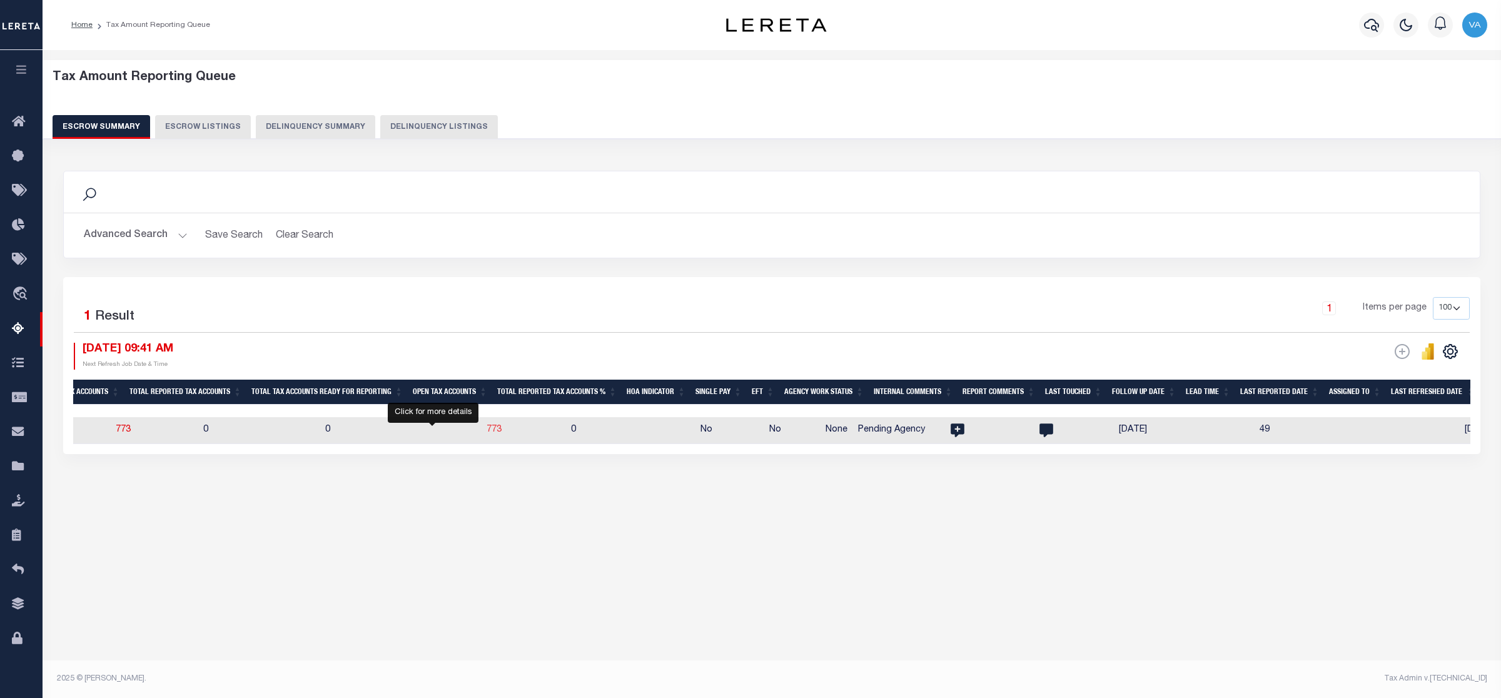
click at [486, 431] on span "773" at bounding box center [493, 429] width 15 height 9
select select "100"
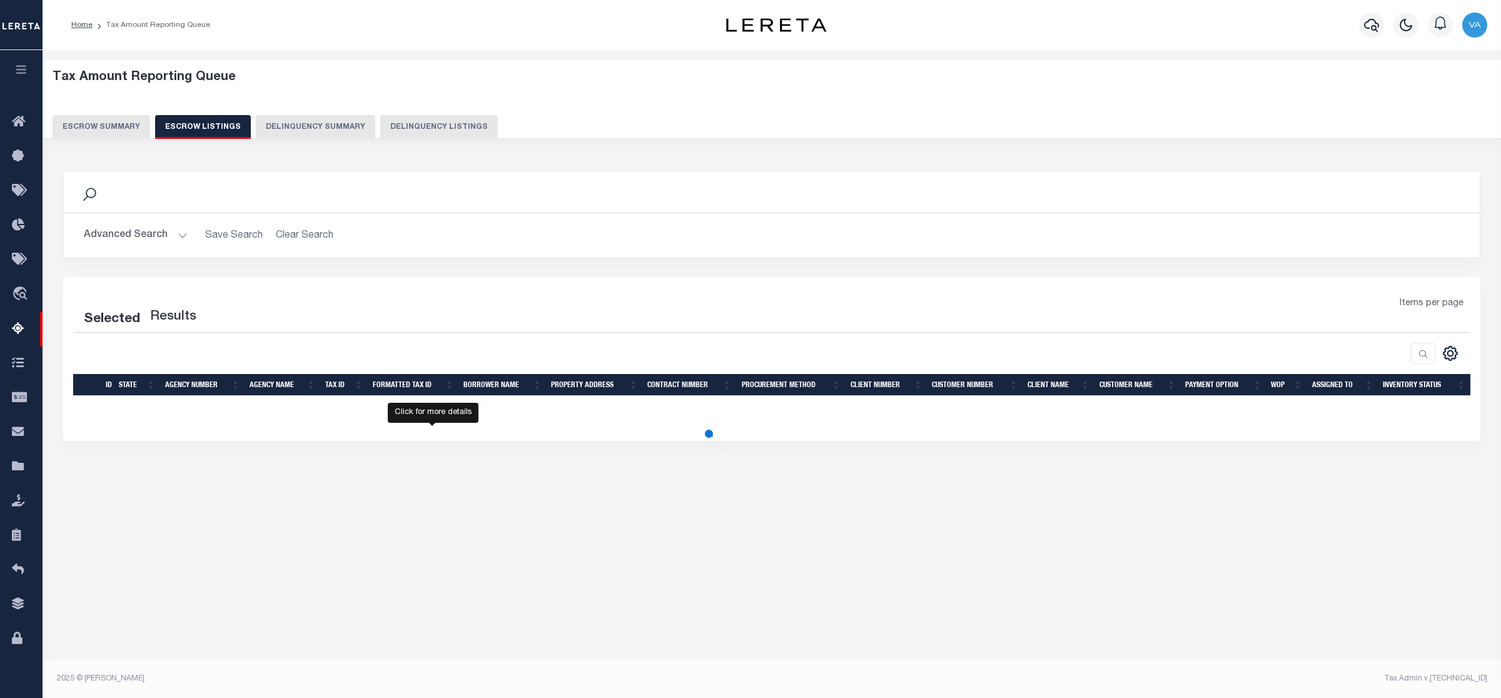
select select "100"
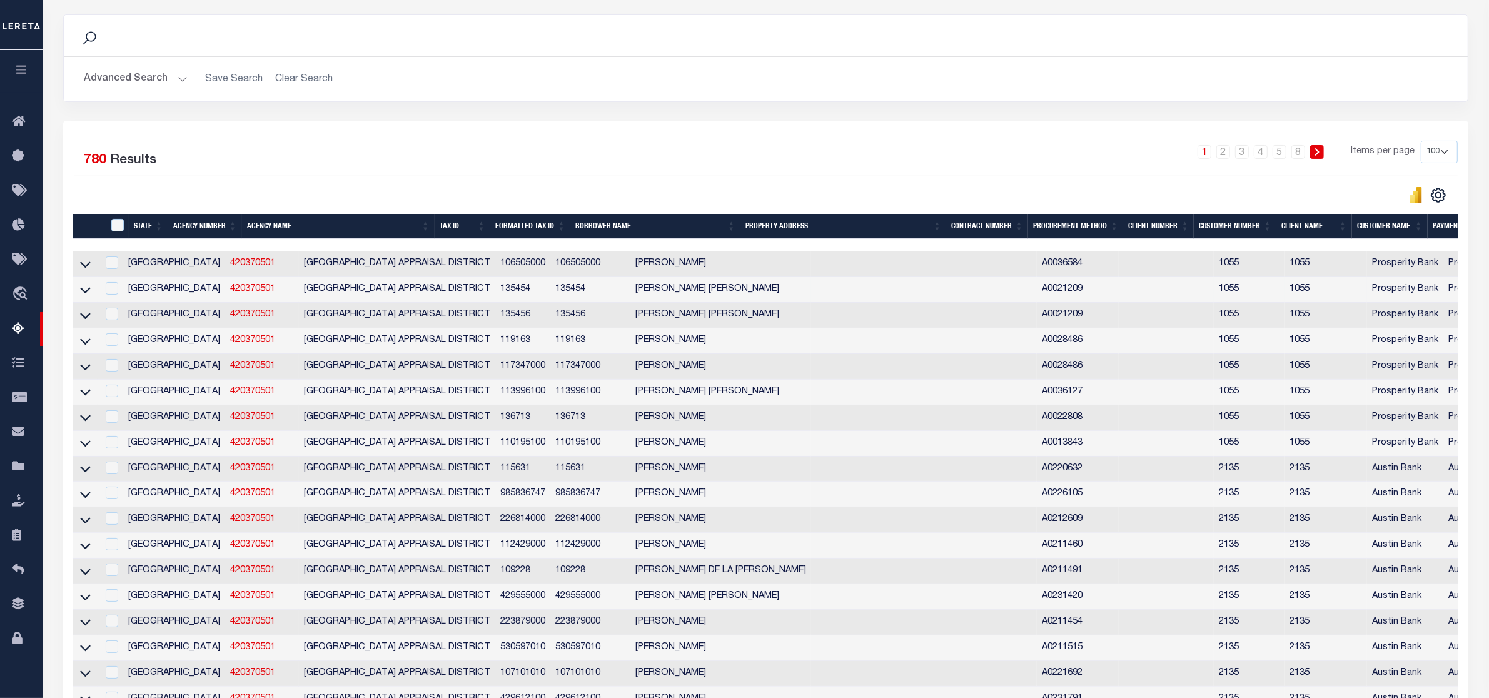
scroll to position [78, 0]
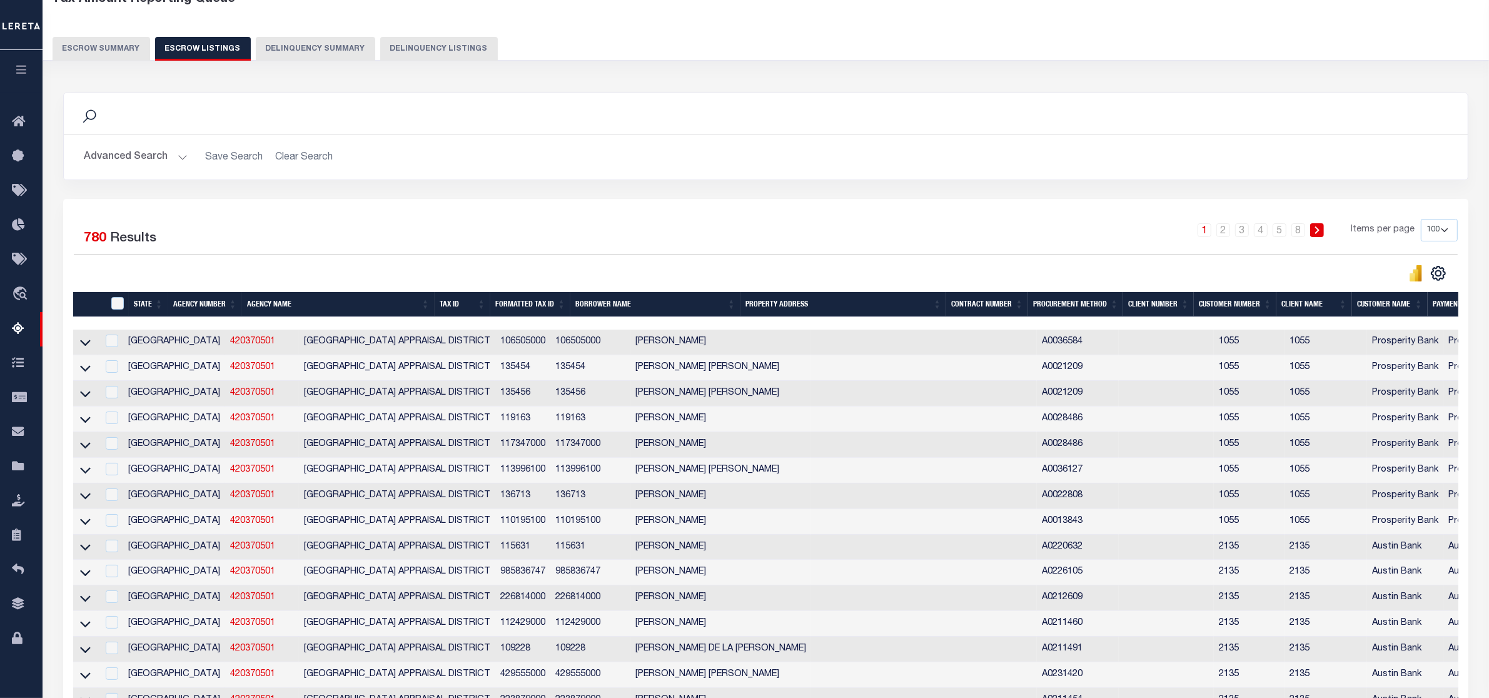
click at [114, 47] on button "Escrow Summary" at bounding box center [102, 49] width 98 height 24
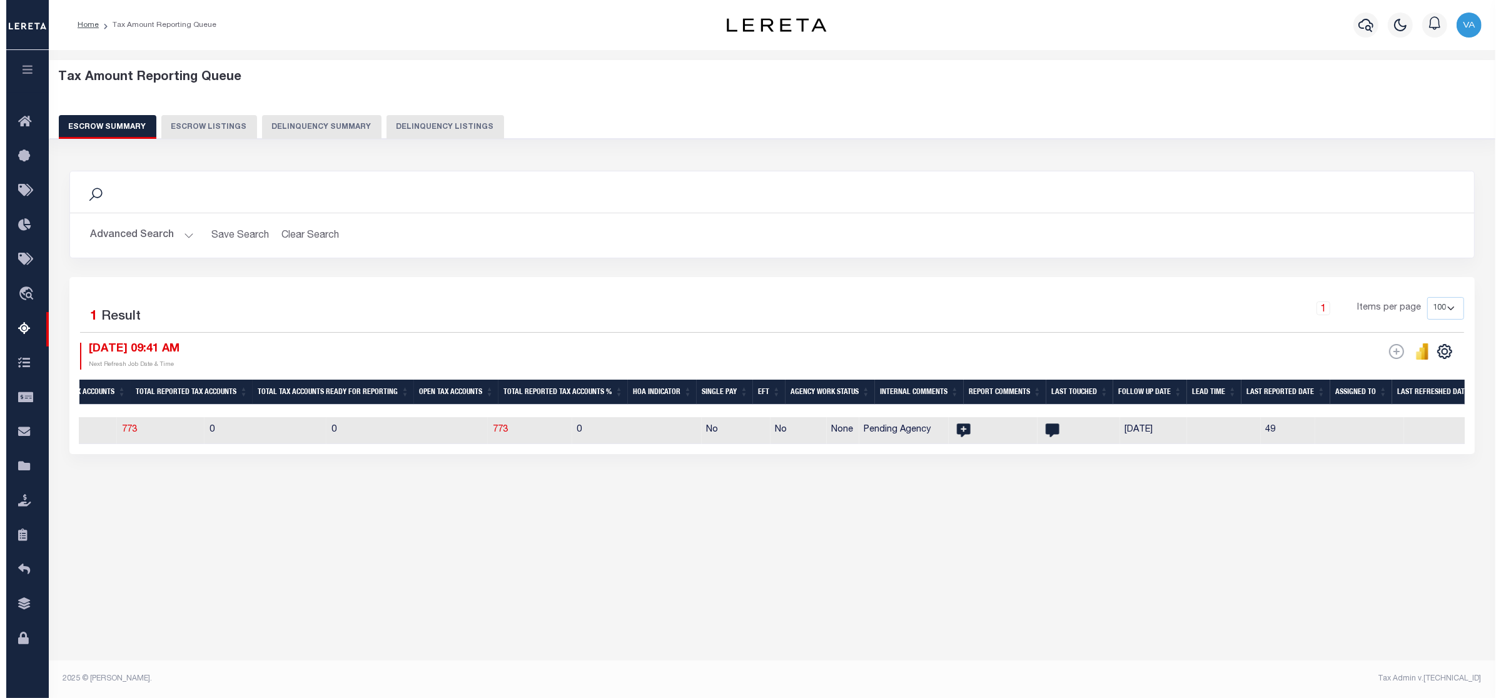
scroll to position [0, 0]
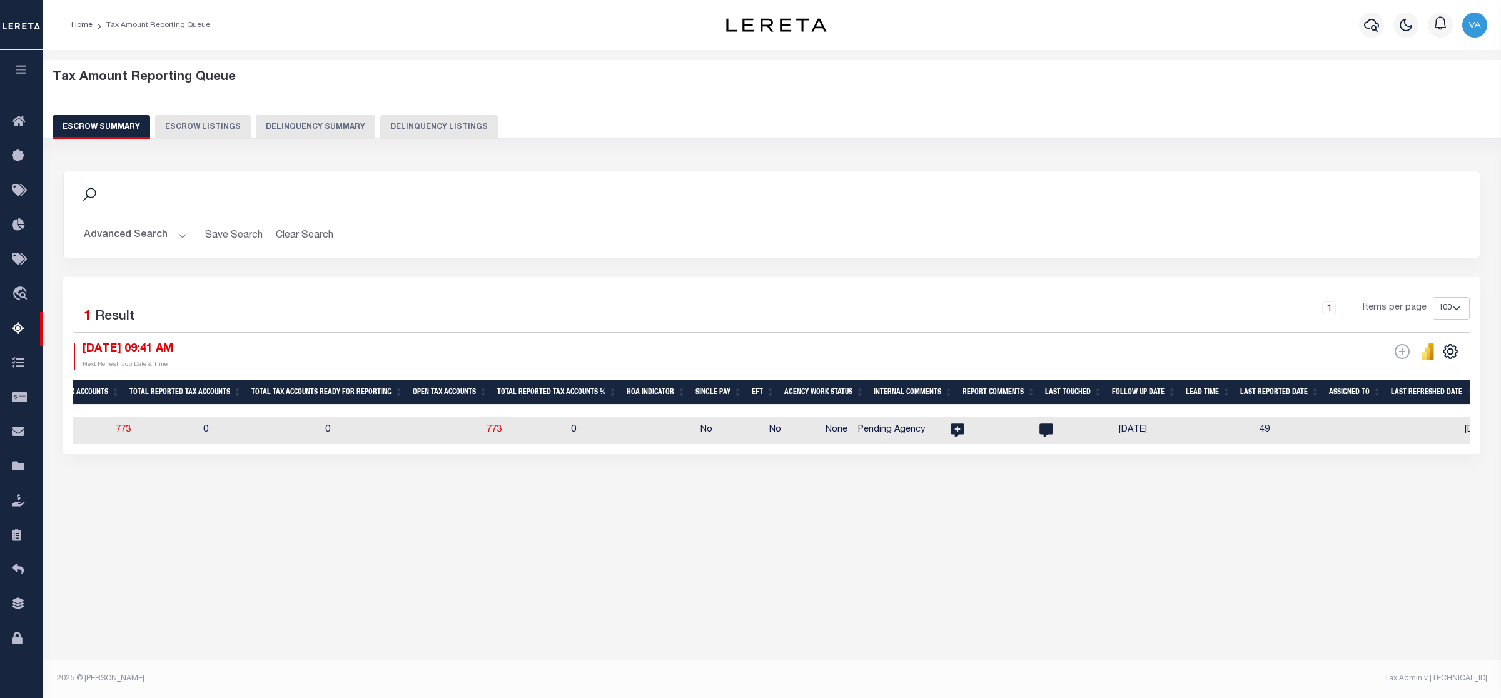
click at [169, 233] on button "Advanced Search" at bounding box center [136, 235] width 104 height 24
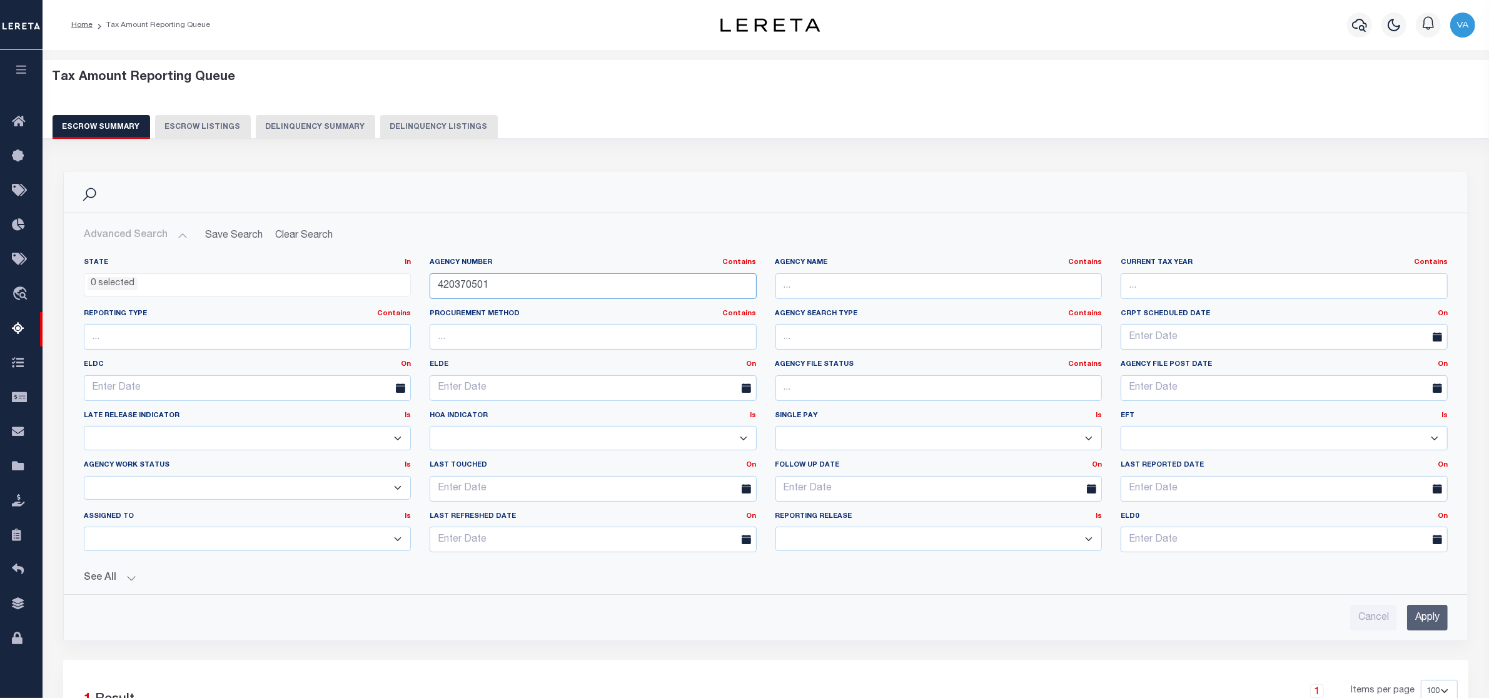
click at [495, 291] on input "420370501" at bounding box center [593, 286] width 327 height 26
drag, startPoint x: 496, startPoint y: 289, endPoint x: 417, endPoint y: 288, distance: 78.8
click at [417, 288] on div "State In In AK AL AR AZ CA CO CT DC DE FL GA GU HI IA ID IL IN KS KY LA MA MD M…" at bounding box center [765, 410] width 1382 height 305
paste input "160150000"
click at [1434, 618] on input "Apply" at bounding box center [1427, 618] width 41 height 26
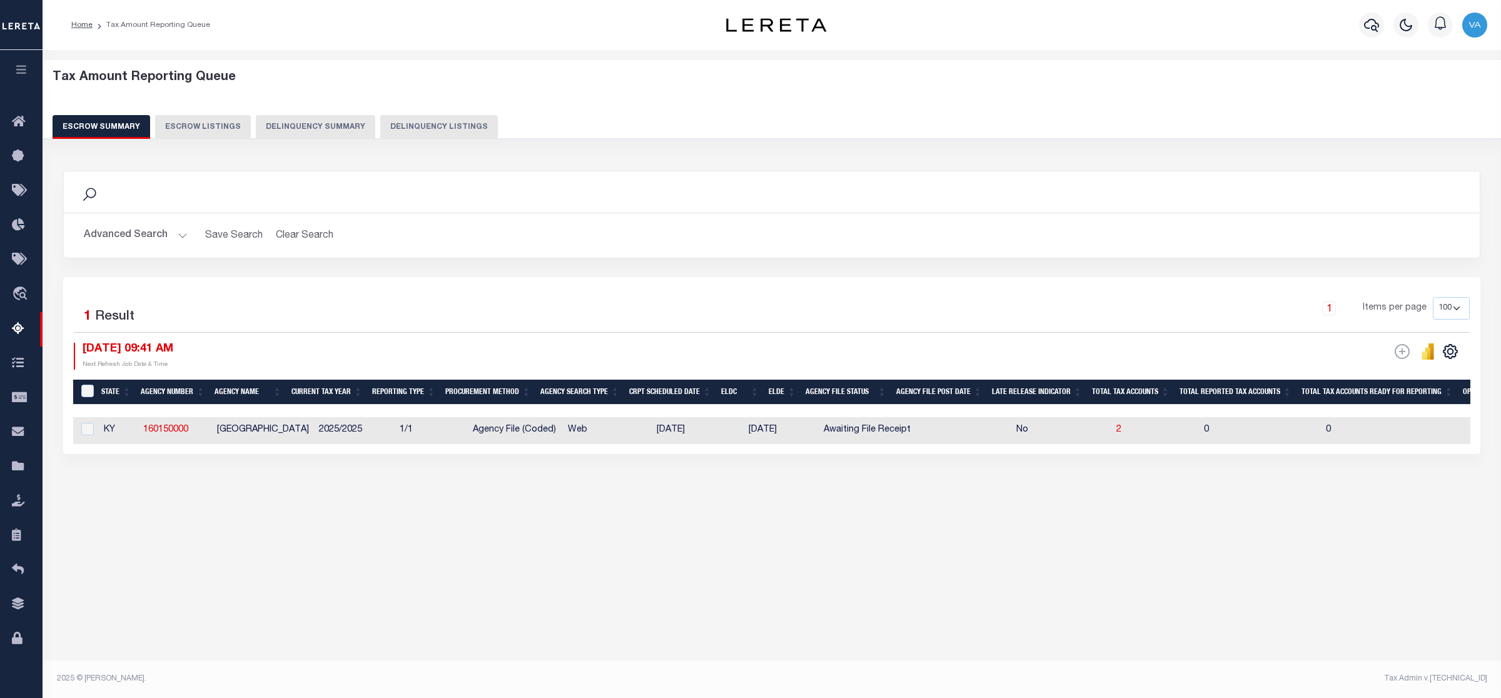
click at [138, 230] on button "Advanced Search" at bounding box center [136, 235] width 104 height 24
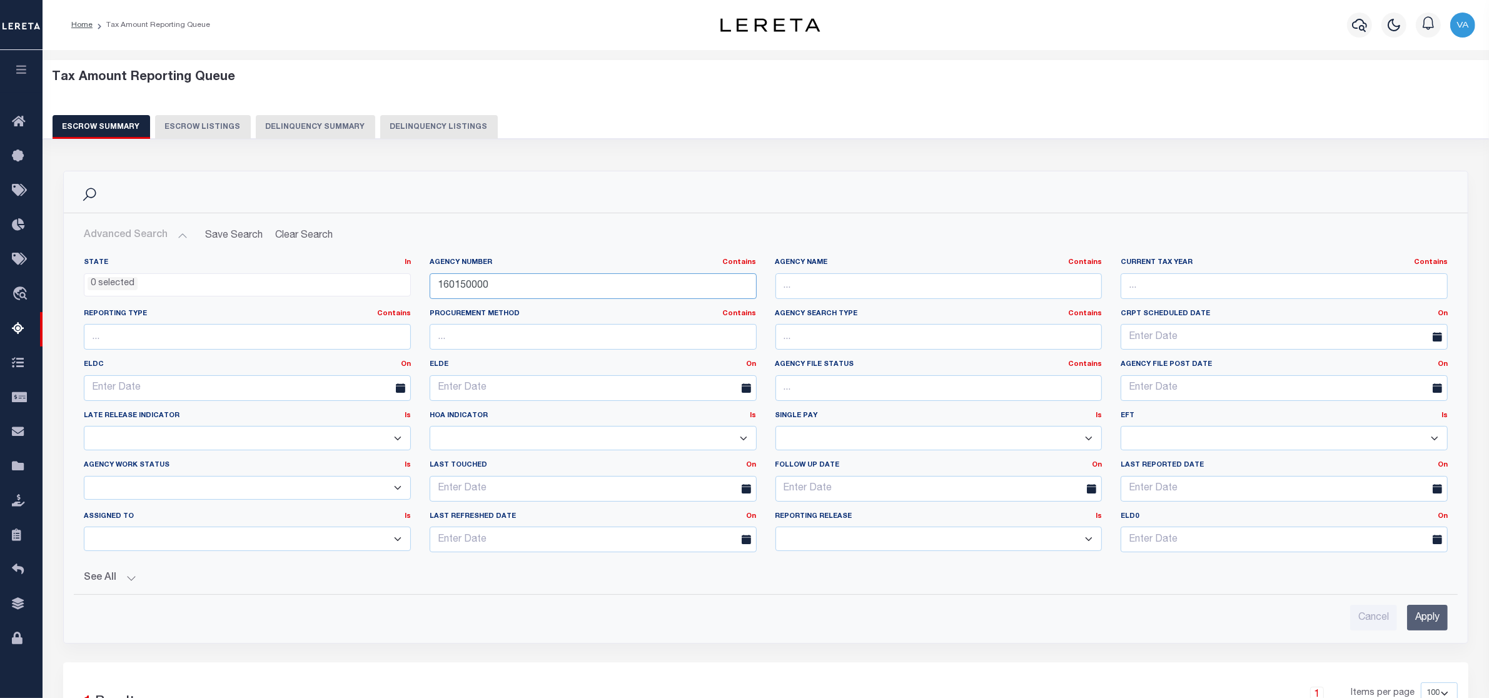
click at [510, 288] on input "160150000" at bounding box center [593, 286] width 327 height 26
drag, startPoint x: 507, startPoint y: 286, endPoint x: 406, endPoint y: 286, distance: 100.7
click at [406, 286] on div "State In In AK AL AR AZ CA CO CT DC DE FL GA GU HI IA ID IL IN KS KY LA MA MD M…" at bounding box center [765, 410] width 1382 height 305
click at [1433, 620] on input "Apply" at bounding box center [1427, 618] width 41 height 26
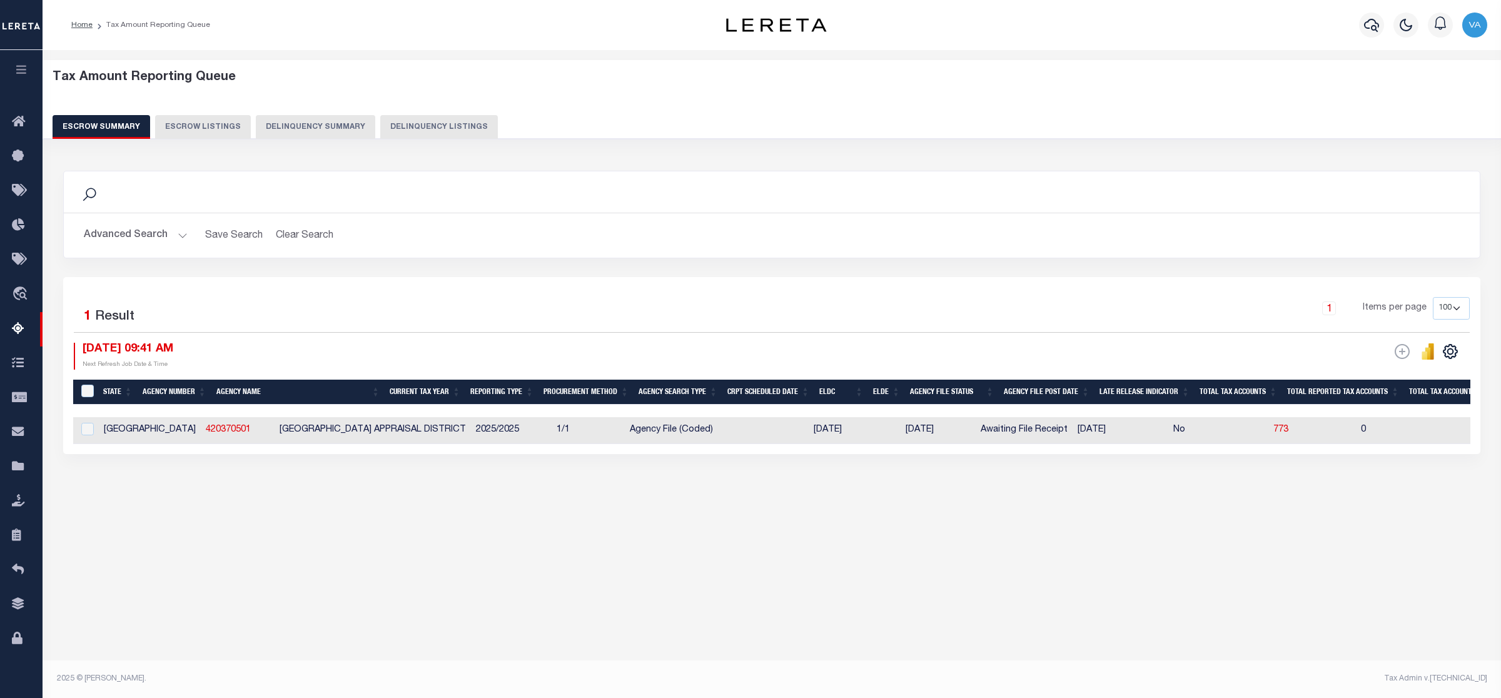
click at [160, 231] on button "Advanced Search" at bounding box center [136, 235] width 104 height 24
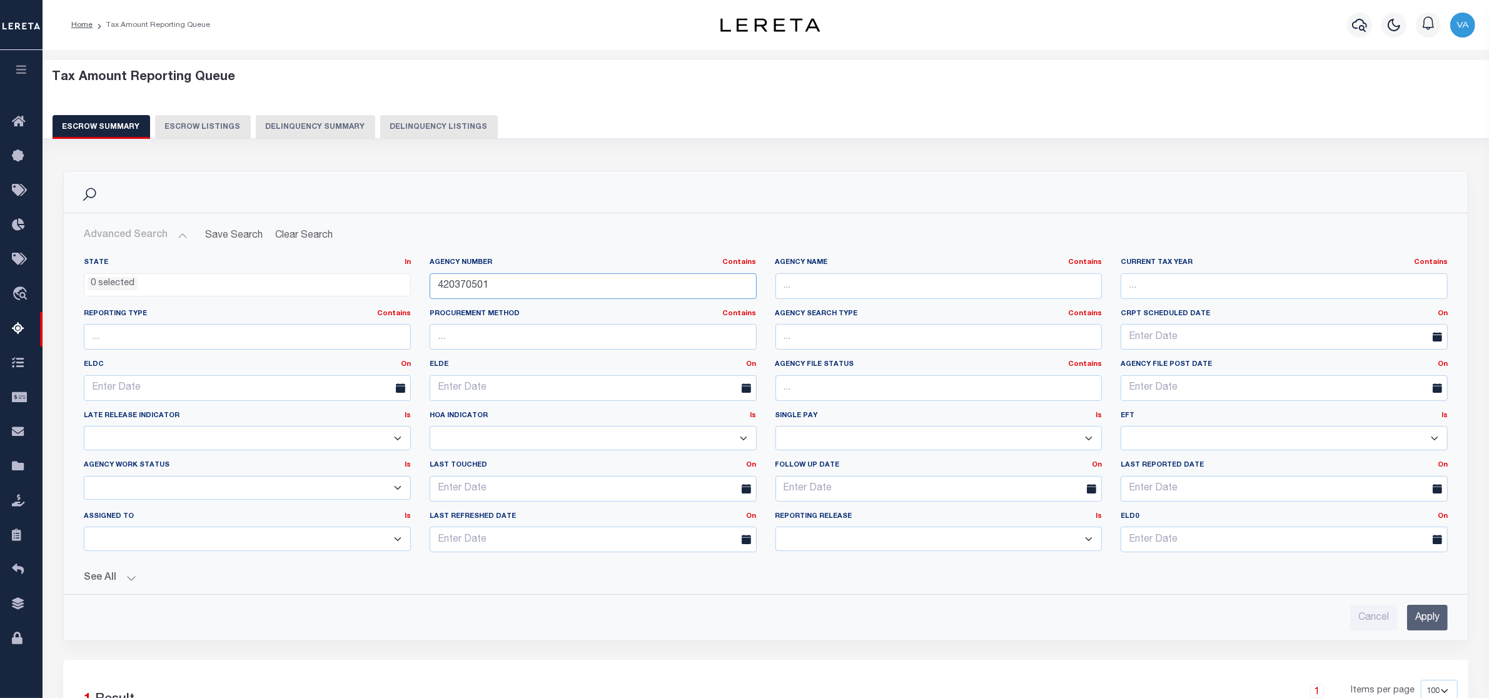
click at [505, 288] on input "420370501" at bounding box center [593, 286] width 327 height 26
drag, startPoint x: 505, startPoint y: 288, endPoint x: 413, endPoint y: 299, distance: 92.0
click at [413, 299] on div "State In In AK AL AR AZ CA CO CT DC DE FL GA GU HI IA ID IL IN KS KY LA MA MD M…" at bounding box center [765, 410] width 1382 height 305
click at [1426, 619] on input "Apply" at bounding box center [1427, 618] width 41 height 26
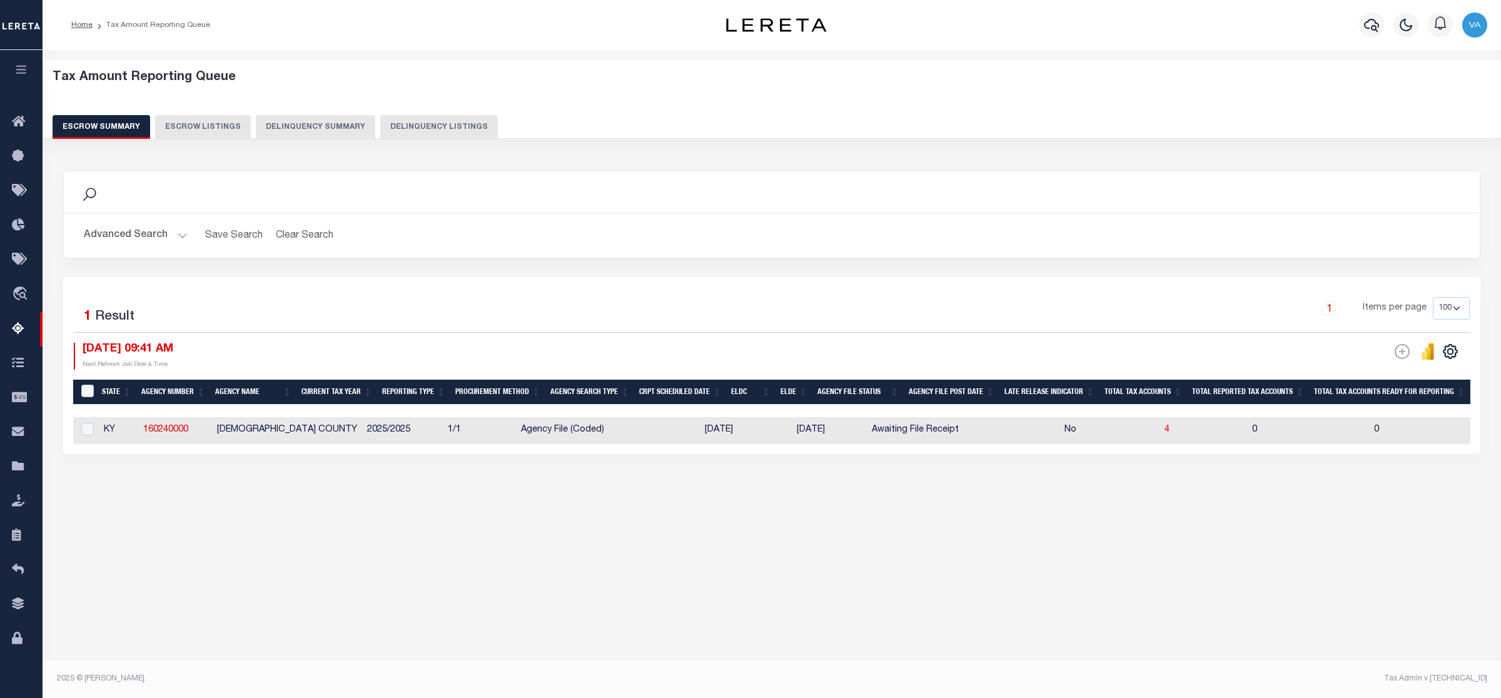
click at [158, 234] on button "Advanced Search" at bounding box center [136, 235] width 104 height 24
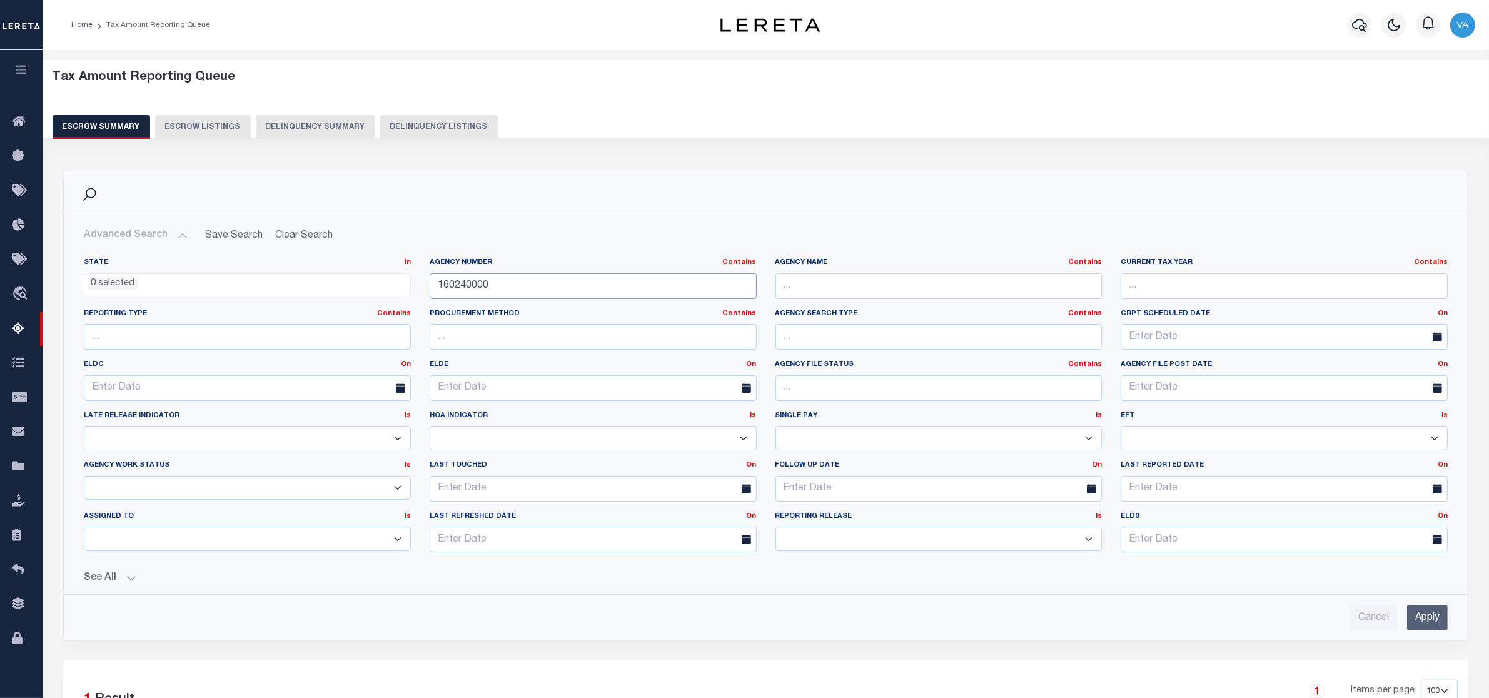
click at [518, 279] on input "160240000" at bounding box center [593, 286] width 327 height 26
drag, startPoint x: 501, startPoint y: 291, endPoint x: 388, endPoint y: 297, distance: 113.3
click at [388, 297] on div "State In In AK AL AR AZ CA CO CT DC DE FL GA GU HI IA ID IL IN KS KY LA MA MD M…" at bounding box center [765, 410] width 1382 height 305
click at [1417, 625] on input "Apply" at bounding box center [1427, 618] width 41 height 26
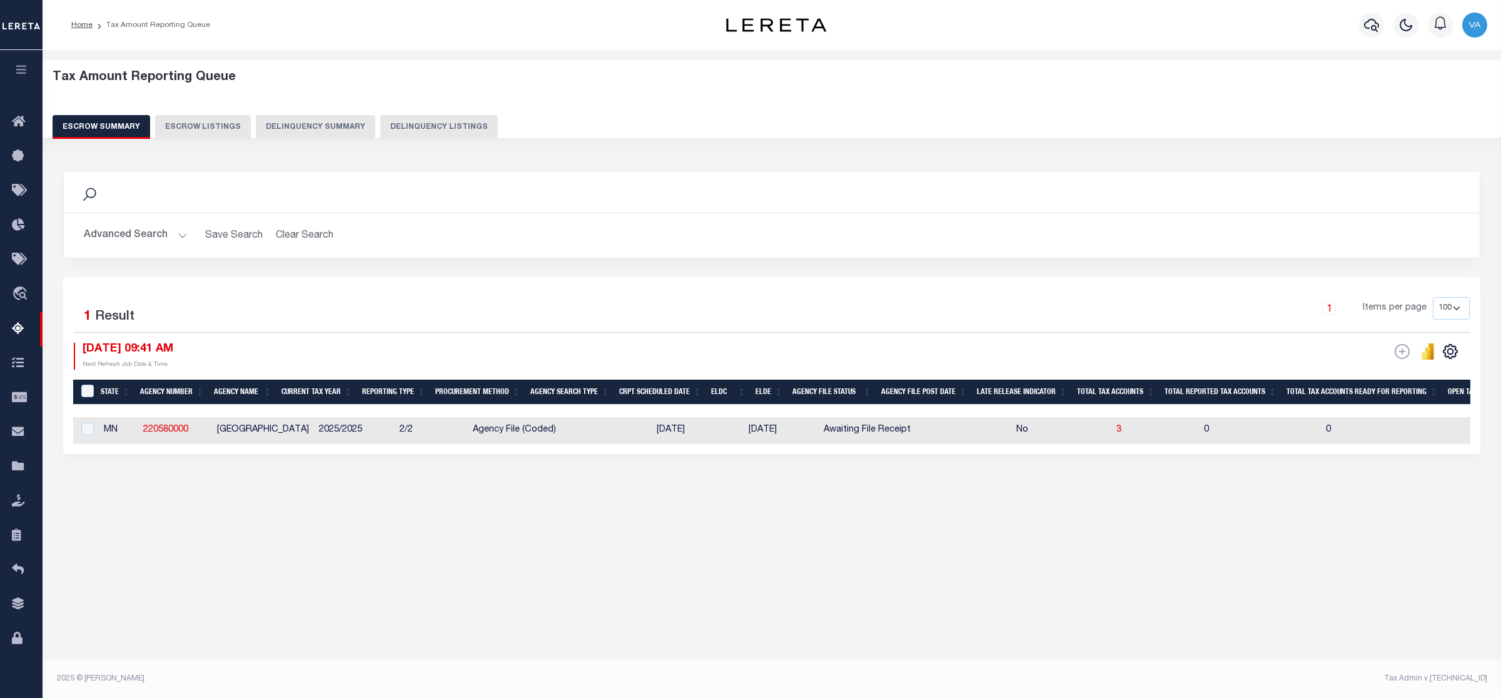
click at [144, 238] on button "Advanced Search" at bounding box center [136, 235] width 104 height 24
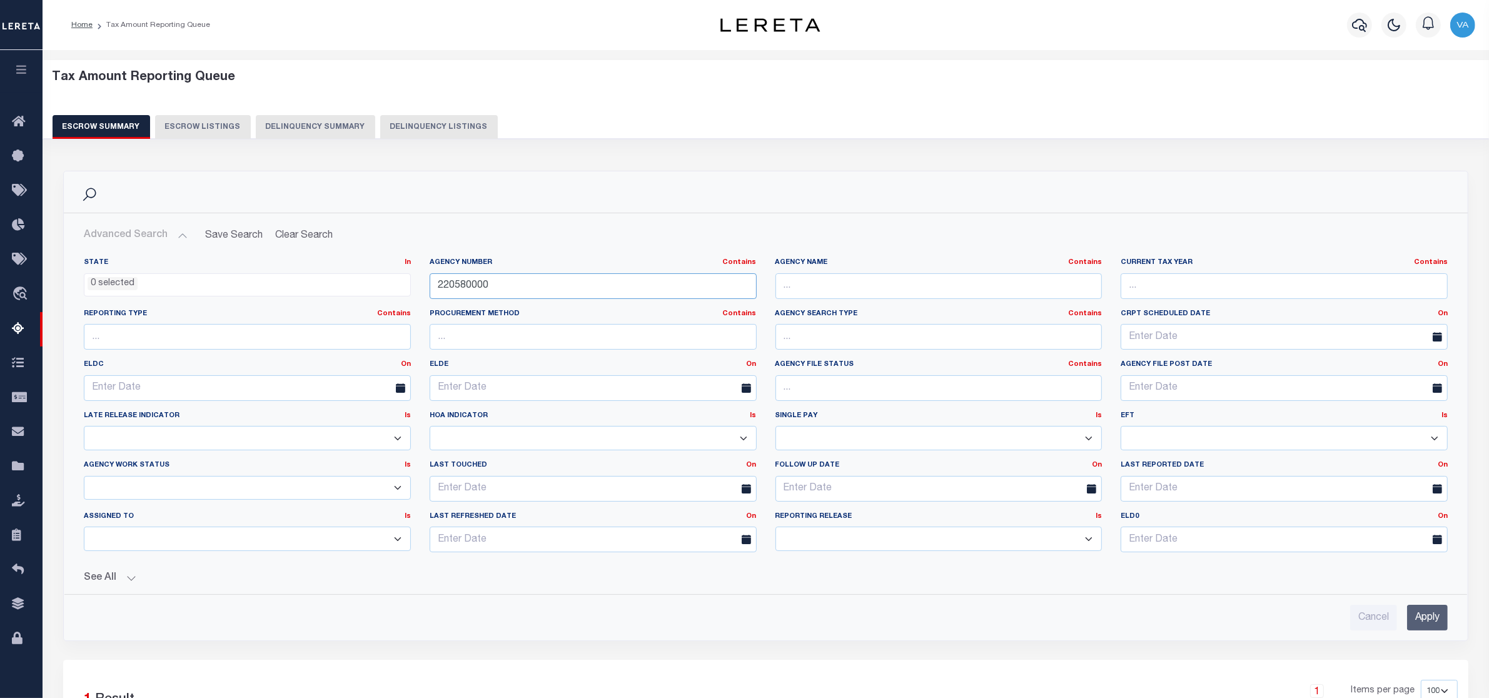
click at [518, 288] on input "220580000" at bounding box center [593, 286] width 327 height 26
drag, startPoint x: 501, startPoint y: 286, endPoint x: 390, endPoint y: 286, distance: 111.9
click at [390, 286] on div "State In In AK AL AR AZ CA CO CT DC DE FL GA GU HI IA ID IL IN KS KY LA MA MD M…" at bounding box center [765, 410] width 1382 height 305
type input "160240106"
click at [1436, 625] on input "Apply" at bounding box center [1427, 618] width 41 height 26
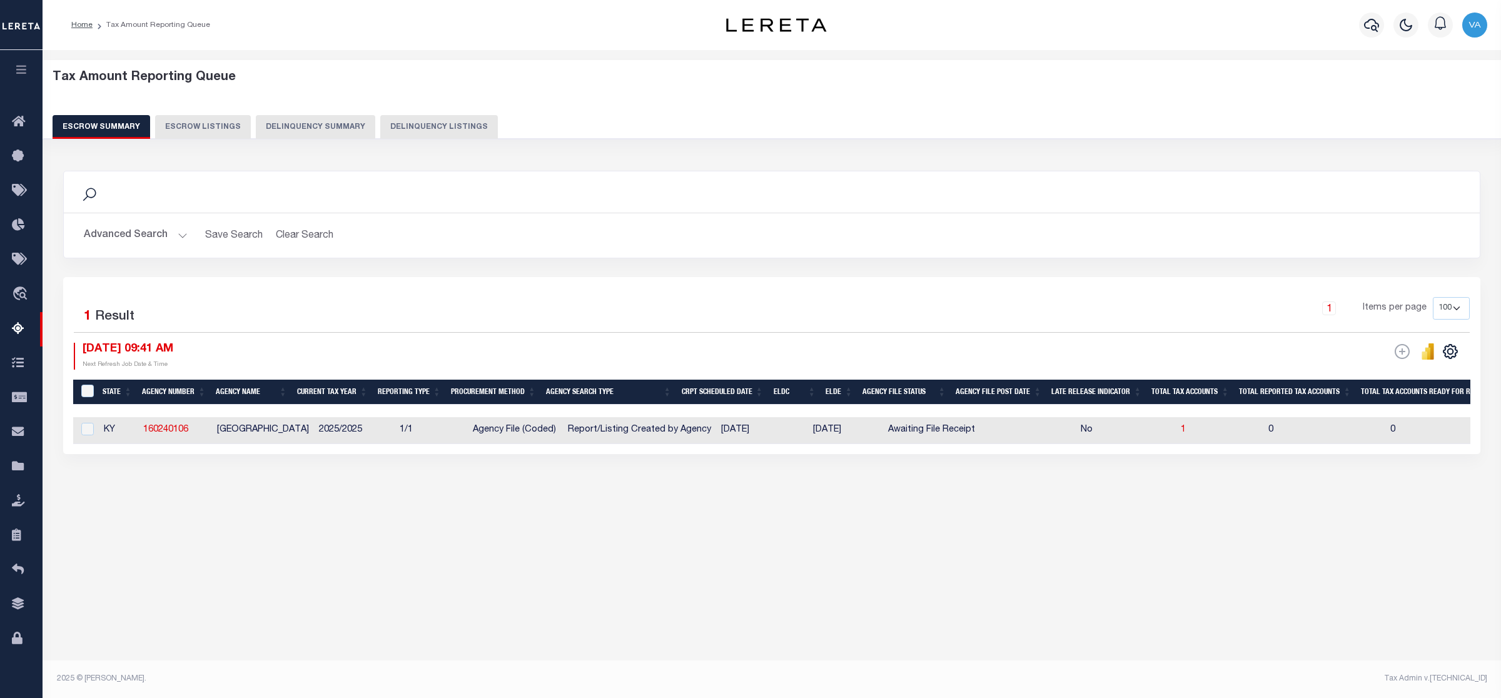
click at [222, 564] on div "Tax Amount Reporting Queue Escrow Summary Escrow Listings" at bounding box center [772, 308] width 1458 height 516
click at [1295, 219] on div "Advanced Search Save Search Clear Search EscrowSummaryGridWrapper_dynamictable_…" at bounding box center [772, 235] width 1416 height 44
drag, startPoint x: 873, startPoint y: 430, endPoint x: 975, endPoint y: 430, distance: 102.5
click at [975, 430] on tr "KY 160240106 OAK GROVE CITY 2025/2025 1/1 Agency File (Coded) Report/Listing Cr…" at bounding box center [1387, 430] width 2629 height 27
click at [910, 476] on div "Search Advanced Search Save Search Clear Search EscrowSummaryGridWrapper_dynami…" at bounding box center [772, 324] width 1434 height 333
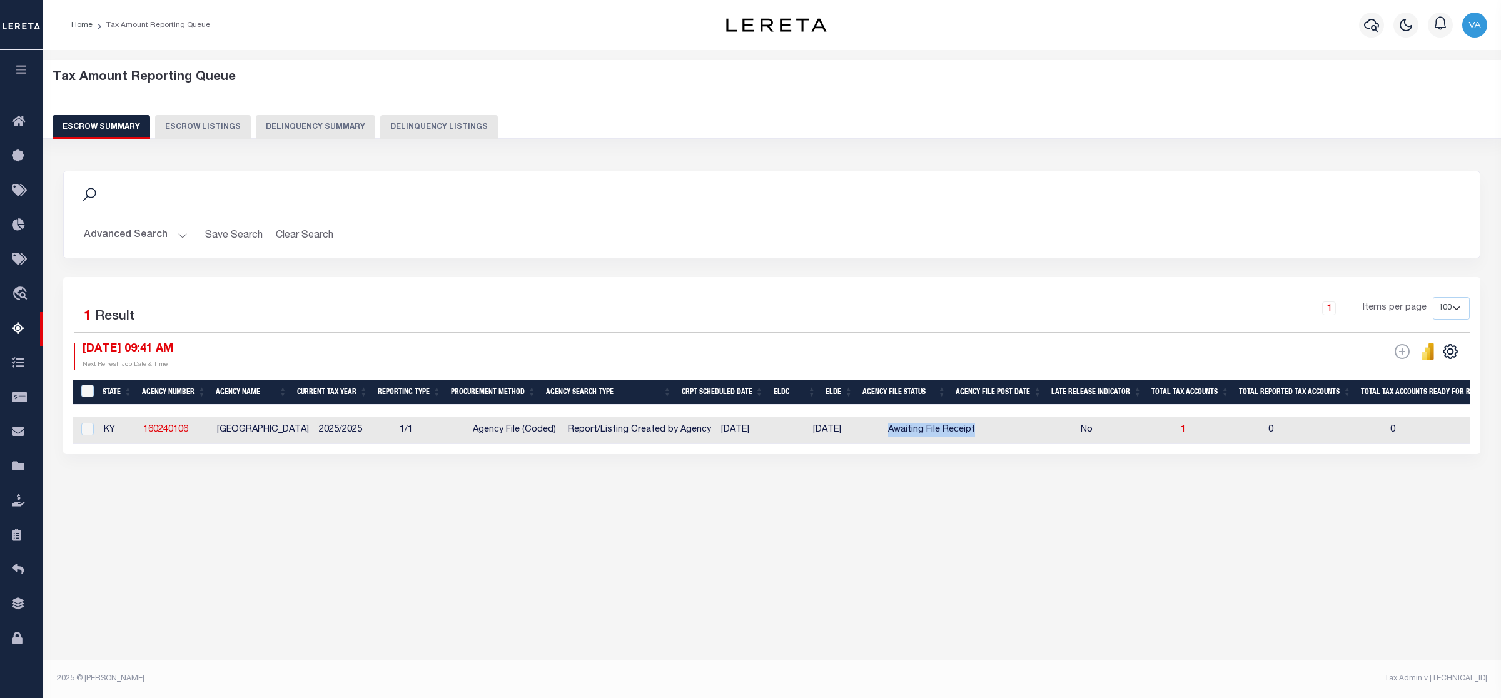
drag, startPoint x: 979, startPoint y: 433, endPoint x: 882, endPoint y: 444, distance: 96.9
click at [882, 444] on tr "KY 160240106 OAK GROVE CITY 2025/2025 1/1 Agency File (Coded) Report/Listing Cr…" at bounding box center [1387, 430] width 2629 height 27
click at [884, 529] on div "Tax Amount Reporting Queue Escrow Summary Escrow Listings In" at bounding box center [771, 296] width 1451 height 466
drag, startPoint x: 977, startPoint y: 433, endPoint x: 886, endPoint y: 441, distance: 91.0
click at [886, 441] on tr "KY 160240106 OAK GROVE CITY 2025/2025 1/1 Agency File (Coded) Report/Listing Cr…" at bounding box center [1387, 430] width 2629 height 27
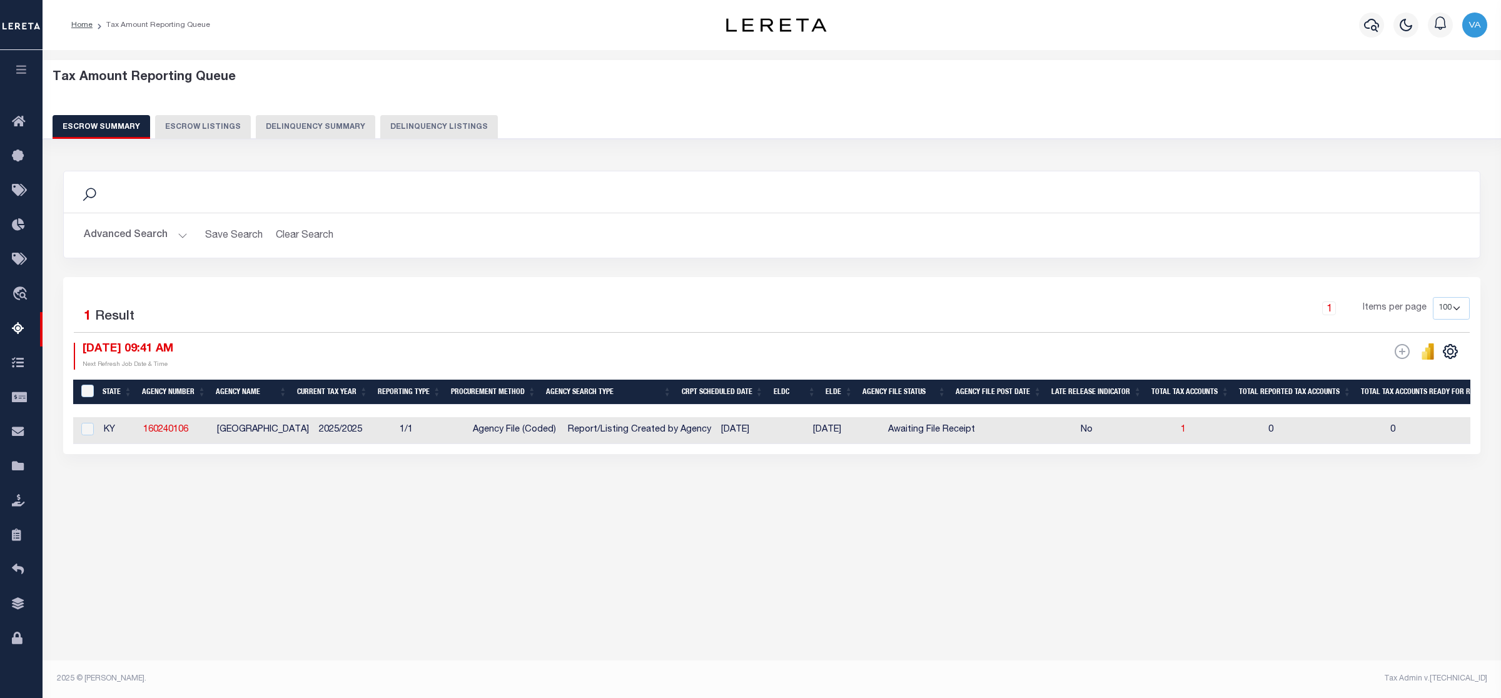
click at [879, 519] on div "Tax Amount Reporting Queue Escrow Summary Escrow Listings In" at bounding box center [771, 296] width 1451 height 466
